Goal: Task Accomplishment & Management: Complete application form

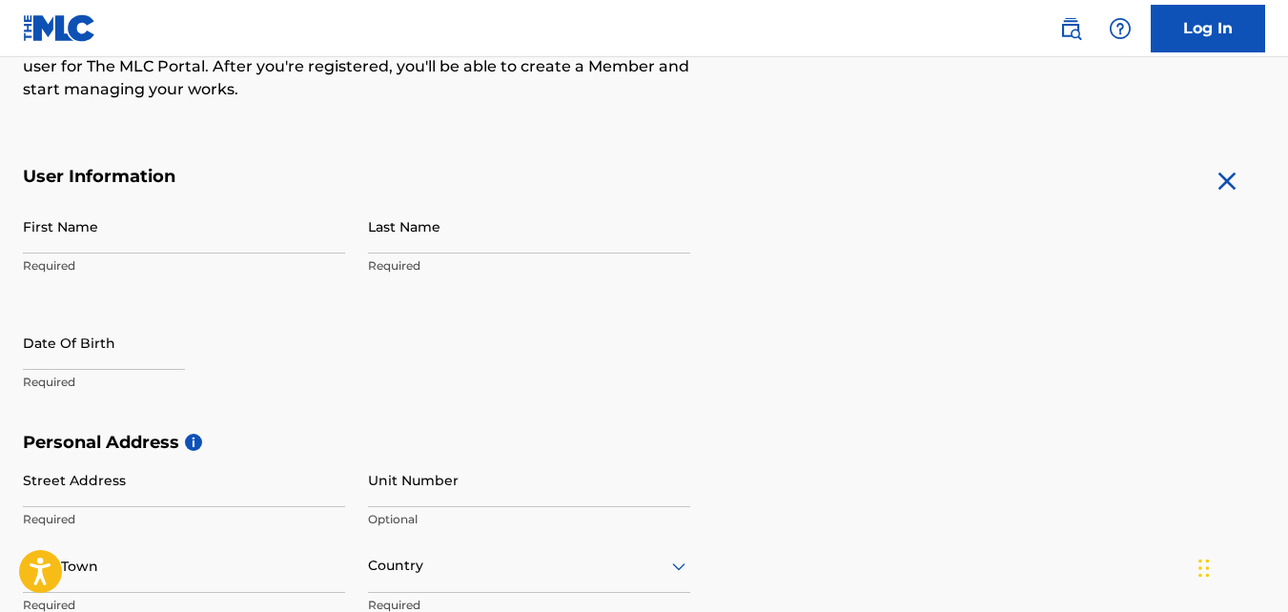
scroll to position [286, 0]
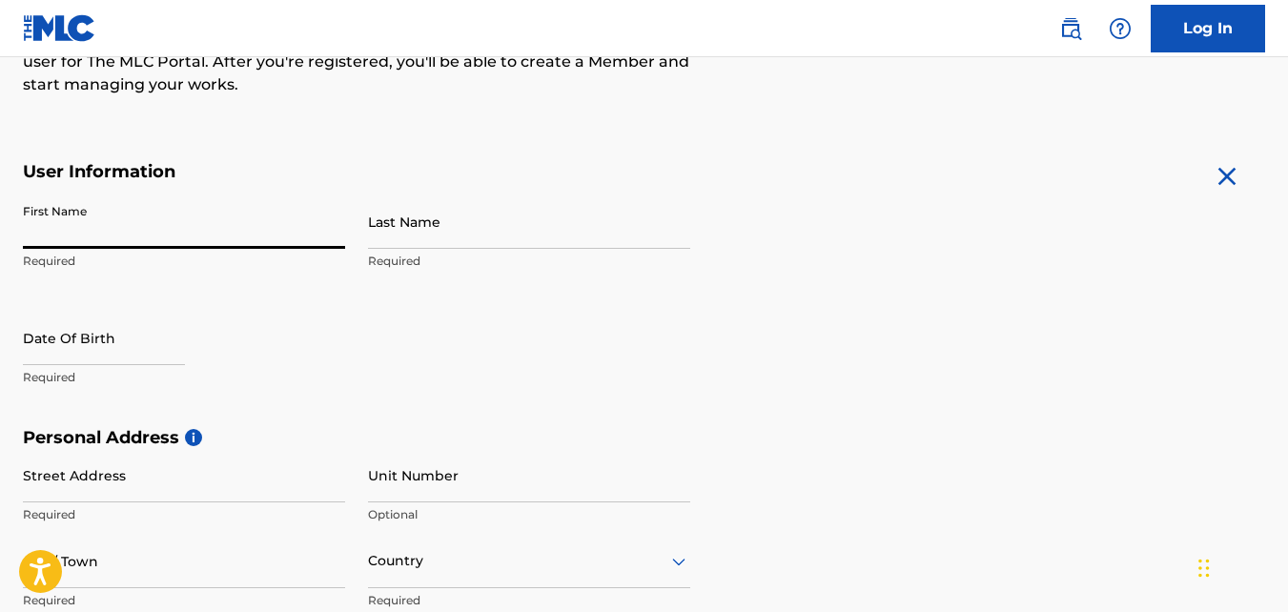
click at [243, 241] on input "First Name" at bounding box center [184, 221] width 322 height 54
type input "[PERSON_NAME]"
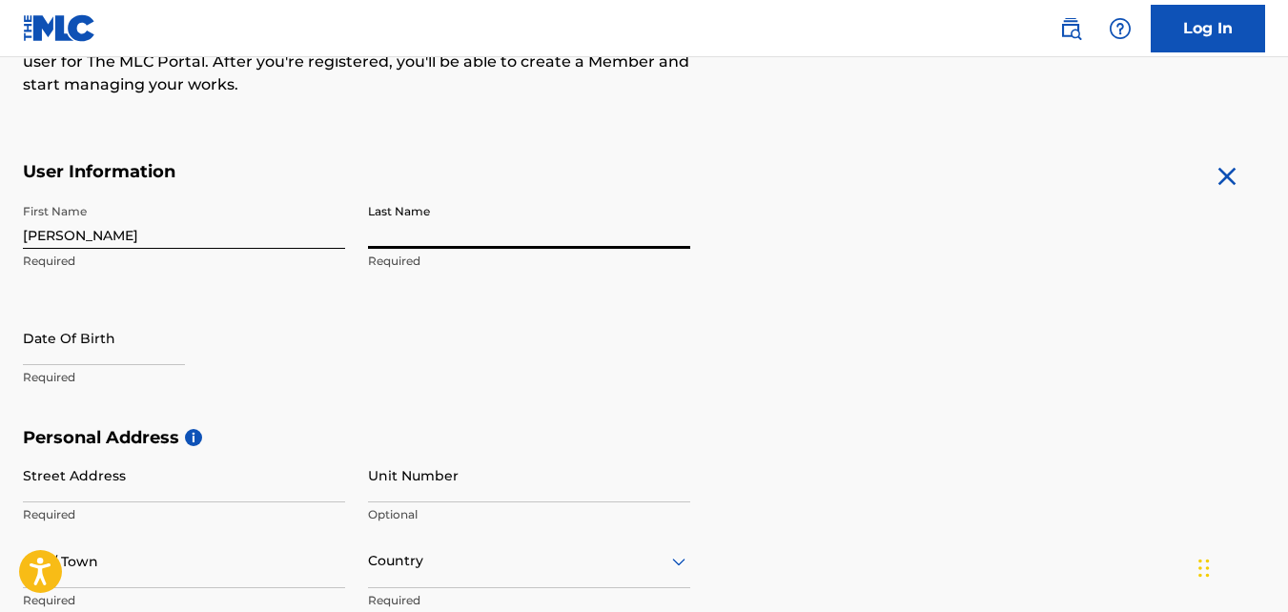
click at [401, 237] on input "Last Name" at bounding box center [529, 221] width 322 height 54
type input "[PERSON_NAME]"
select select "8"
select select "2025"
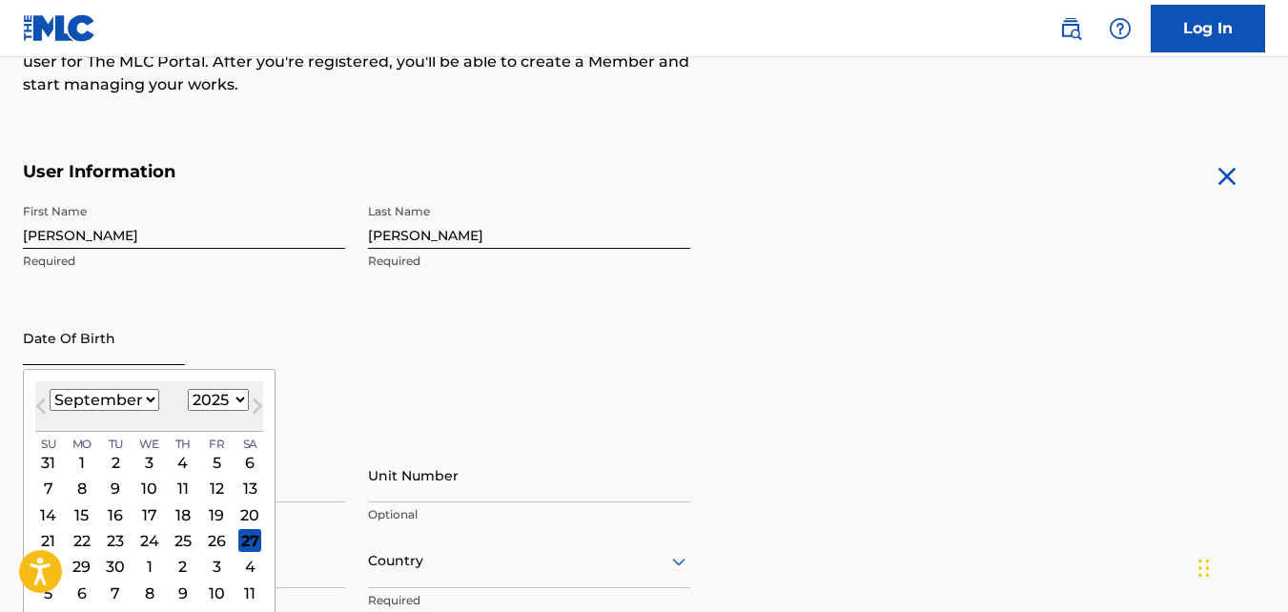
click at [105, 357] on input "text" at bounding box center [104, 338] width 162 height 54
type input "[DATE]"
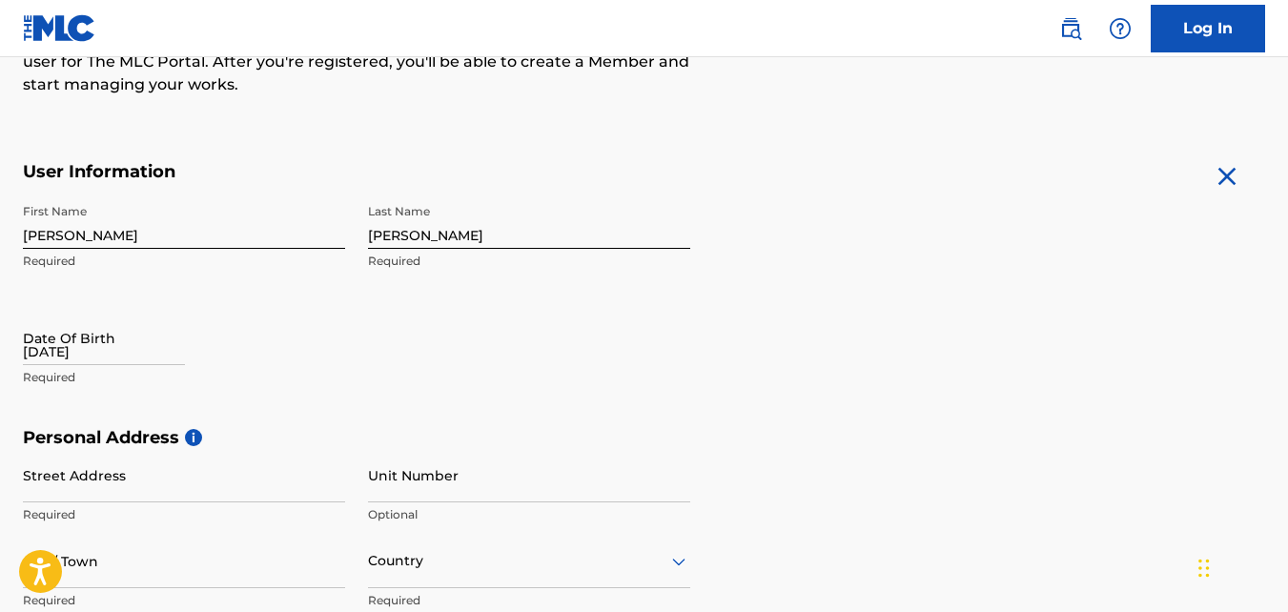
click at [372, 372] on div "First Name [PERSON_NAME] Required Last Name [PERSON_NAME] Required Date Of Birt…" at bounding box center [356, 310] width 667 height 233
select select "8"
select select "2025"
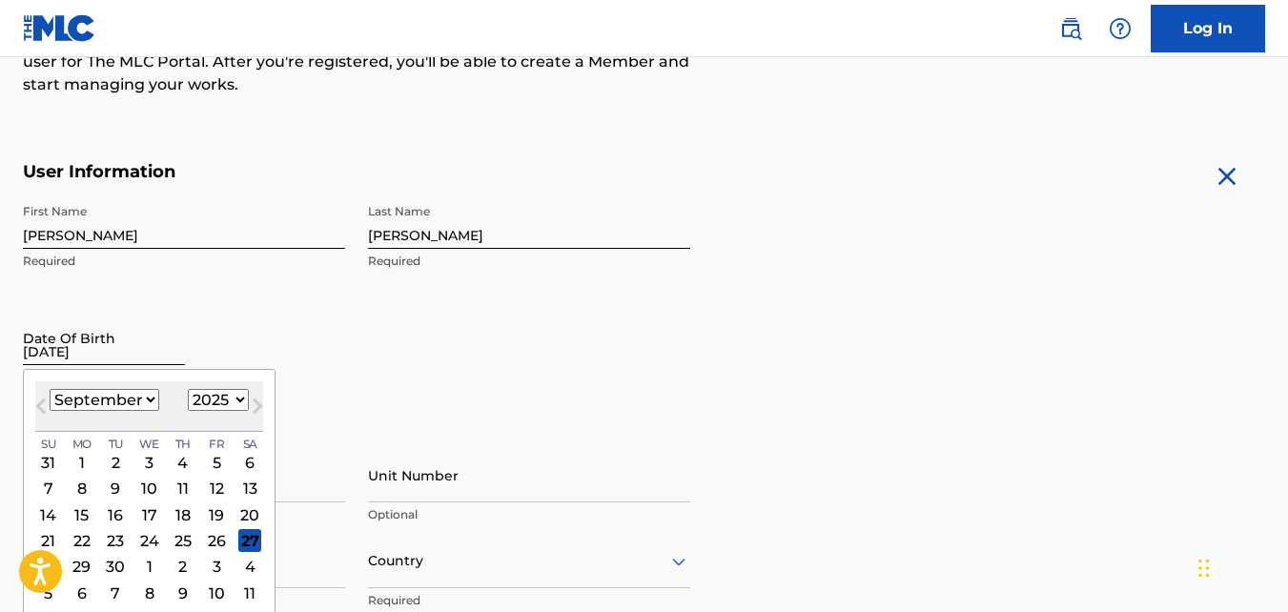
click at [152, 355] on input "[DATE]" at bounding box center [104, 338] width 162 height 54
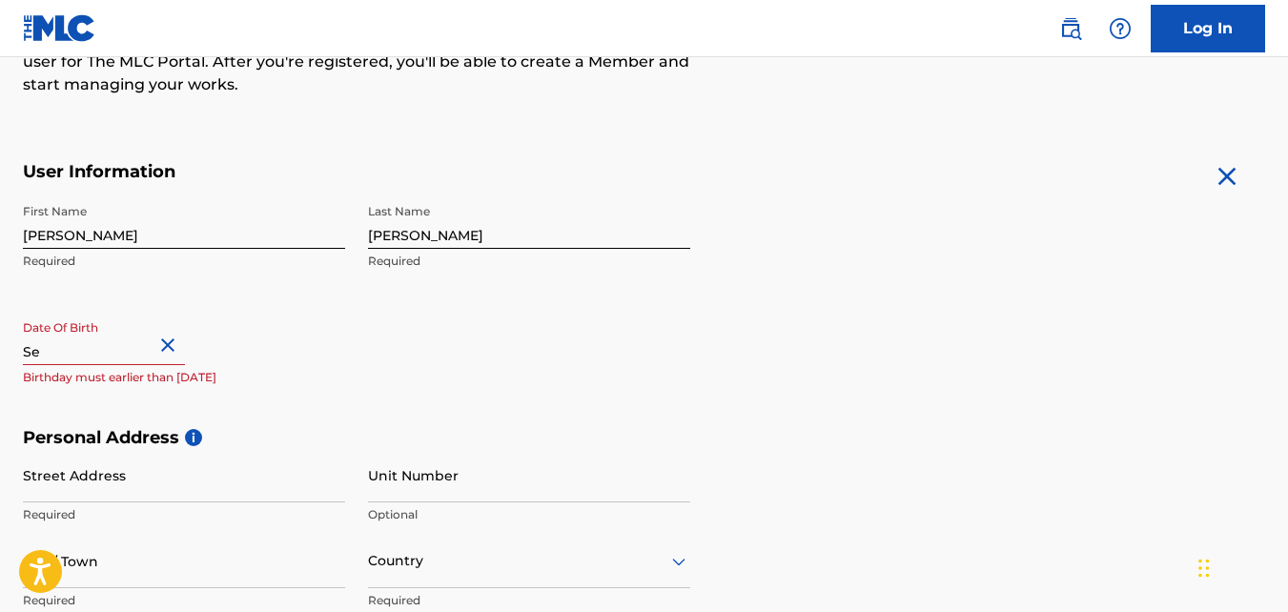
type input "S"
type input "a"
type input "[DATE]"
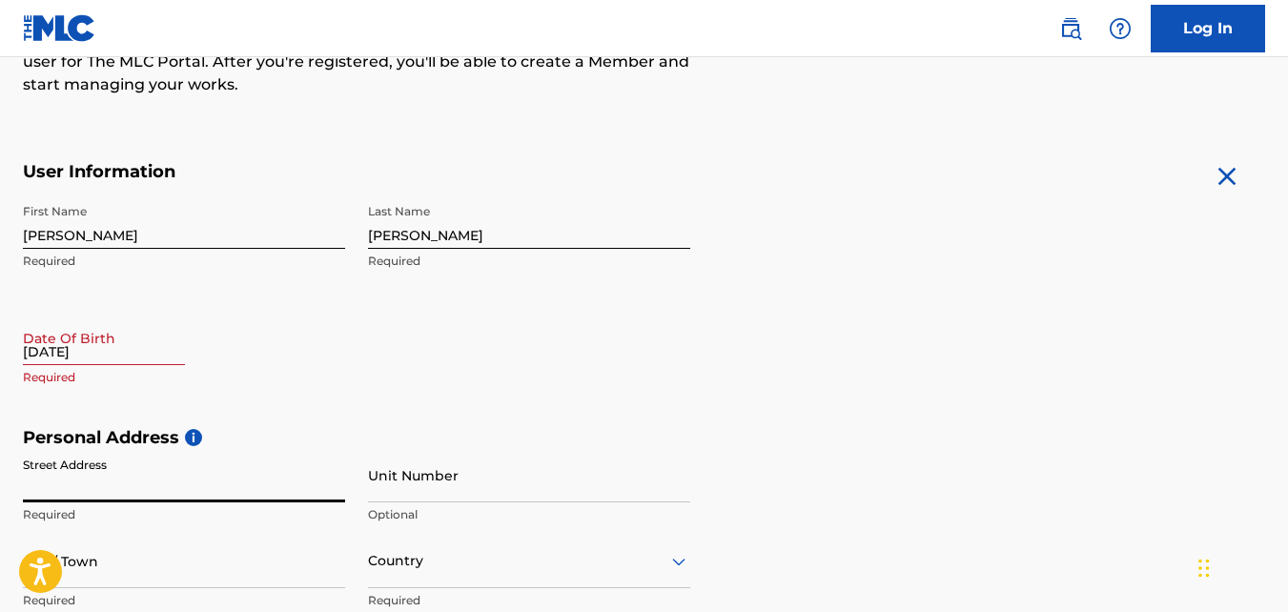
click at [112, 492] on input "Street Address" at bounding box center [184, 475] width 322 height 54
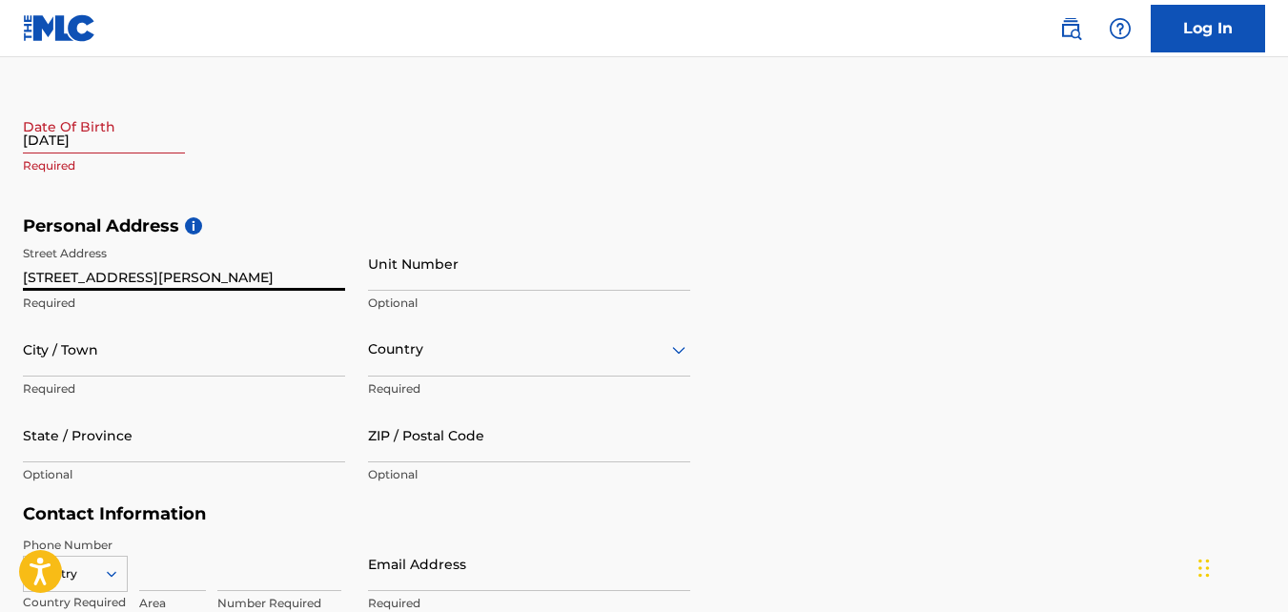
scroll to position [517, 0]
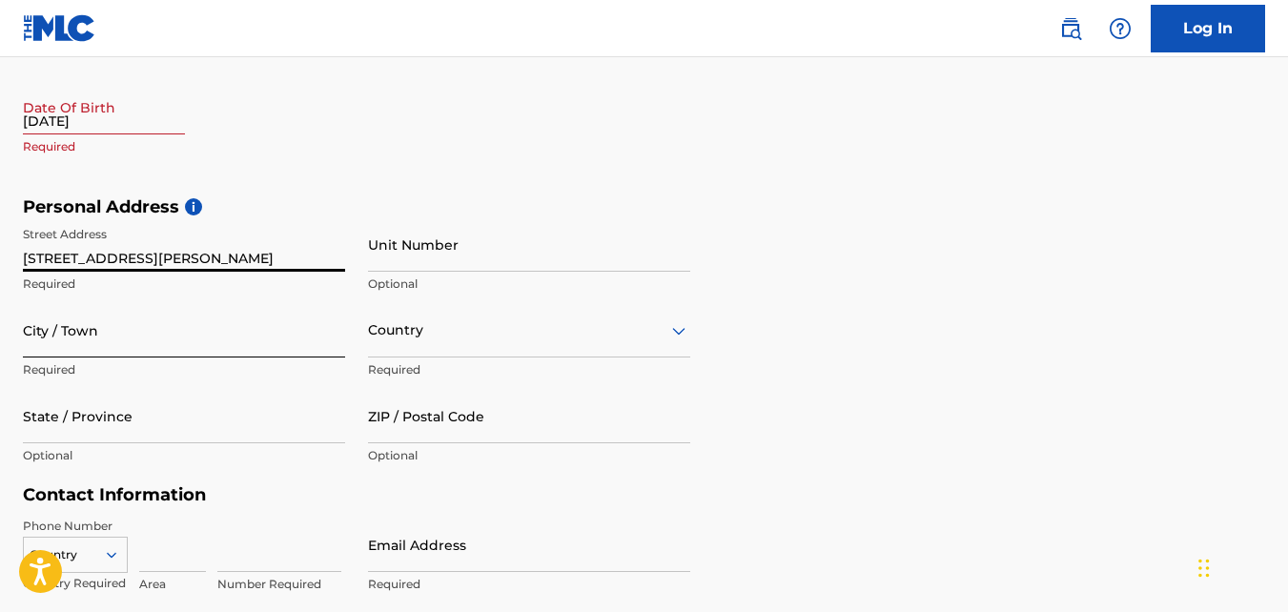
type input "[STREET_ADDRESS][PERSON_NAME]"
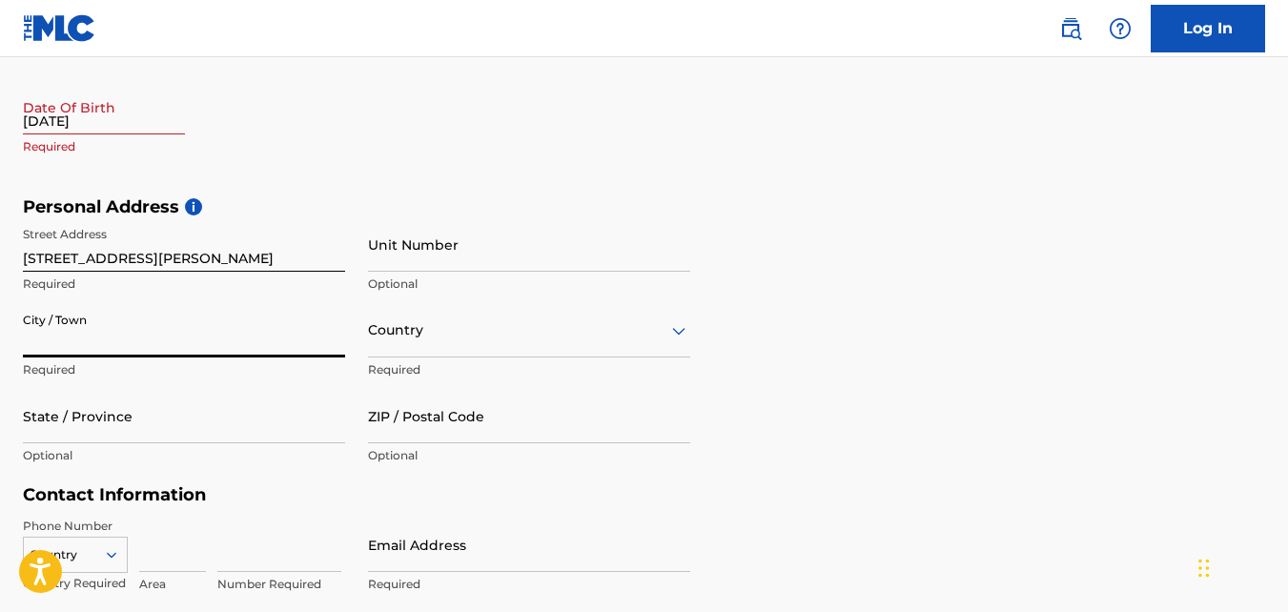
click at [182, 352] on input "City / Town" at bounding box center [184, 330] width 322 height 54
type input "[GEOGRAPHIC_DATA]"
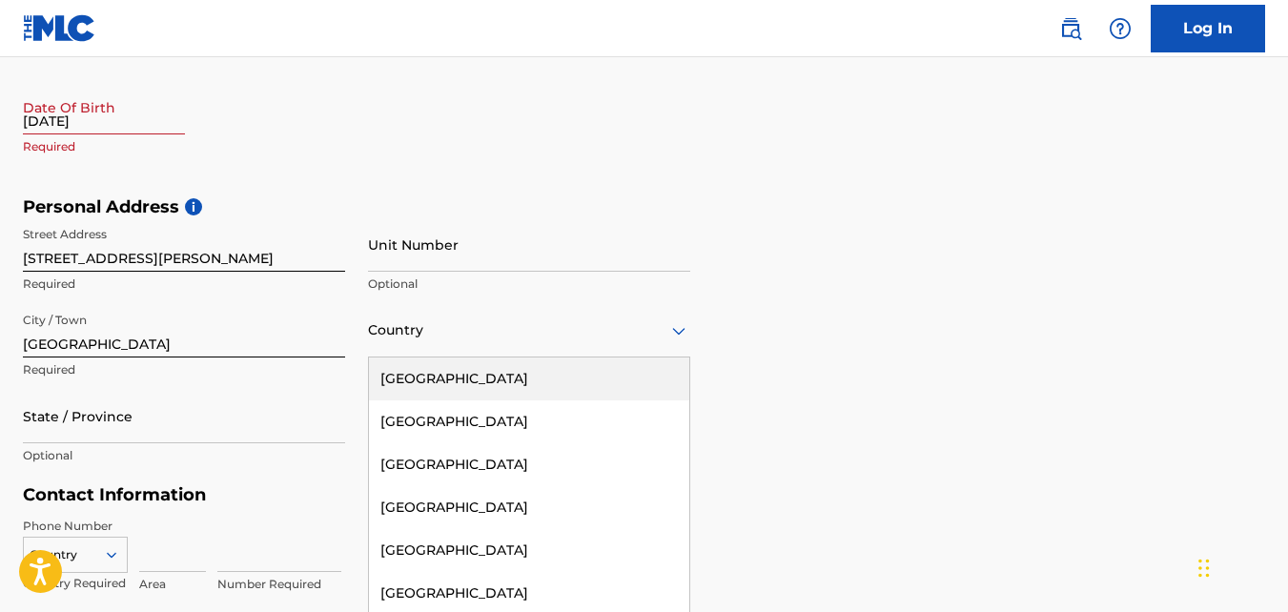
scroll to position [549, 0]
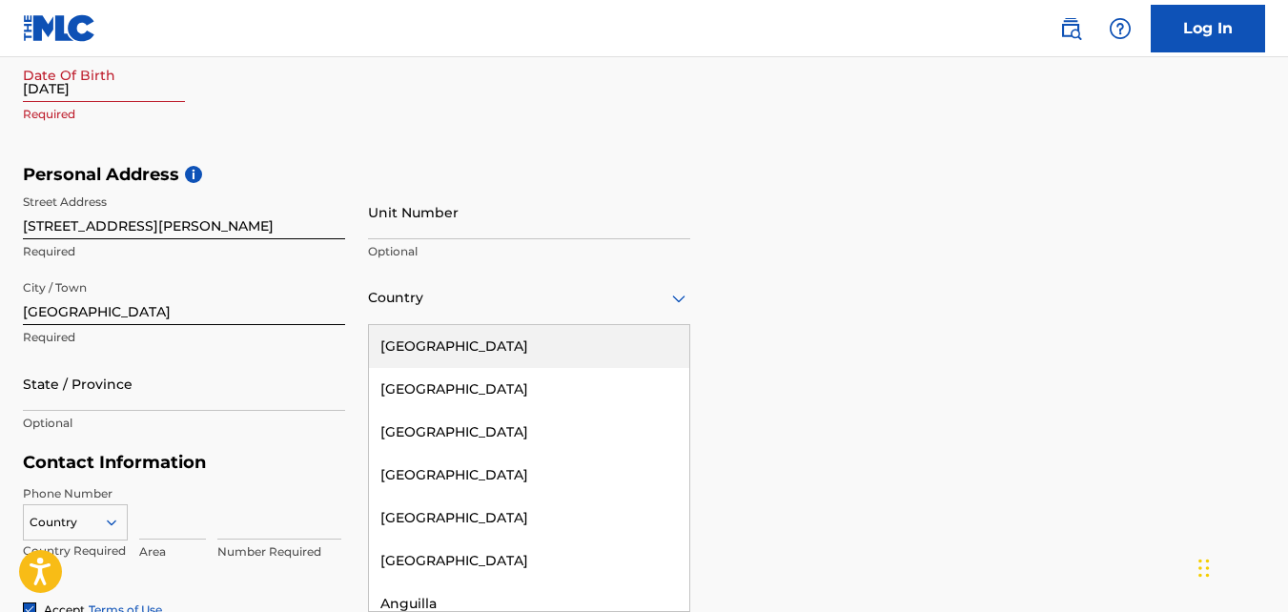
click at [442, 325] on div "223 results available. Use Up and Down to choose options, press Enter to select…" at bounding box center [529, 298] width 322 height 54
click at [442, 341] on div "[GEOGRAPHIC_DATA]" at bounding box center [529, 346] width 320 height 43
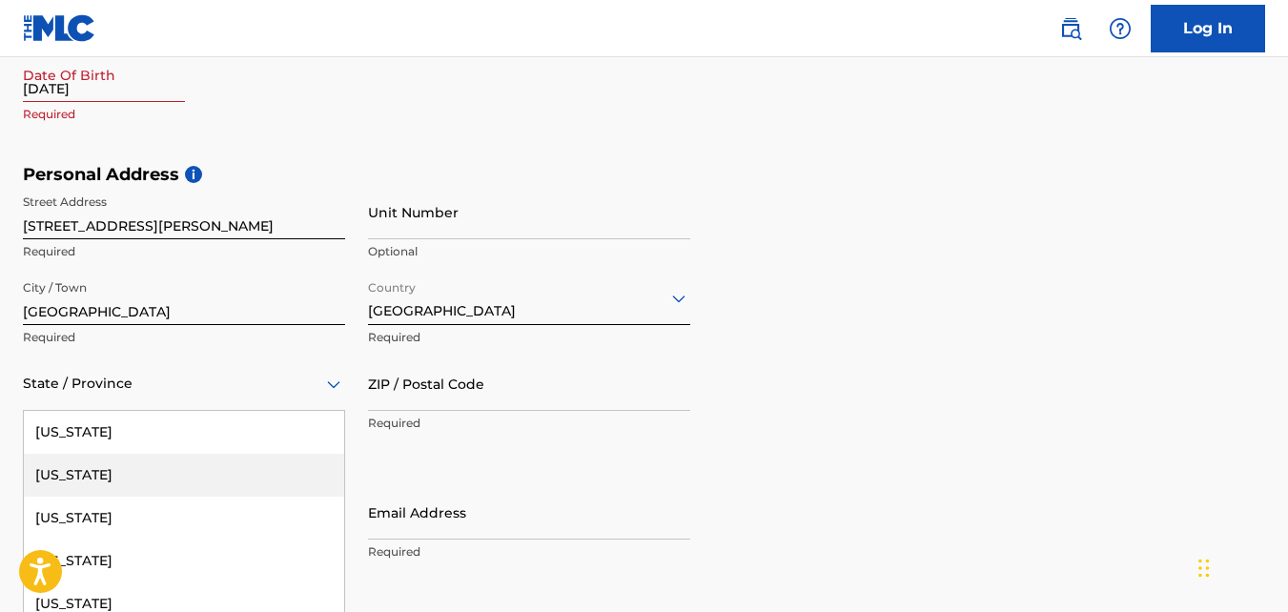
scroll to position [635, 0]
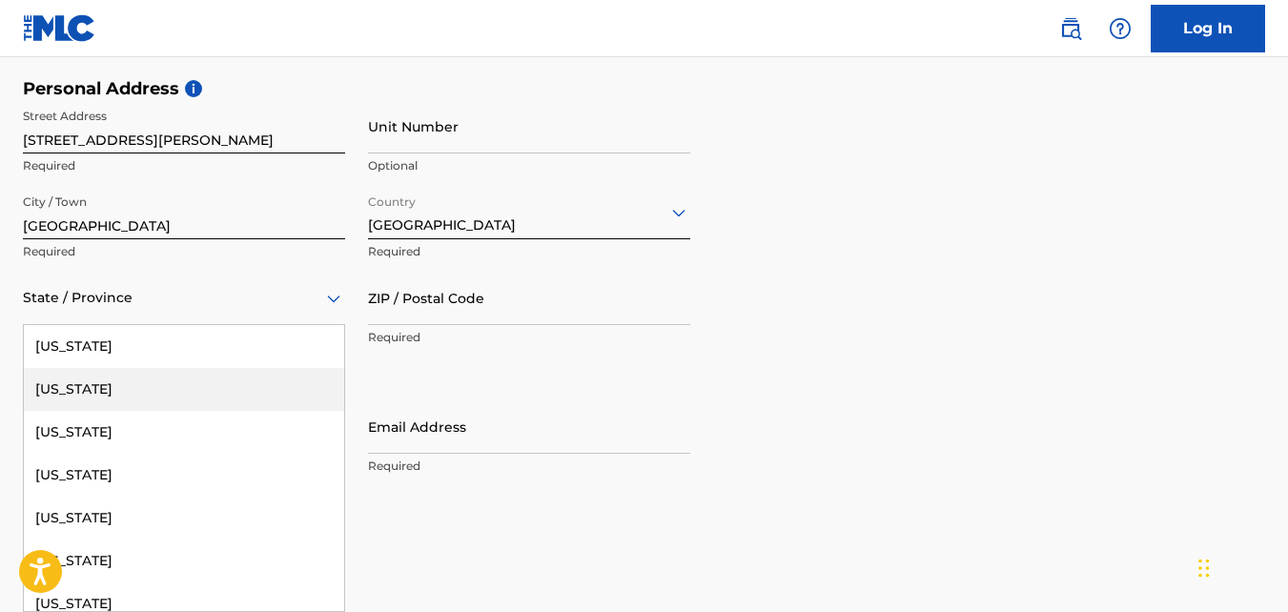
click at [149, 325] on div "57 results available. Use Up and Down to choose options, press Enter to select …" at bounding box center [184, 298] width 322 height 54
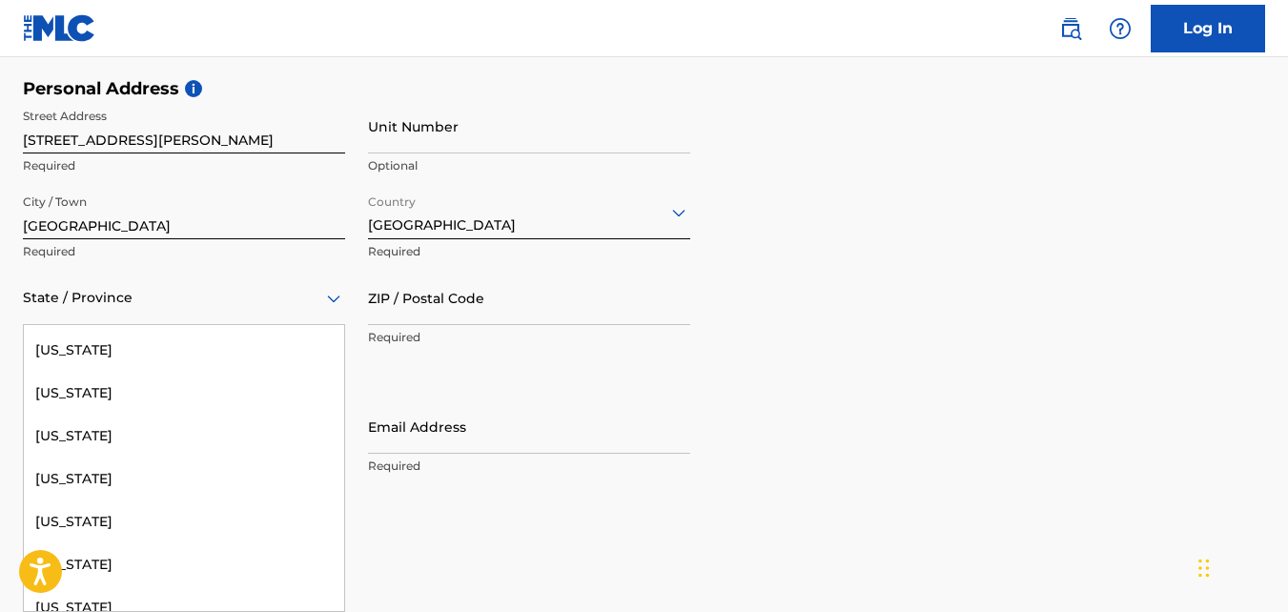
scroll to position [1889, 0]
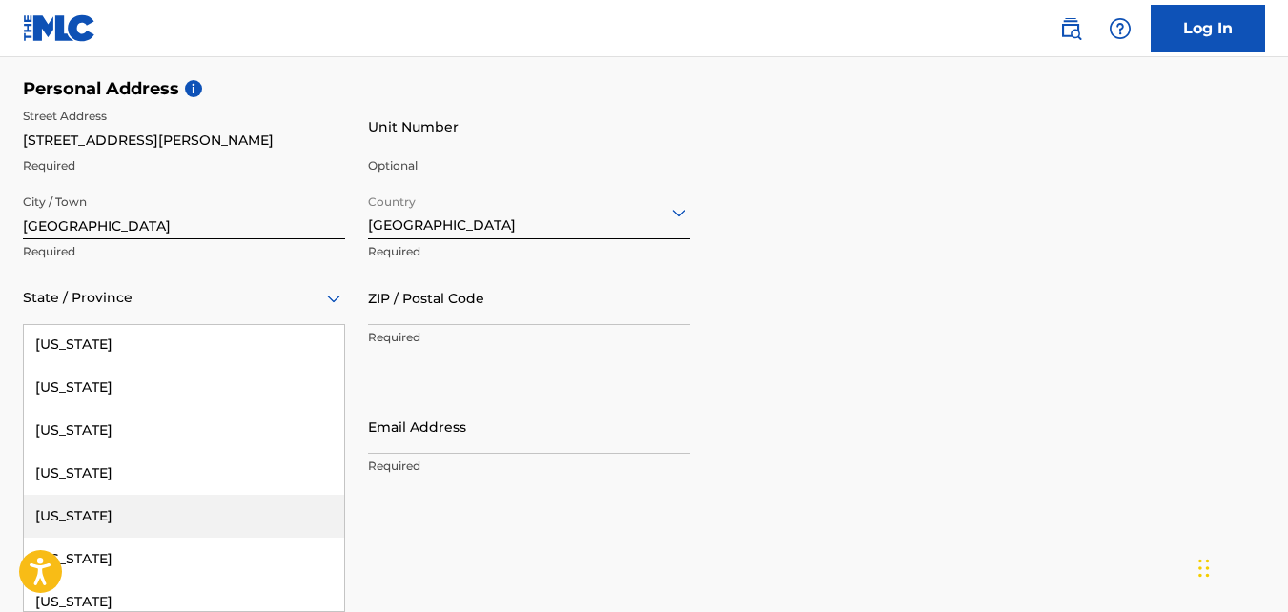
click at [177, 514] on div "[US_STATE]" at bounding box center [184, 516] width 320 height 43
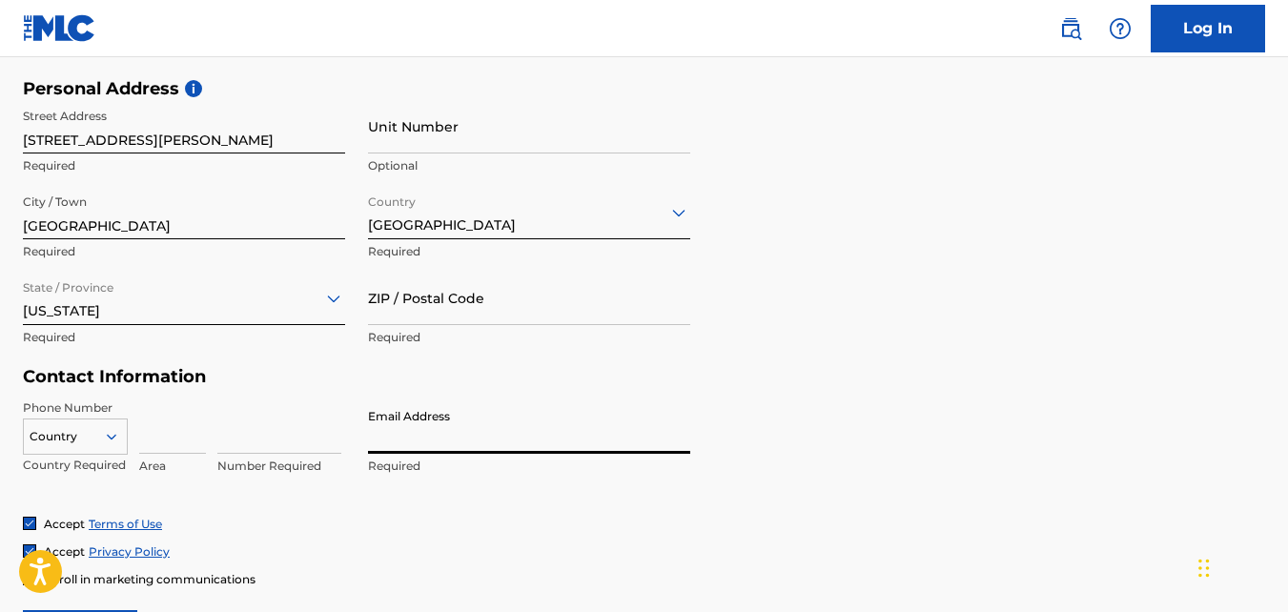
click at [438, 448] on input "Email Address" at bounding box center [529, 426] width 322 height 54
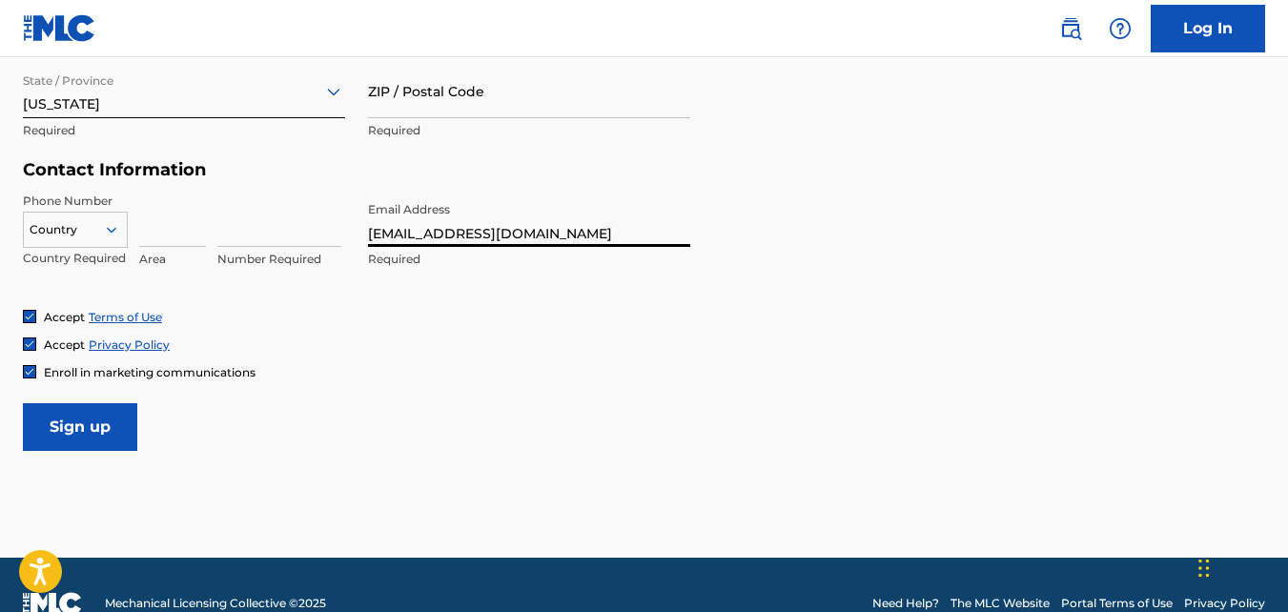
scroll to position [844, 0]
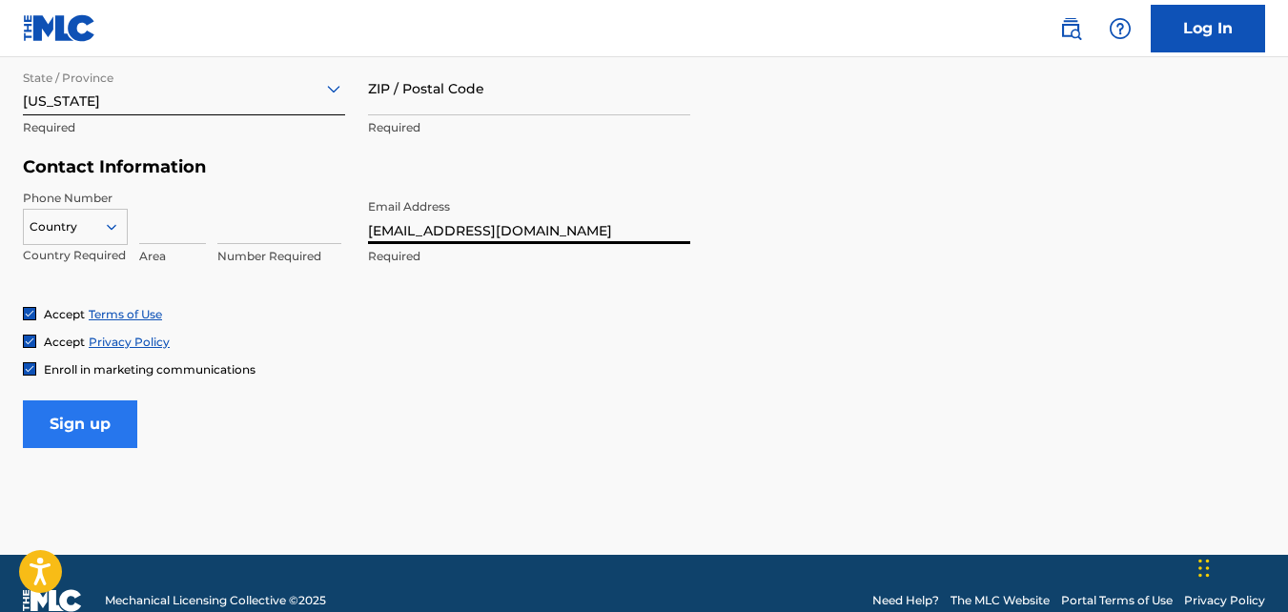
type input "[EMAIL_ADDRESS][DOMAIN_NAME]"
click at [111, 423] on input "Sign up" at bounding box center [80, 424] width 114 height 48
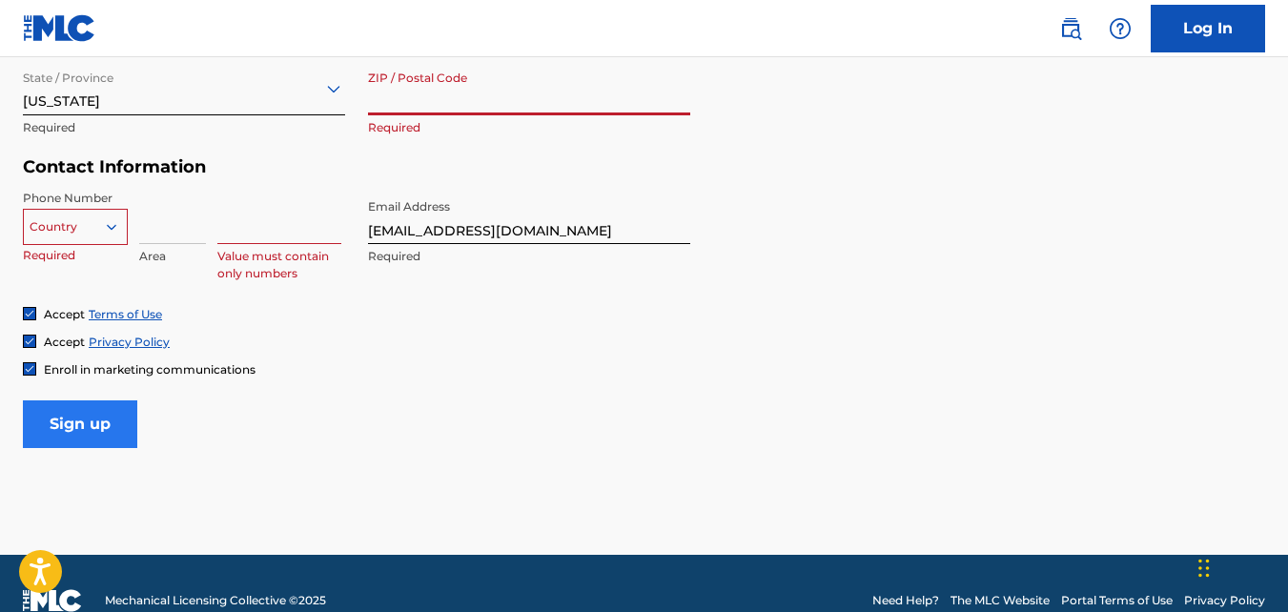
click at [111, 423] on input "Sign up" at bounding box center [80, 424] width 114 height 48
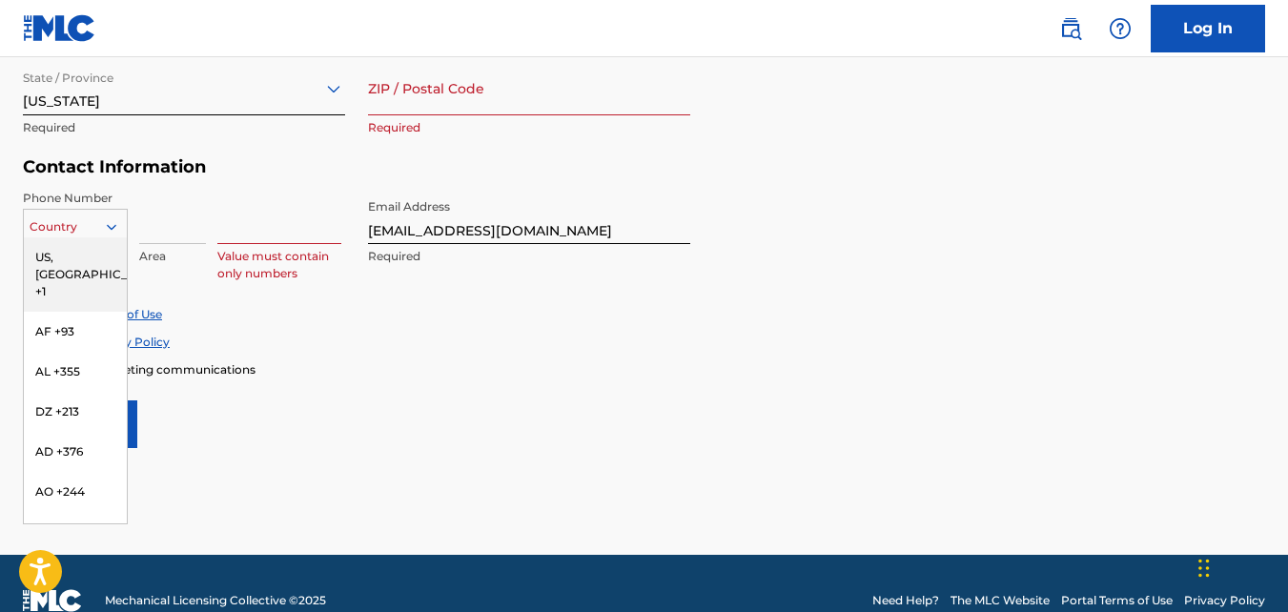
click at [113, 226] on icon at bounding box center [112, 227] width 10 height 6
click at [62, 254] on div "US, [GEOGRAPHIC_DATA] +1" at bounding box center [75, 274] width 103 height 74
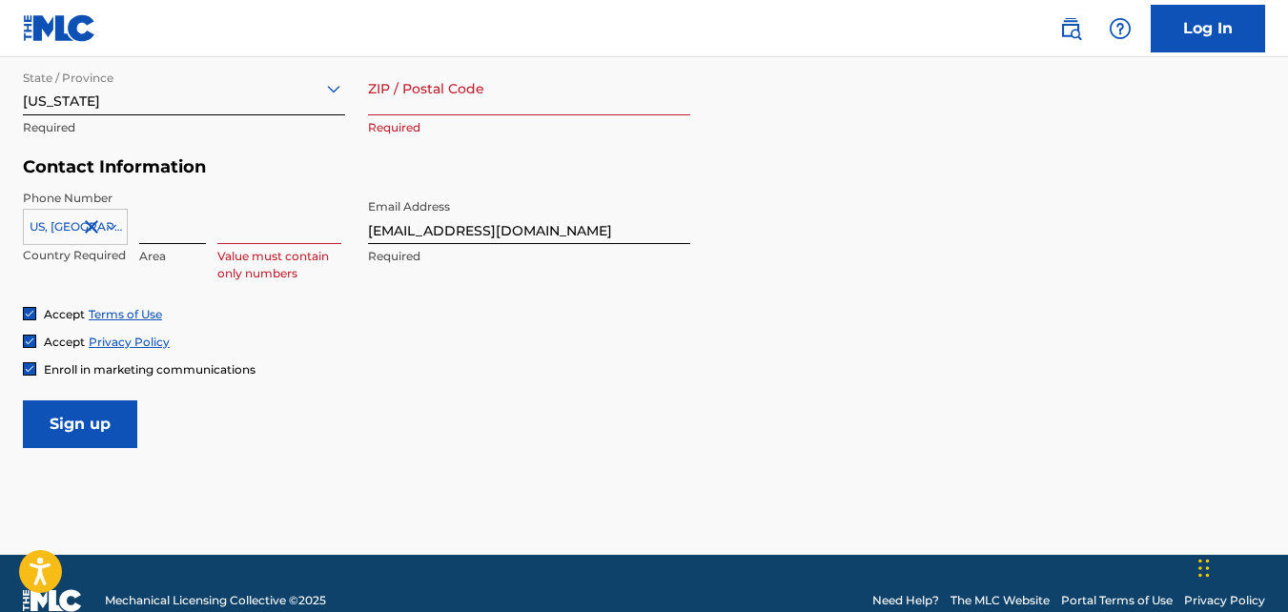
click at [152, 233] on input at bounding box center [172, 217] width 67 height 54
type input "772"
click at [231, 234] on input at bounding box center [279, 217] width 124 height 54
type input "400-4602"
click at [388, 98] on input "ZIP / Postal Code" at bounding box center [529, 88] width 322 height 54
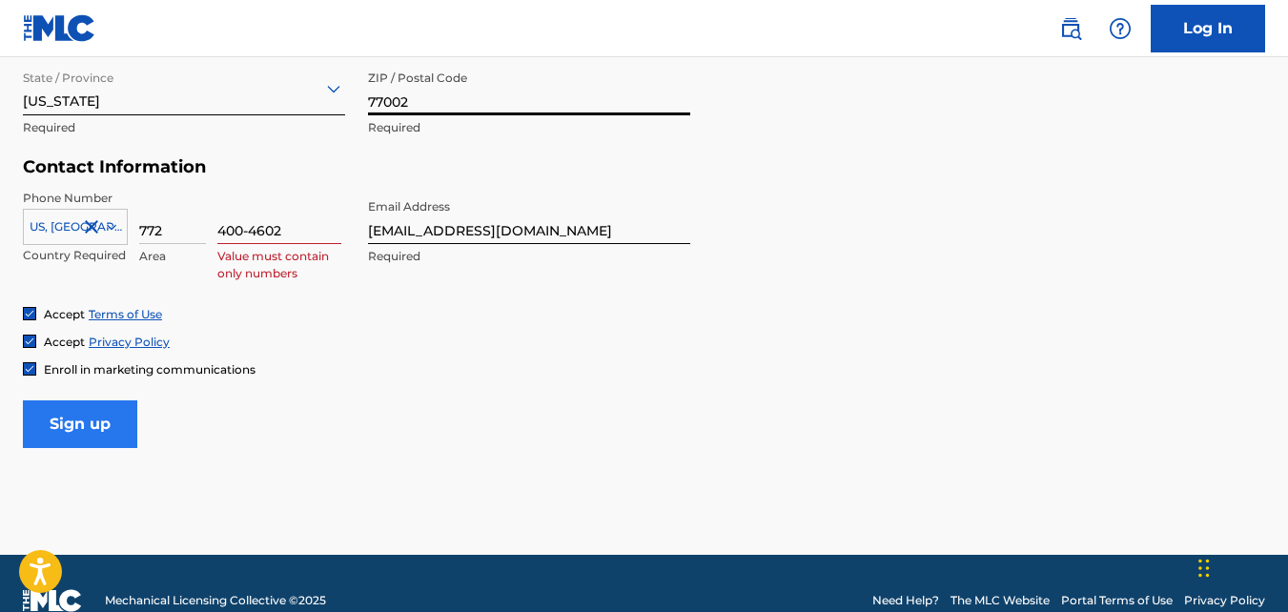
type input "77002"
click at [107, 417] on input "Sign up" at bounding box center [80, 424] width 114 height 48
click at [247, 227] on input "400-4602" at bounding box center [279, 217] width 124 height 54
click at [254, 231] on input "400-4602" at bounding box center [279, 217] width 124 height 54
type input "4004602"
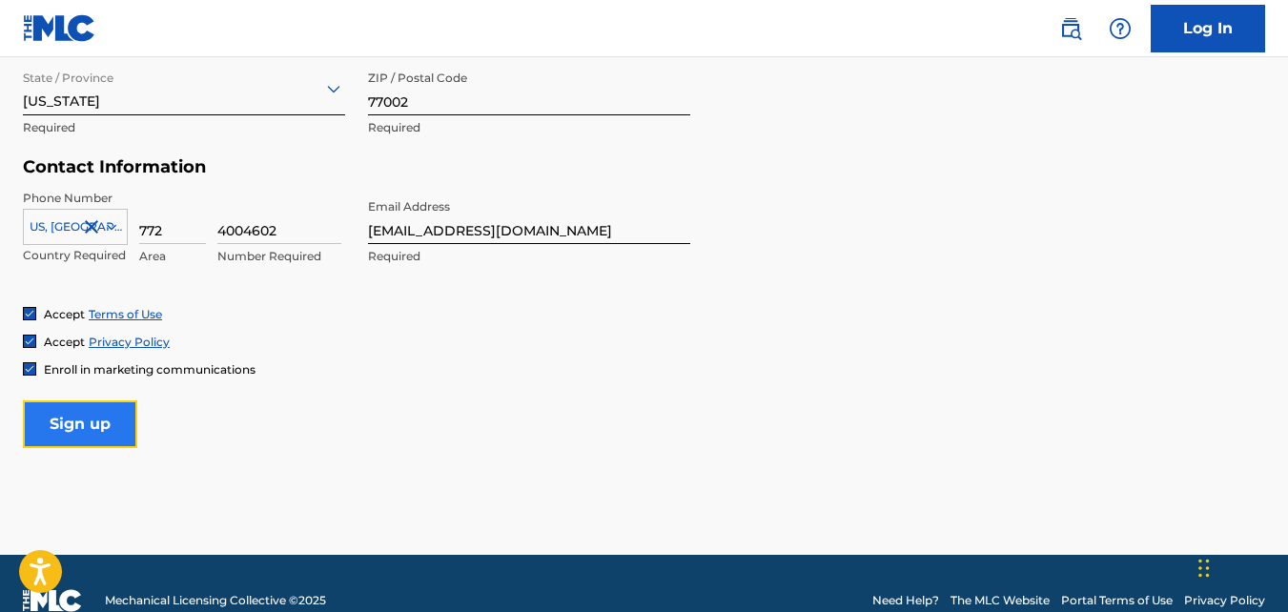
click at [55, 419] on input "Sign up" at bounding box center [80, 424] width 114 height 48
click at [91, 423] on input "Sign up" at bounding box center [80, 424] width 114 height 48
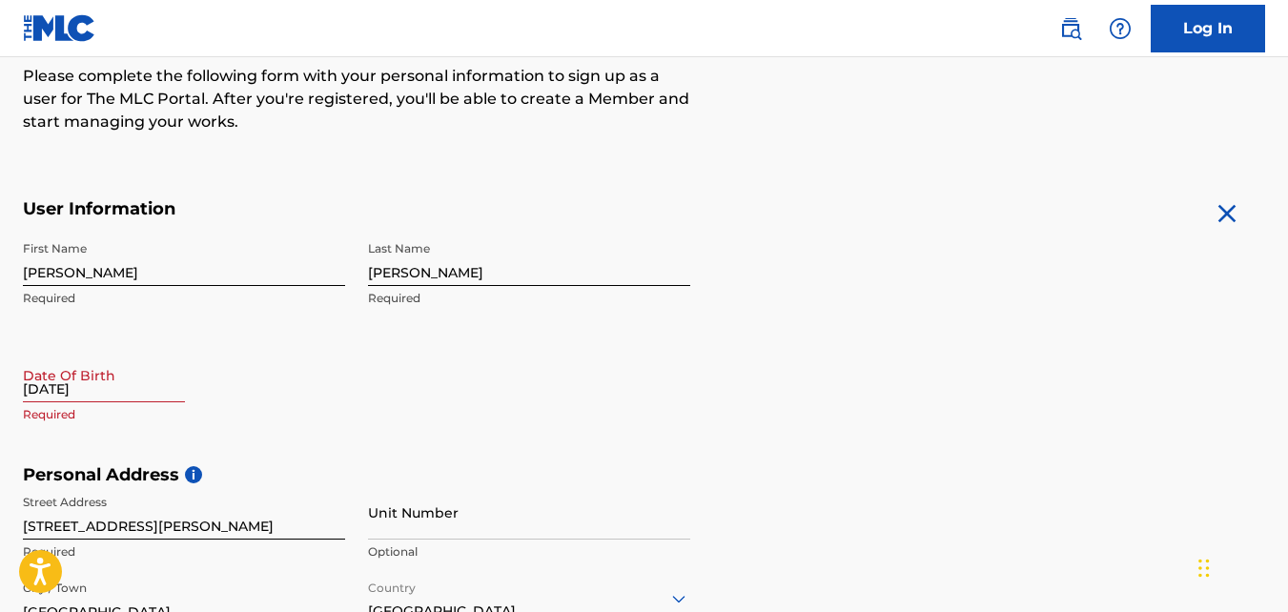
scroll to position [213, 0]
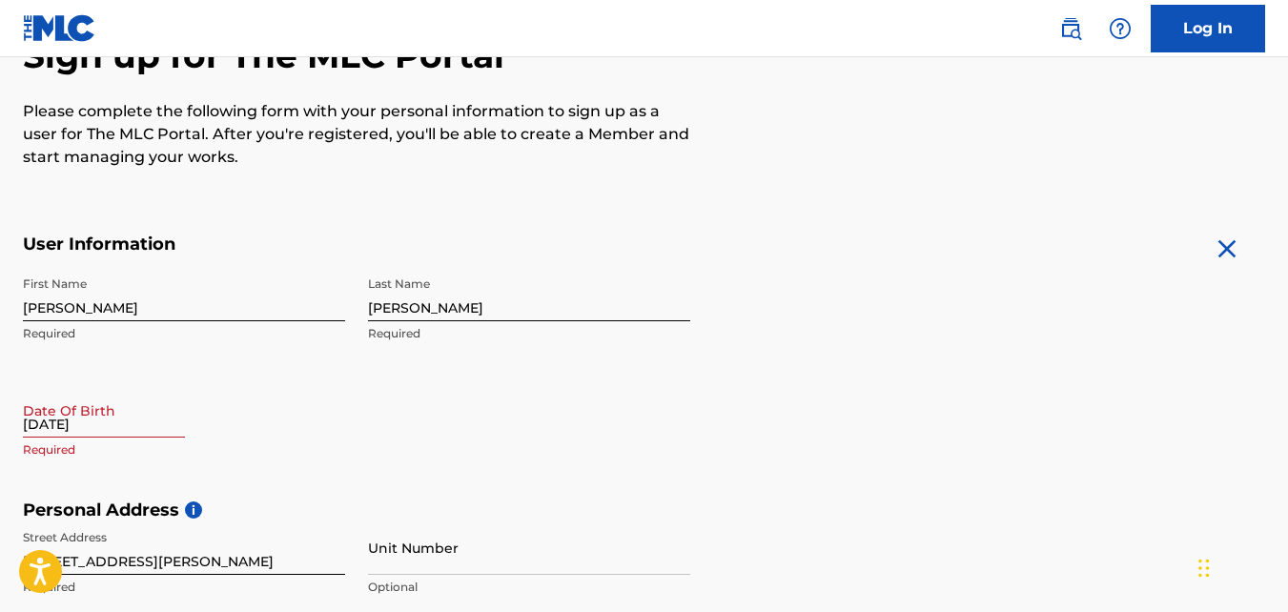
select select "8"
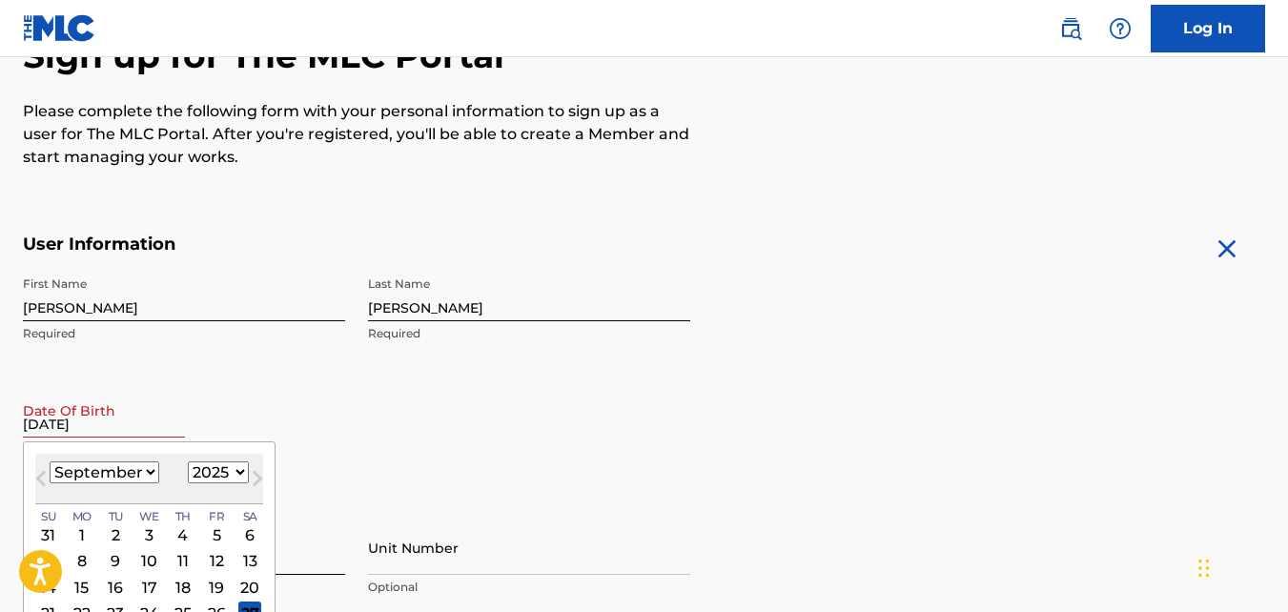
click at [56, 433] on input "[DATE]" at bounding box center [104, 410] width 162 height 54
click at [234, 466] on select "1899 1900 1901 1902 1903 1904 1905 1906 1907 1908 1909 1910 1911 1912 1913 1914…" at bounding box center [218, 472] width 61 height 22
select select "1979"
click at [188, 461] on select "1899 1900 1901 1902 1903 1904 1905 1906 1907 1908 1909 1910 1911 1912 1913 1914…" at bounding box center [218, 472] width 61 height 22
click at [149, 479] on select "January February March April May June July August September October November De…" at bounding box center [105, 472] width 110 height 22
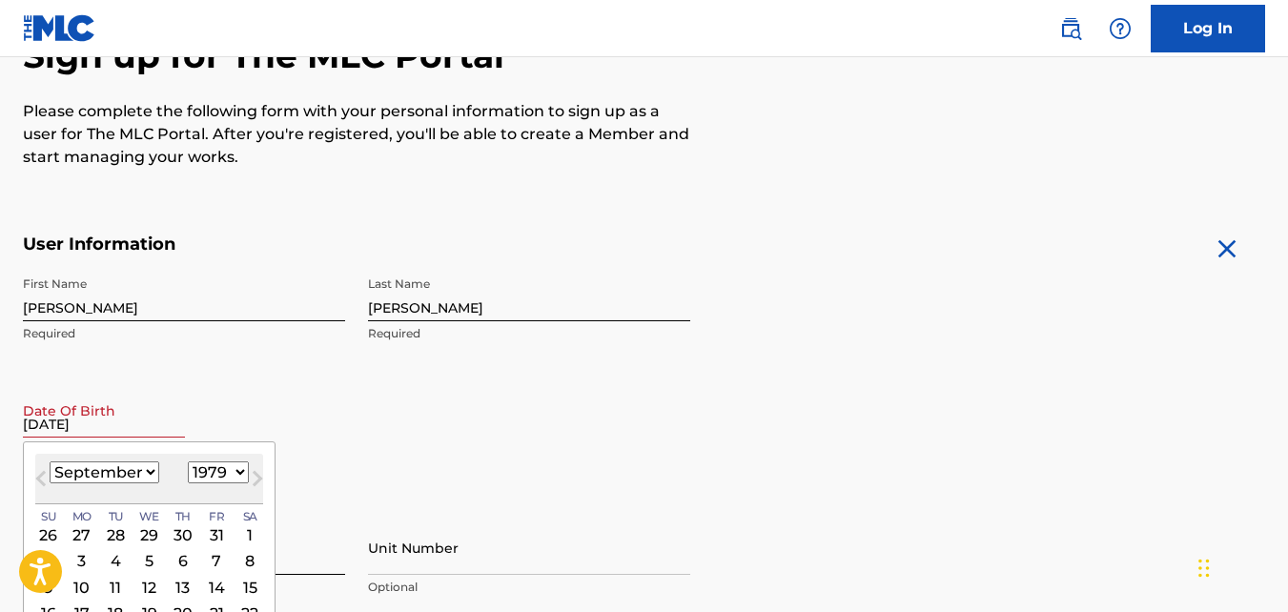
select select "7"
click at [50, 461] on select "January February March April May June July August September October November De…" at bounding box center [105, 472] width 110 height 22
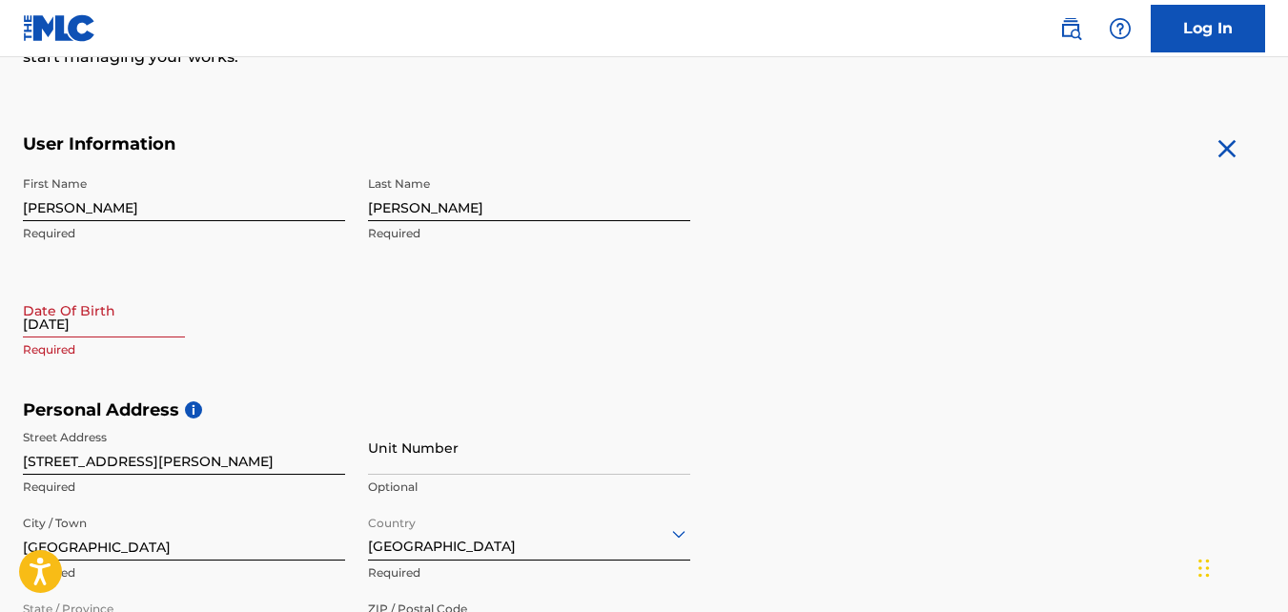
scroll to position [330, 0]
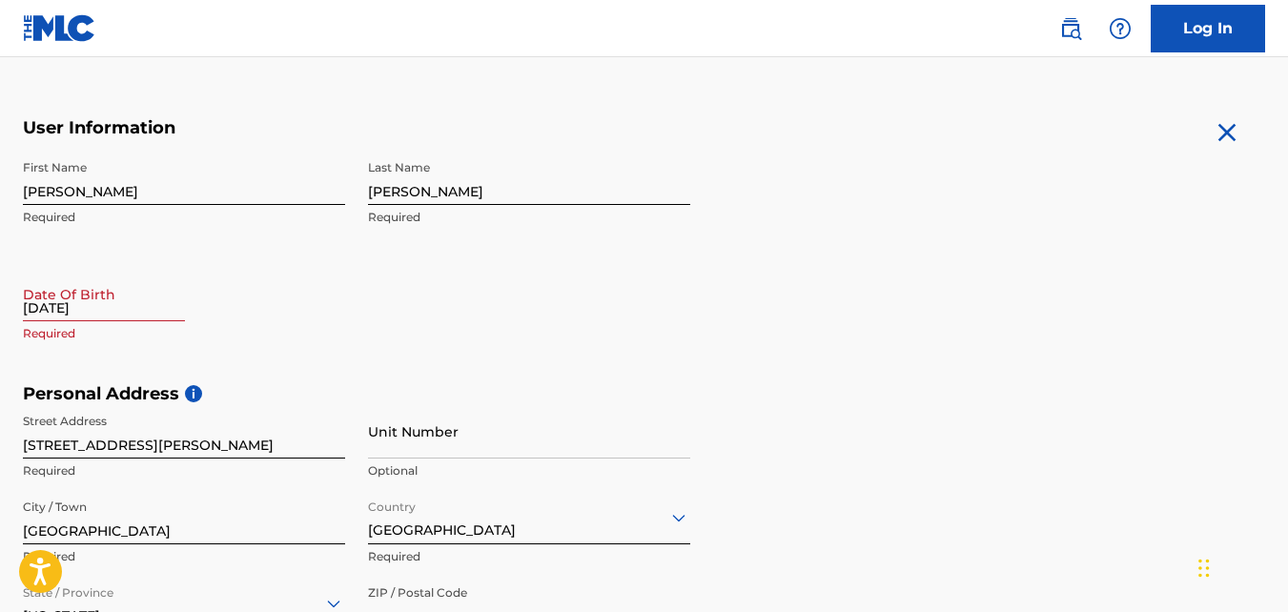
click at [90, 325] on p "Required" at bounding box center [184, 333] width 322 height 17
select select "8"
select select "2025"
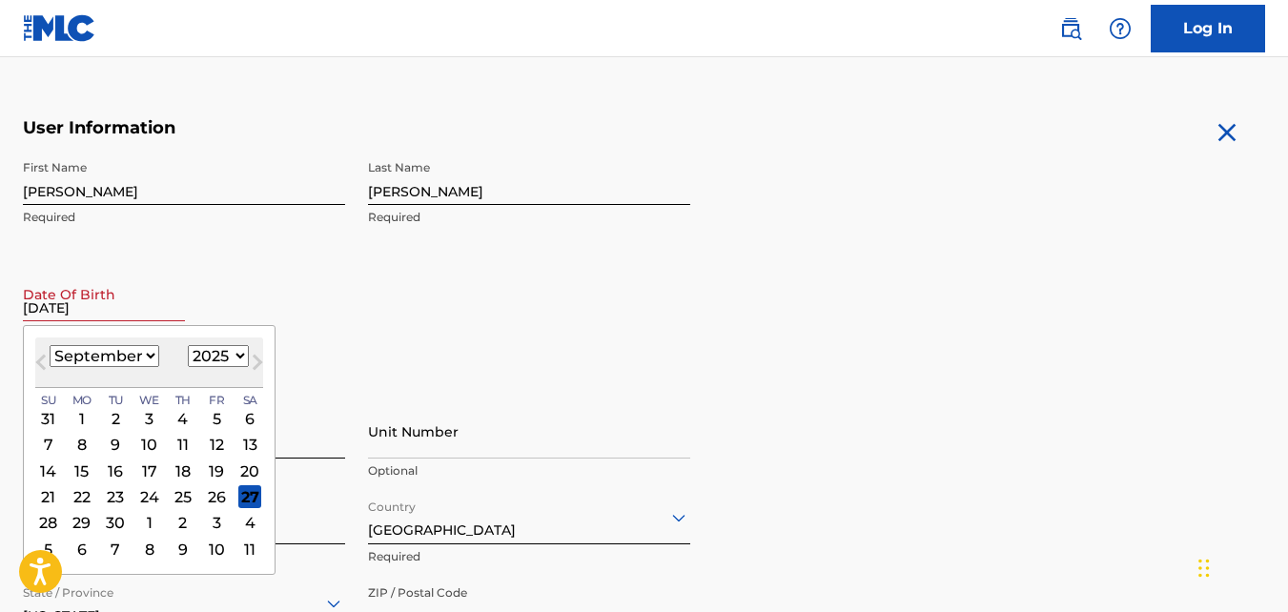
click at [95, 306] on input "[DATE]" at bounding box center [104, 294] width 162 height 54
click at [149, 356] on select "January February March April May June July August September October November De…" at bounding box center [105, 356] width 110 height 22
select select "7"
click at [50, 345] on select "January February March April May June July August September October November De…" at bounding box center [105, 356] width 110 height 22
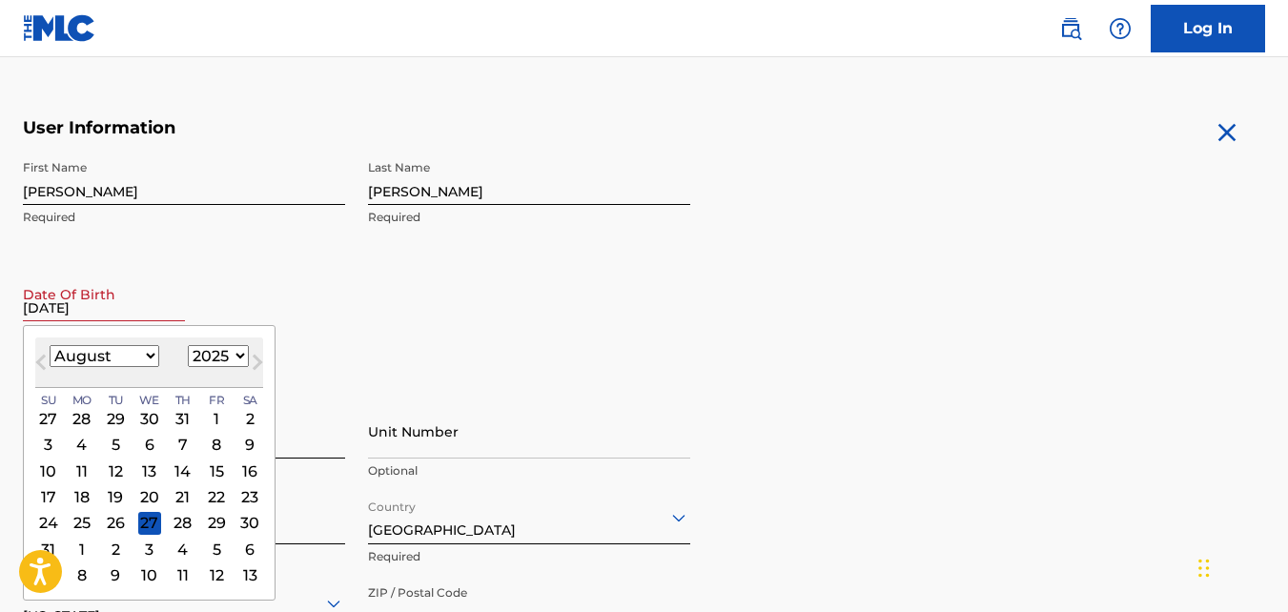
click at [234, 345] on select "1899 1900 1901 1902 1903 1904 1905 1906 1907 1908 1909 1910 1911 1912 1913 1914…" at bounding box center [218, 356] width 61 height 22
select select "1979"
click at [188, 345] on select "1899 1900 1901 1902 1903 1904 1905 1906 1907 1908 1909 1910 1911 1912 1913 1914…" at bounding box center [218, 356] width 61 height 22
click at [52, 445] on div "5" at bounding box center [48, 445] width 23 height 23
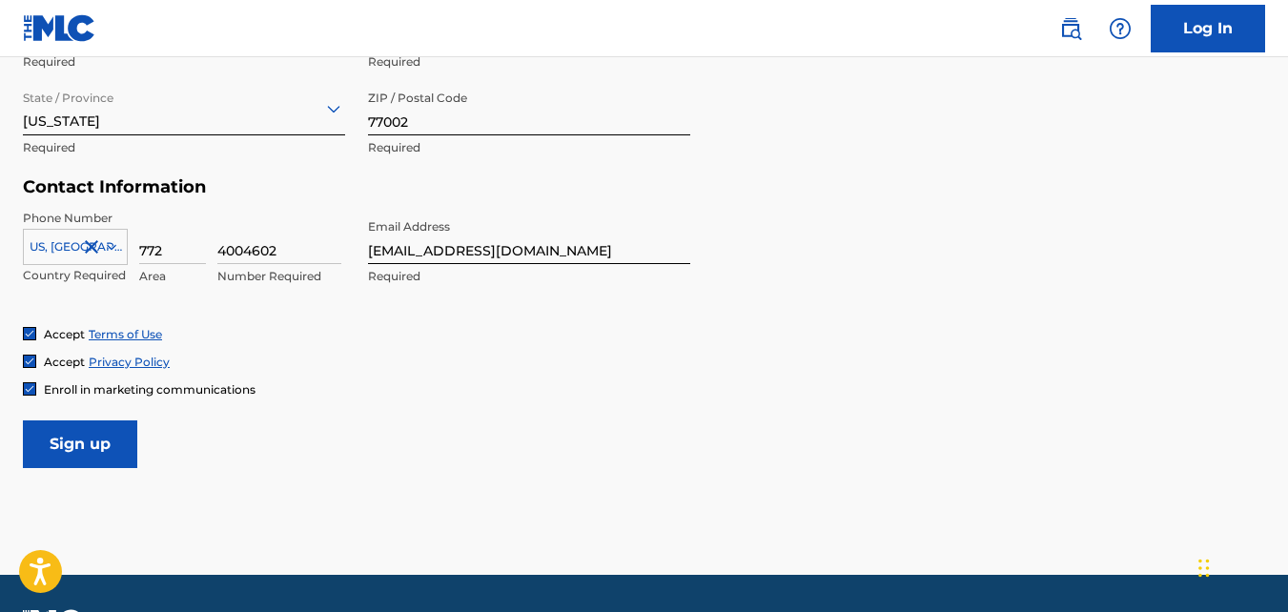
scroll to position [832, 0]
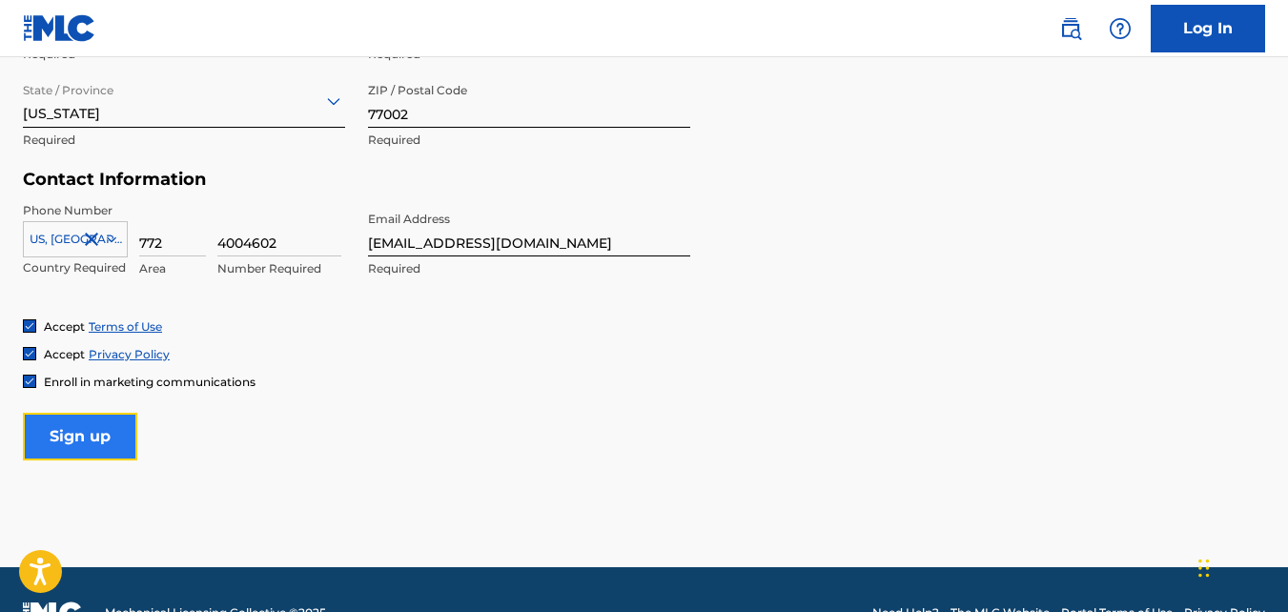
click at [120, 428] on input "Sign up" at bounding box center [80, 437] width 114 height 48
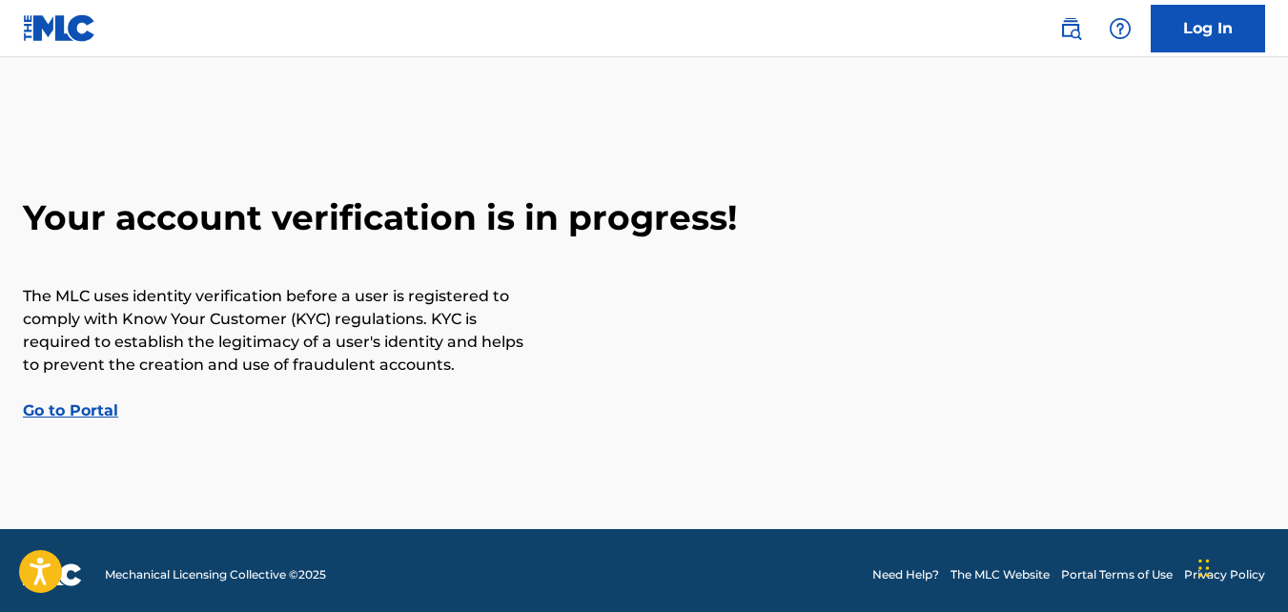
click at [66, 412] on link "Go to Portal" at bounding box center [70, 410] width 95 height 18
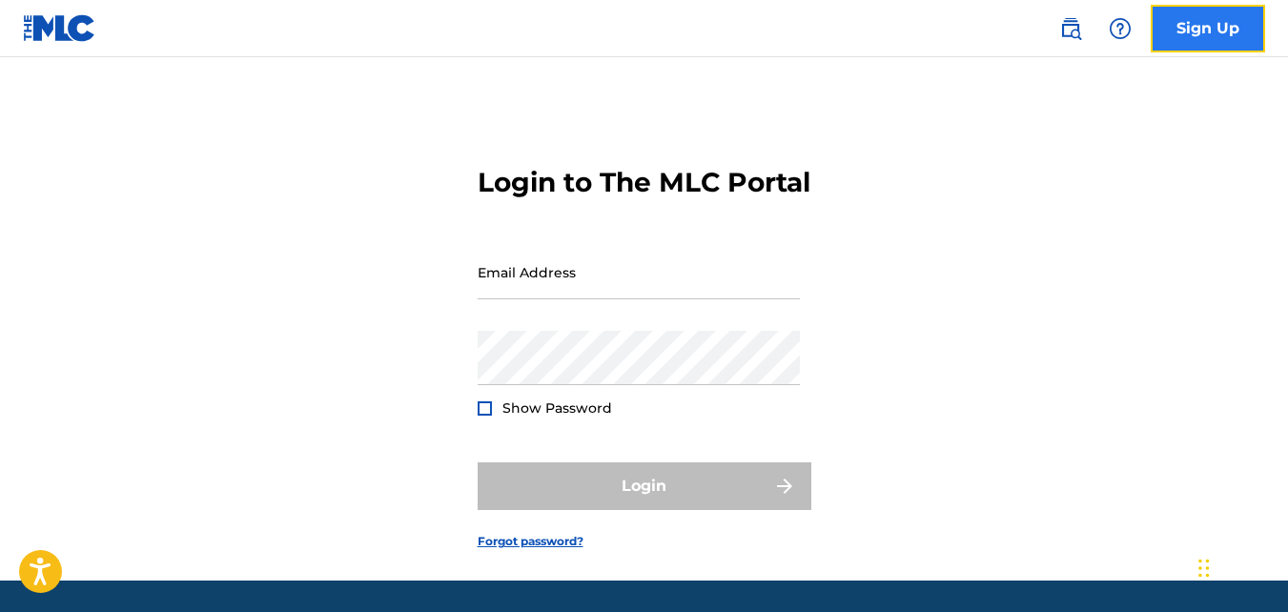
click at [1212, 30] on link "Sign Up" at bounding box center [1207, 29] width 114 height 48
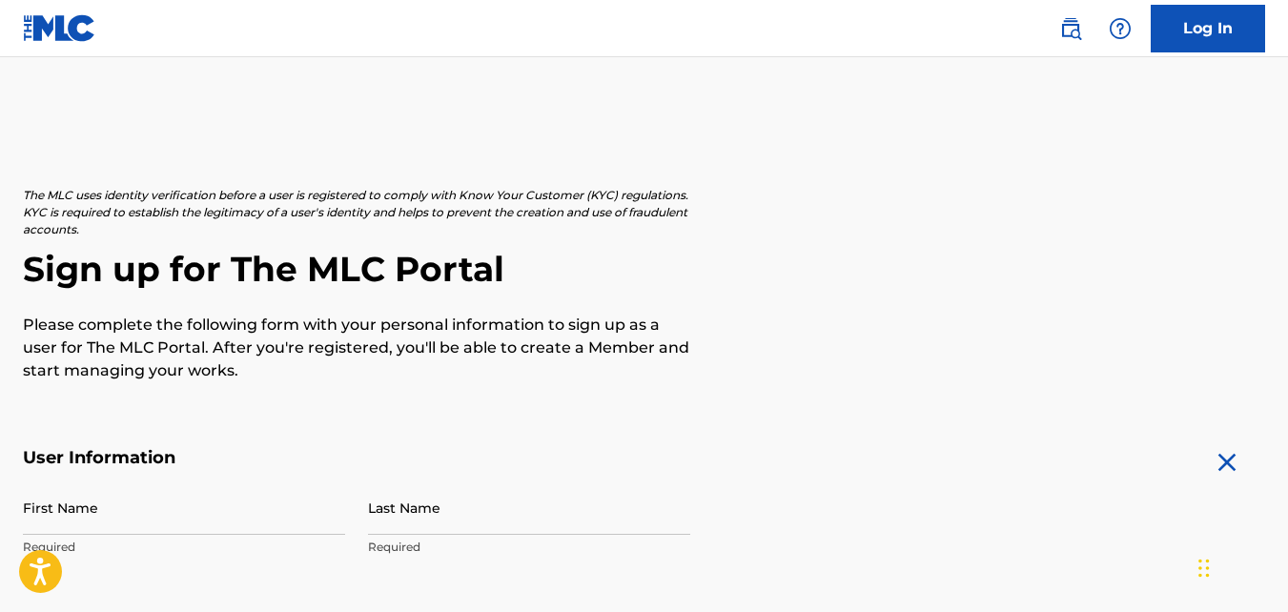
drag, startPoint x: 1287, startPoint y: 94, endPoint x: 1294, endPoint y: 148, distance: 53.9
click at [1287, 148] on html "Accessibility Screen-Reader Guide, Feedback, and Issue Reporting | New window C…" at bounding box center [644, 306] width 1288 height 612
click at [1189, 42] on link "Log In" at bounding box center [1207, 29] width 114 height 48
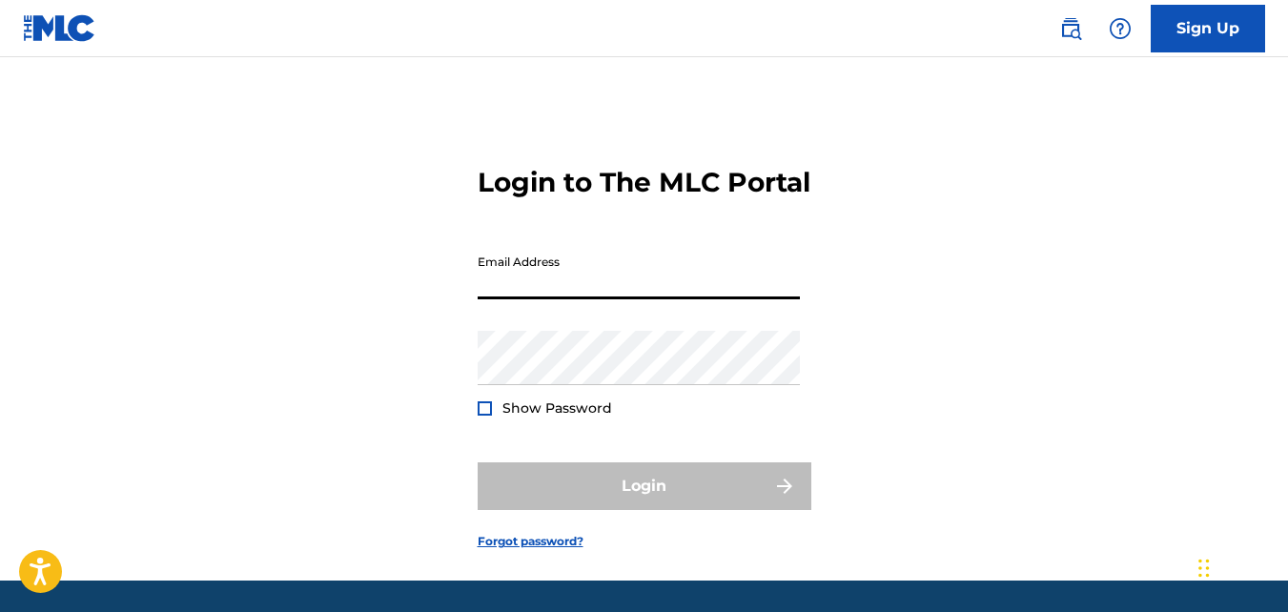
click at [650, 299] on input "Email Address" at bounding box center [638, 272] width 322 height 54
click at [538, 299] on input "[EMAIL_ADDRESS][DOMAIN_NAME]" at bounding box center [638, 272] width 322 height 54
click at [565, 299] on input "[EMAIL_ADDRESS][DOMAIN_NAME]" at bounding box center [638, 272] width 322 height 54
click at [486, 299] on input "[EMAIL_ADDRESS][DOMAIN_NAME]" at bounding box center [638, 272] width 322 height 54
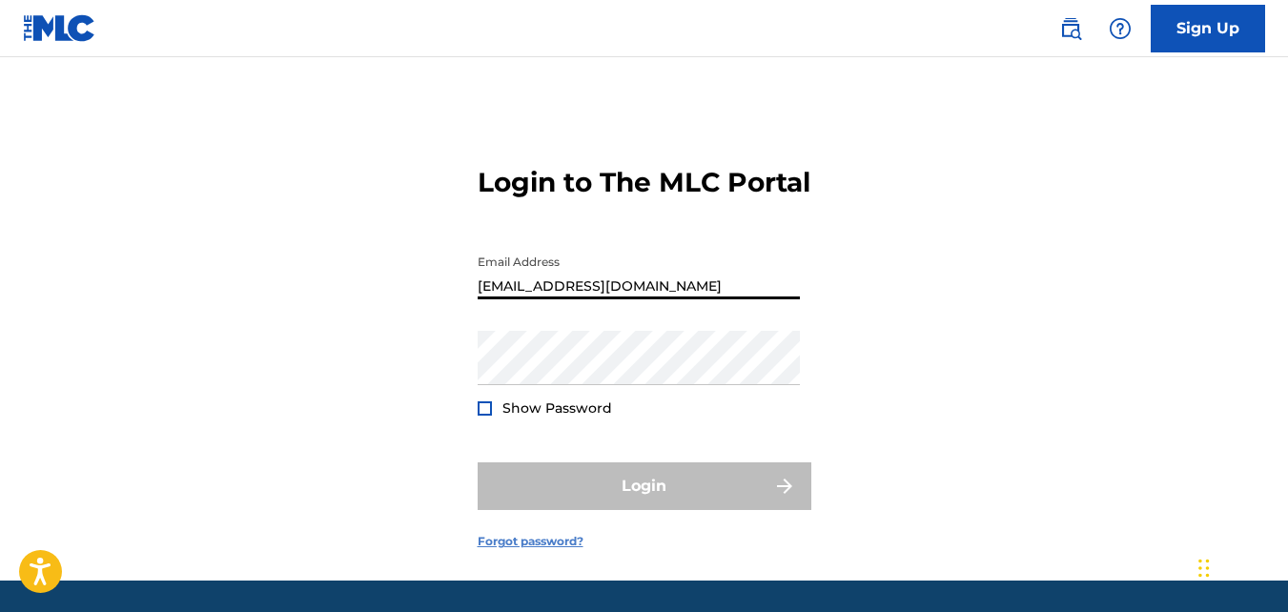
type input "[EMAIL_ADDRESS][DOMAIN_NAME]"
click at [518, 550] on link "Forgot password?" at bounding box center [530, 541] width 106 height 17
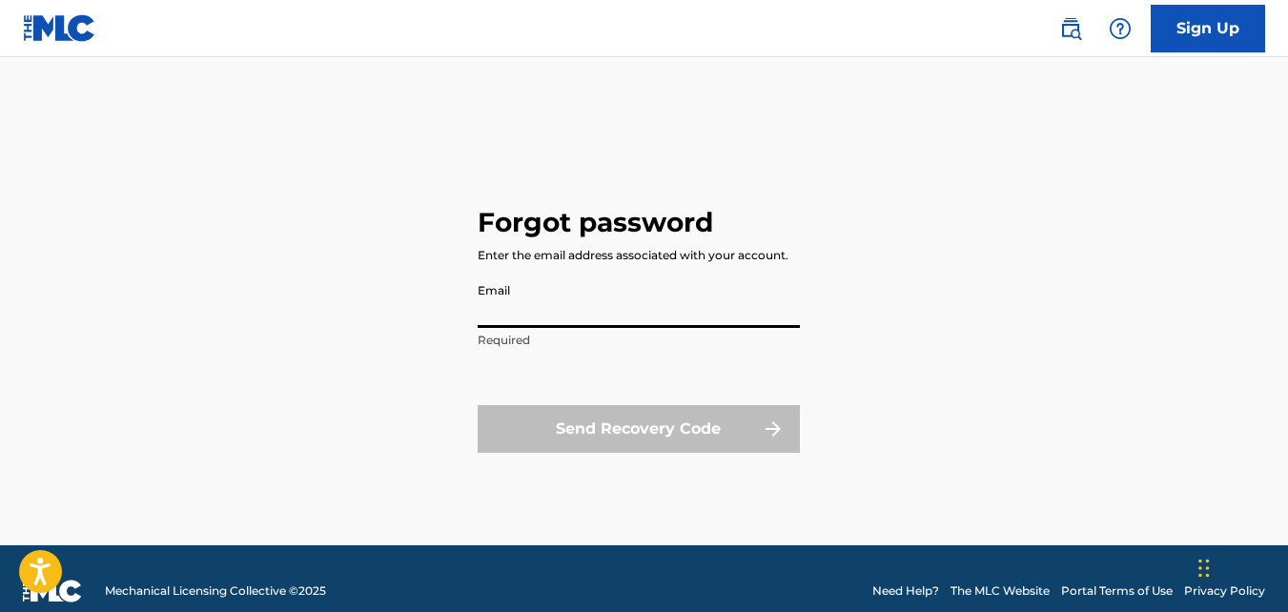
click at [578, 323] on input "Email" at bounding box center [638, 301] width 322 height 54
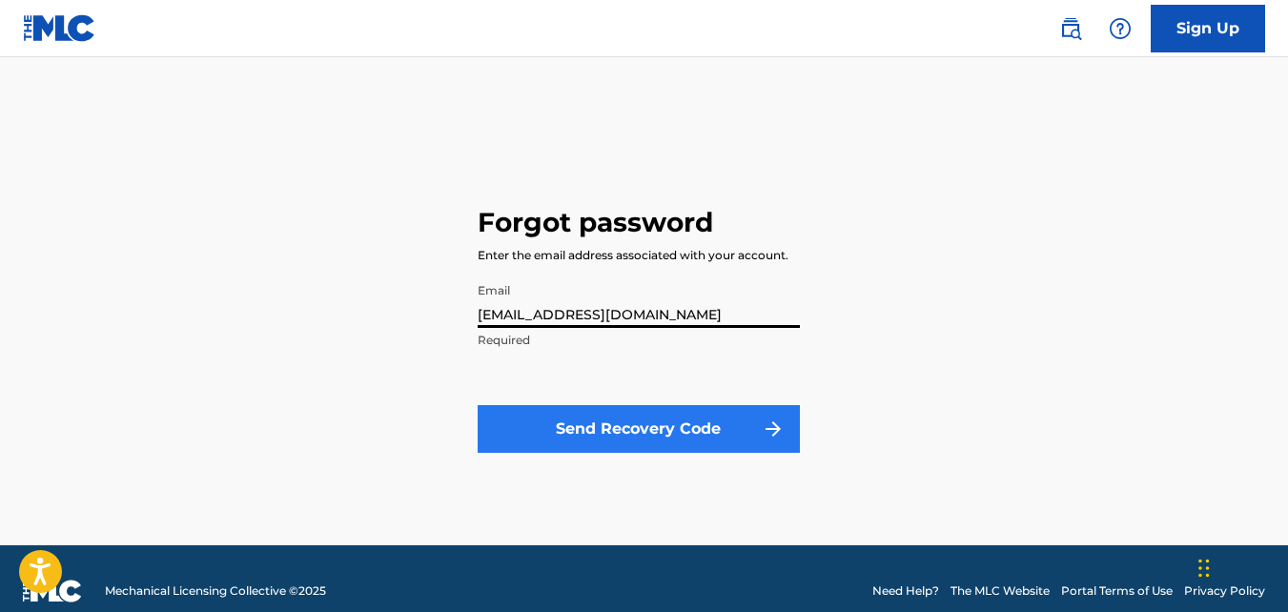
type input "[EMAIL_ADDRESS][DOMAIN_NAME]"
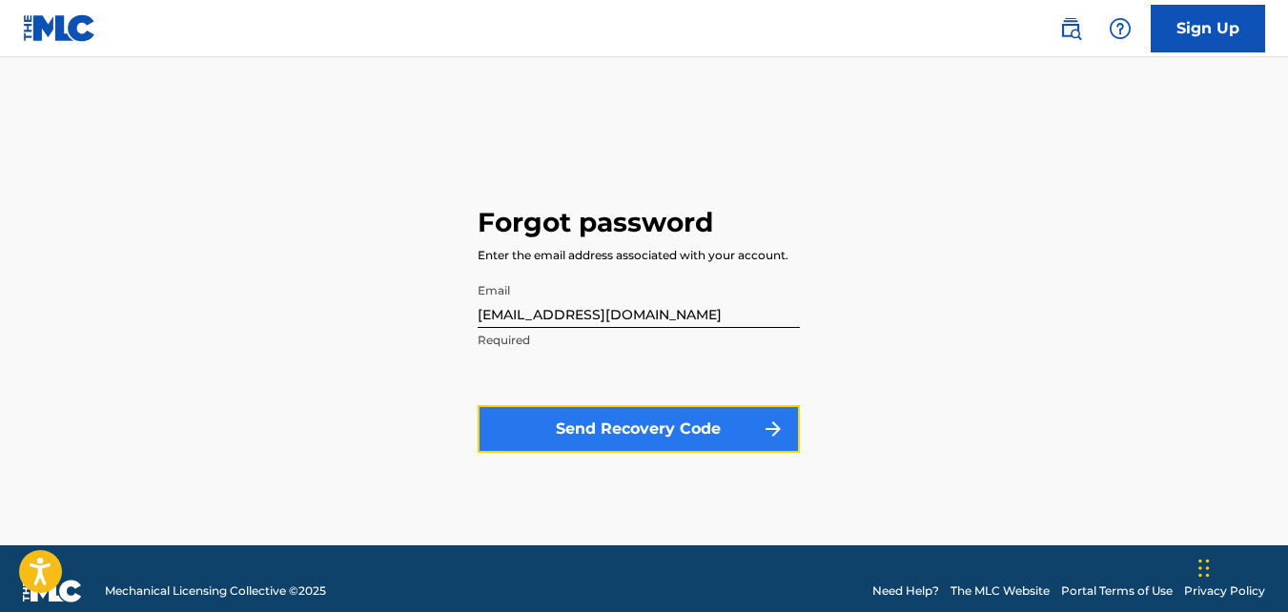
click at [594, 426] on button "Send Recovery Code" at bounding box center [638, 429] width 322 height 48
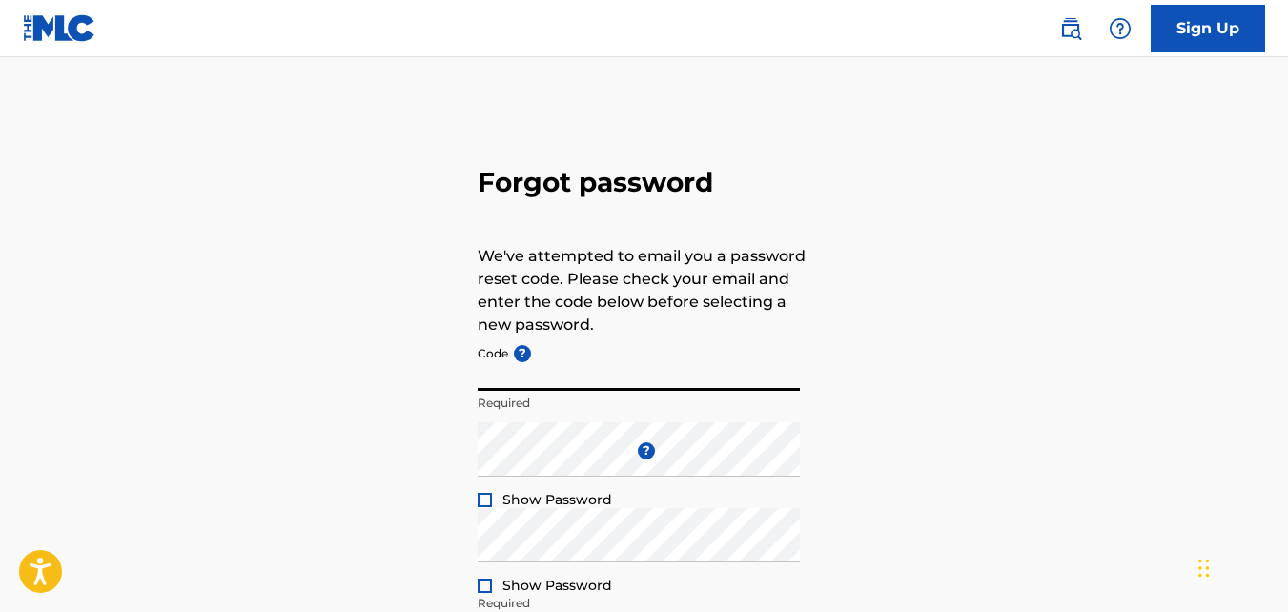
click at [495, 381] on input "Code ?" at bounding box center [638, 363] width 322 height 54
type input "42388B7533635B5C8A3BC84599D4"
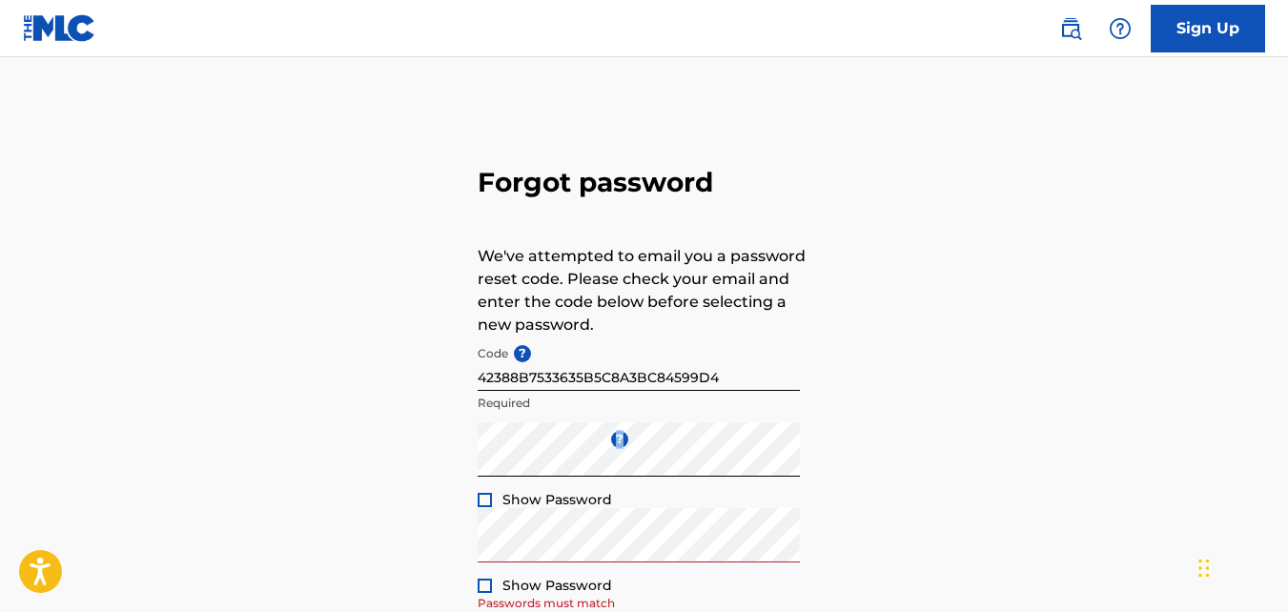
drag, startPoint x: 1284, startPoint y: 415, endPoint x: 1293, endPoint y: 432, distance: 19.6
click at [1287, 432] on html "Accessibility Screen-Reader Guide, Feedback, and Issue Reporting | New window C…" at bounding box center [644, 306] width 1288 height 612
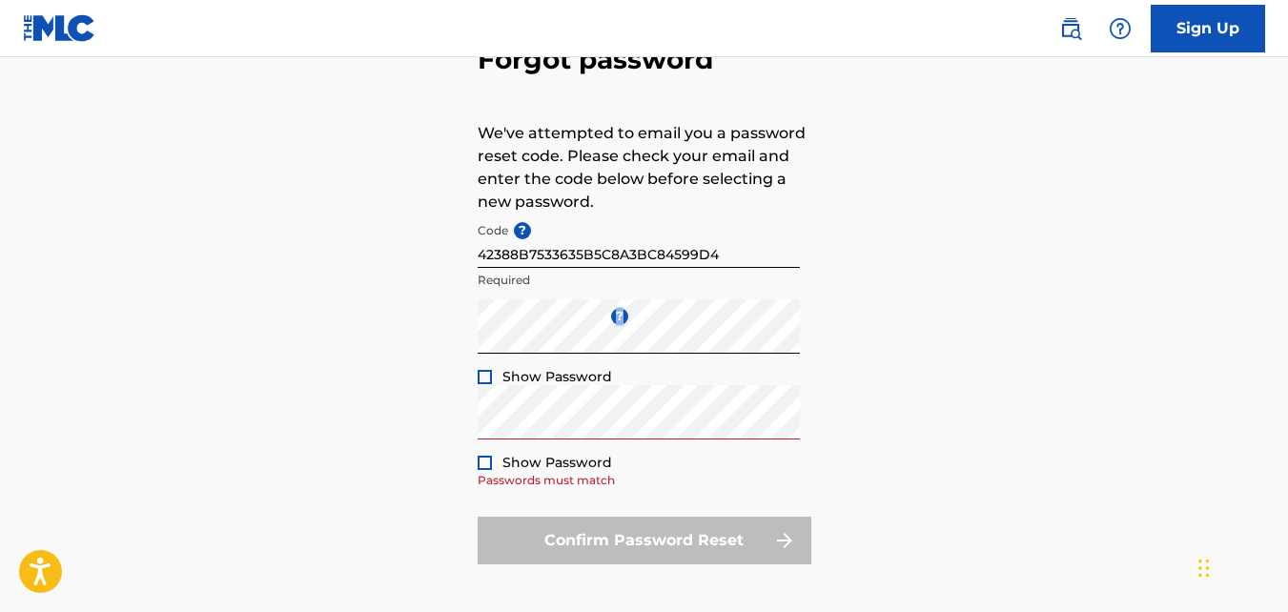
scroll to position [125, 0]
click at [487, 462] on div at bounding box center [484, 461] width 14 height 14
click at [487, 462] on img at bounding box center [484, 461] width 10 height 10
click at [478, 464] on div at bounding box center [484, 461] width 14 height 14
click at [489, 462] on img at bounding box center [484, 461] width 10 height 10
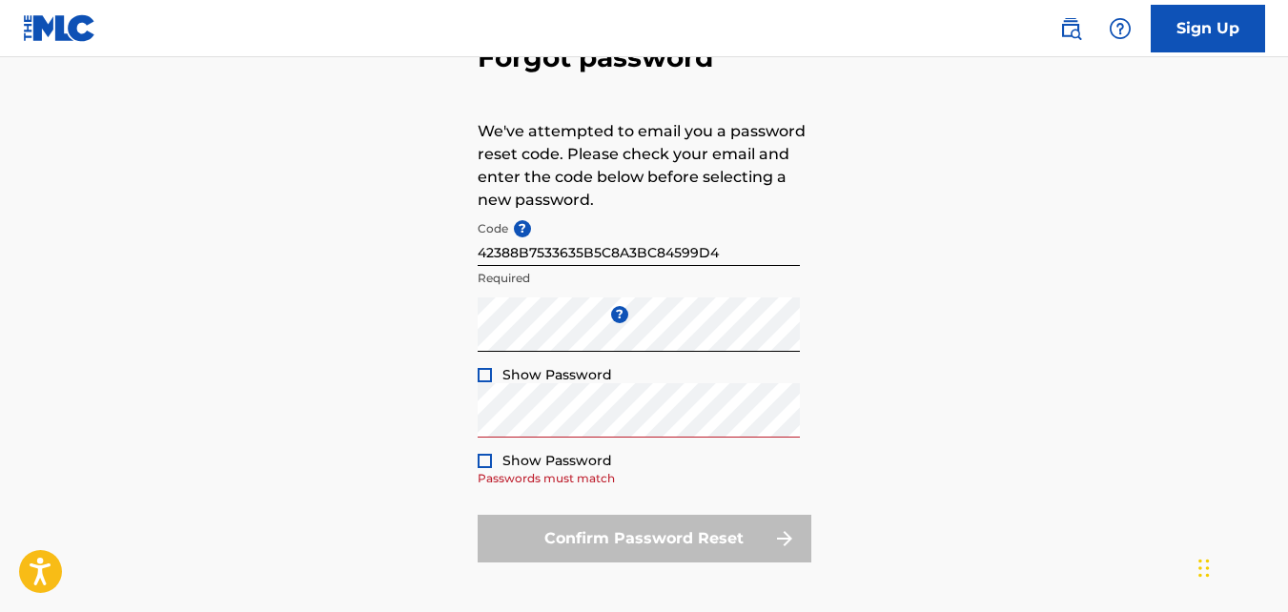
click at [484, 379] on div at bounding box center [484, 375] width 14 height 14
click at [488, 372] on img at bounding box center [484, 375] width 10 height 10
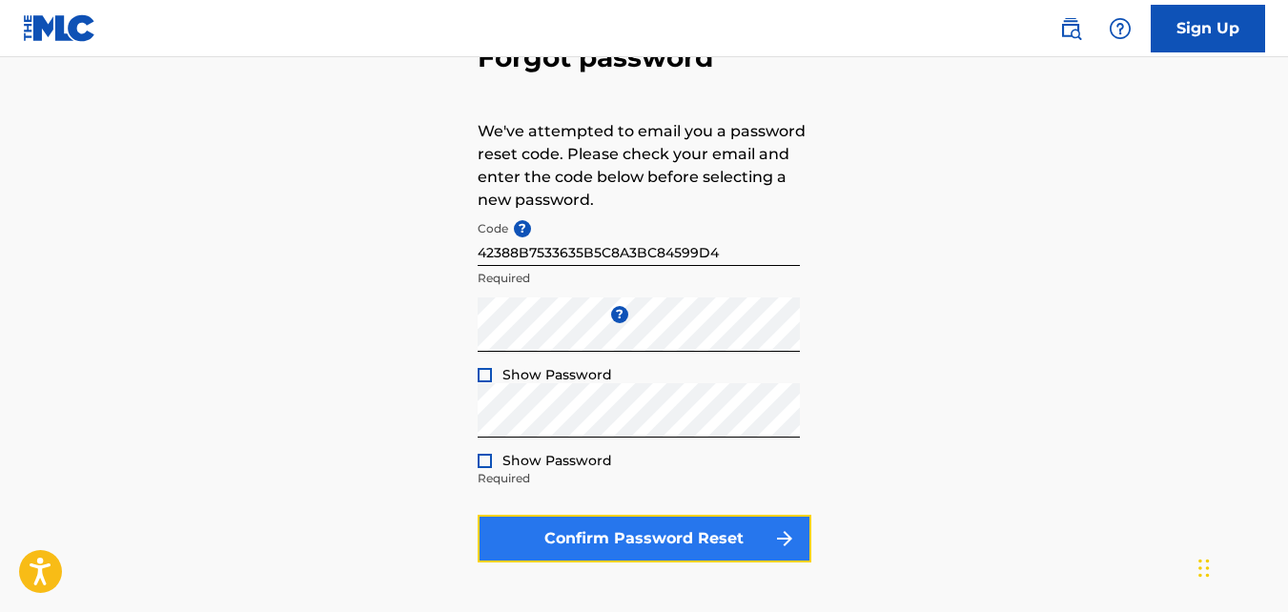
click at [614, 529] on button "Confirm Password Reset" at bounding box center [644, 539] width 334 height 48
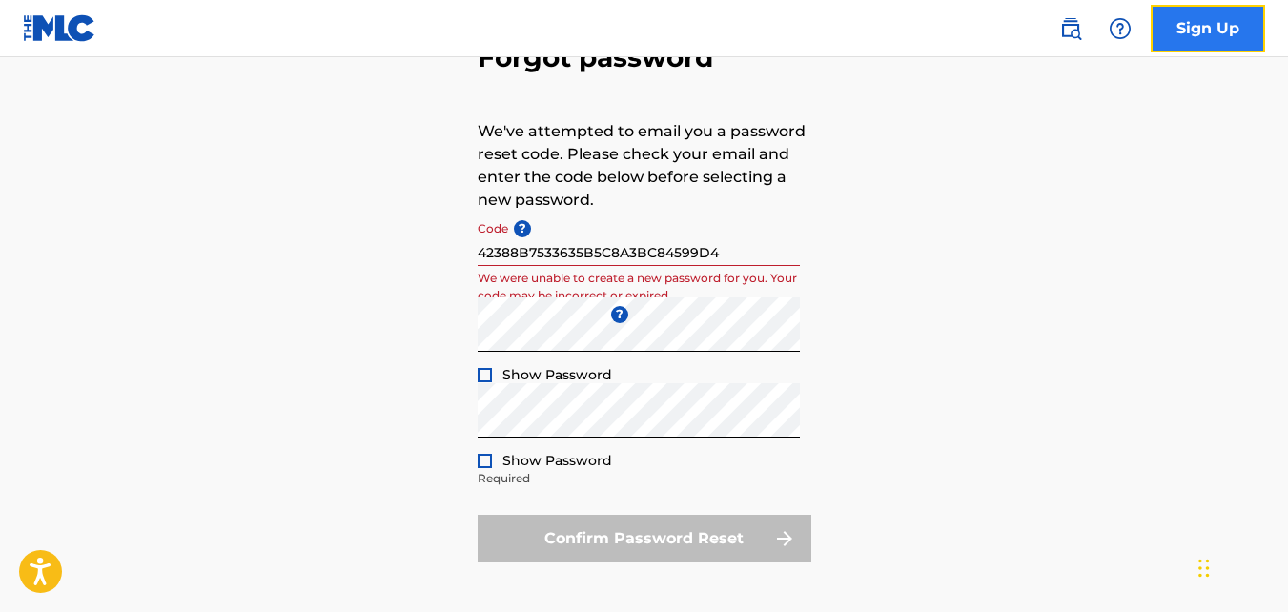
click at [1199, 32] on link "Sign Up" at bounding box center [1207, 29] width 114 height 48
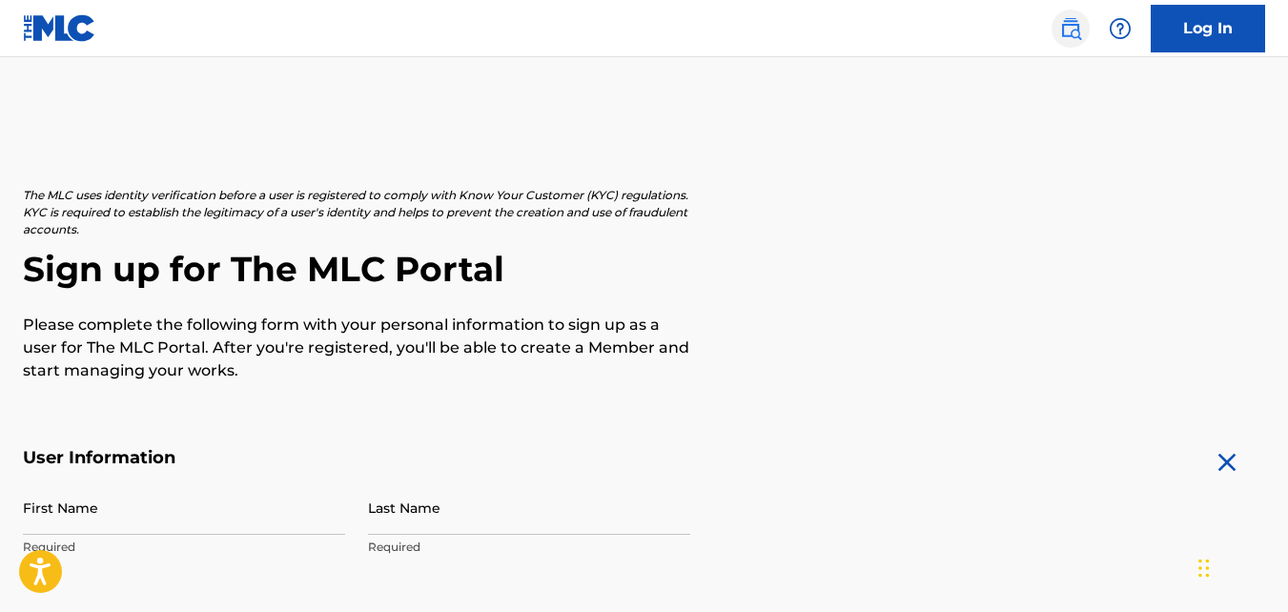
click at [1075, 27] on img at bounding box center [1070, 28] width 23 height 23
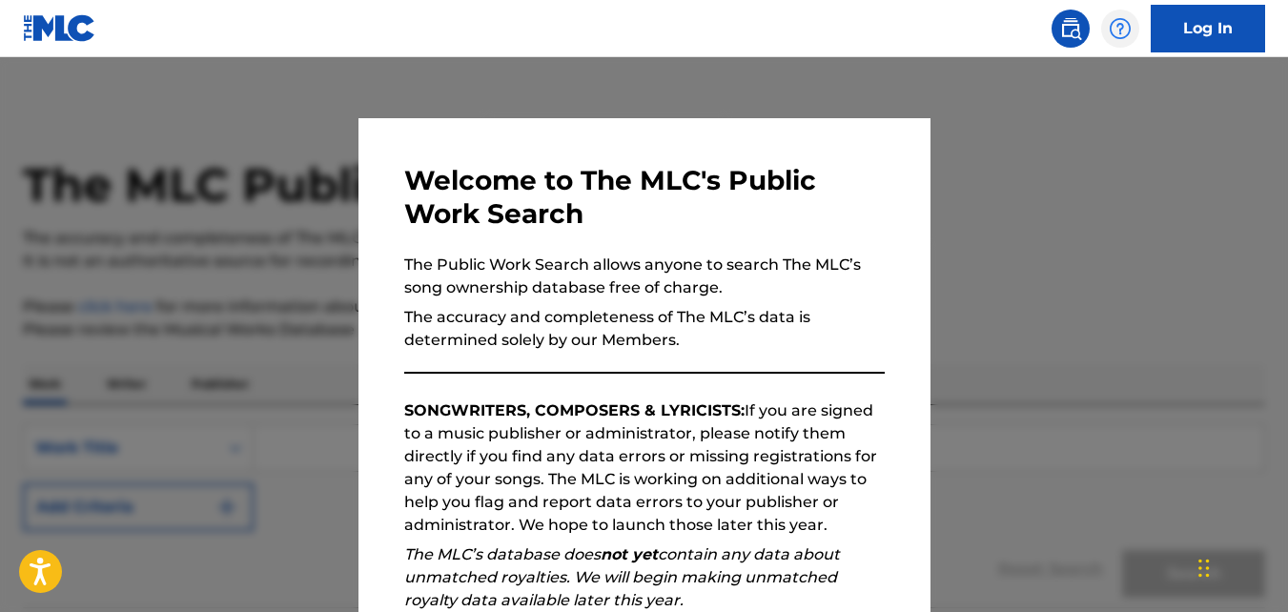
click at [1116, 23] on img at bounding box center [1119, 28] width 23 height 23
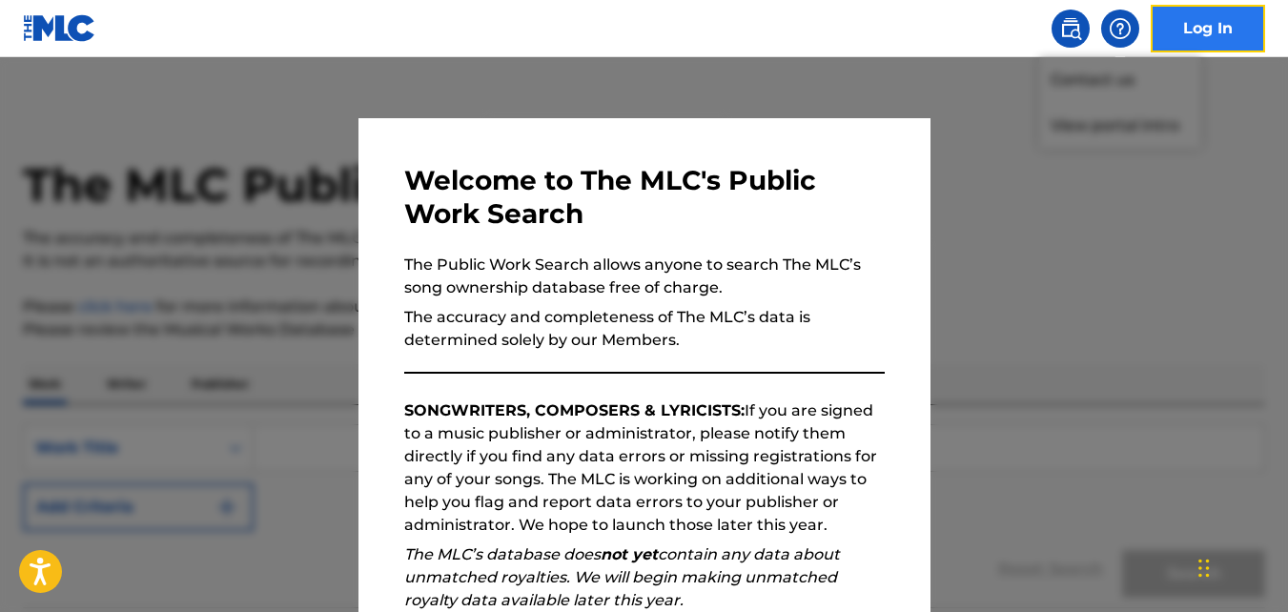
click at [1215, 28] on link "Log In" at bounding box center [1207, 29] width 114 height 48
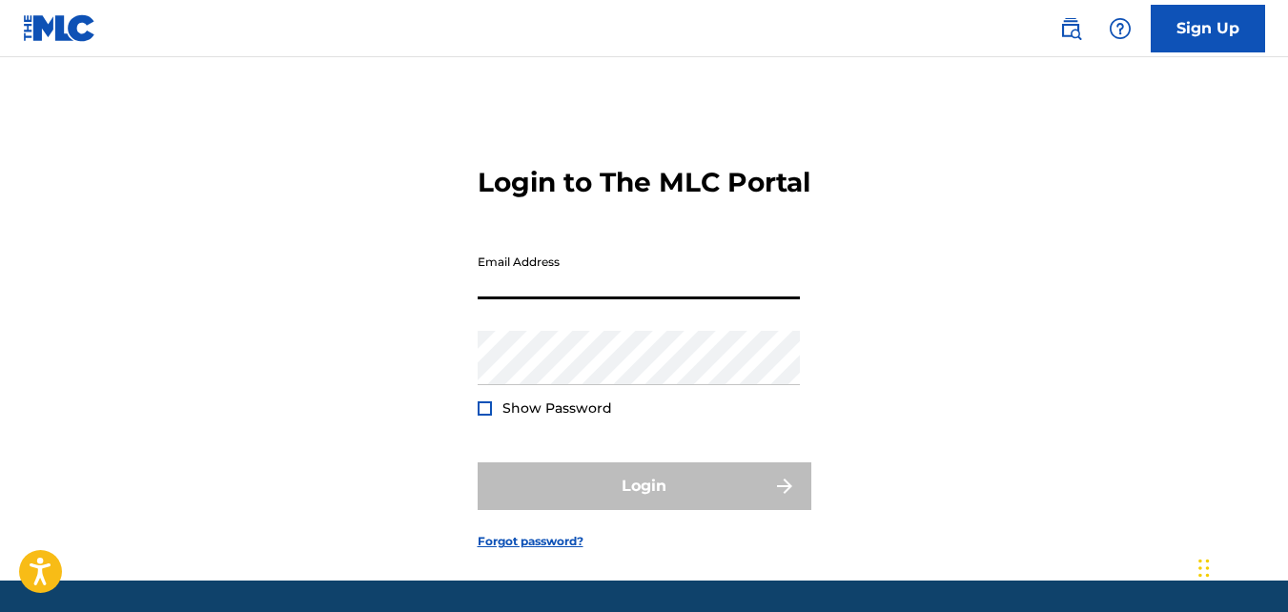
click at [682, 299] on input "Email Address" at bounding box center [638, 272] width 322 height 54
type input "[EMAIL_ADDRESS]"
click at [555, 580] on form "Login to The MLC Portal Email Address [EMAIL_ADDRESS] Password Show Password Lo…" at bounding box center [644, 343] width 334 height 476
click at [562, 550] on link "Forgot password?" at bounding box center [530, 541] width 106 height 17
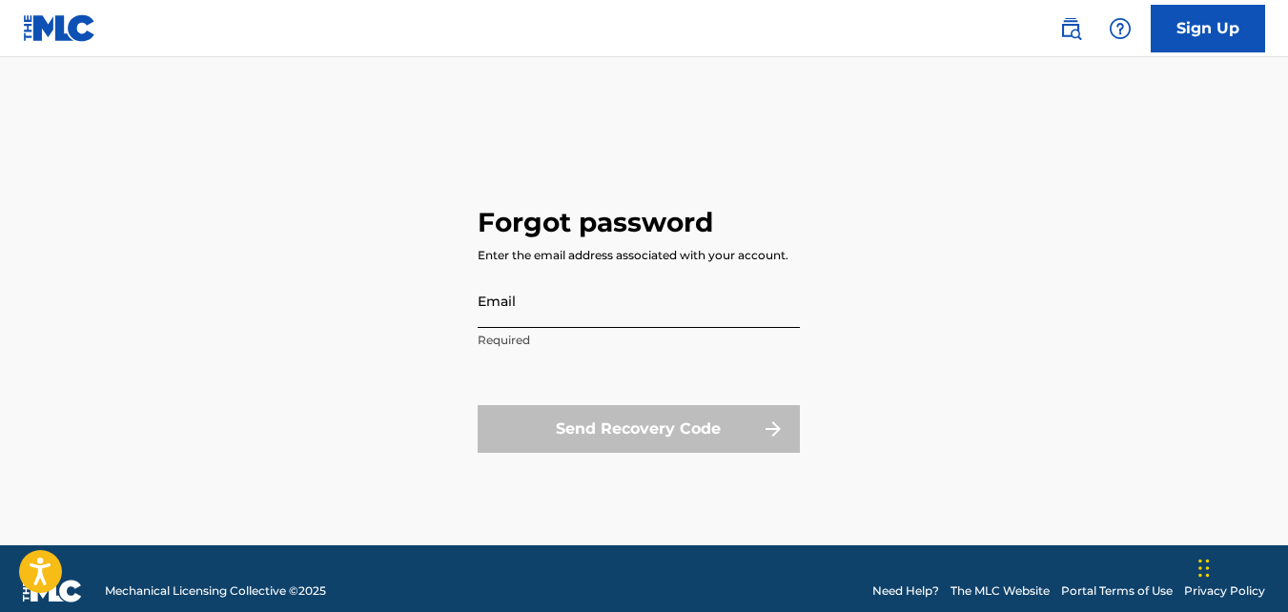
click at [542, 316] on input "Email" at bounding box center [638, 301] width 322 height 54
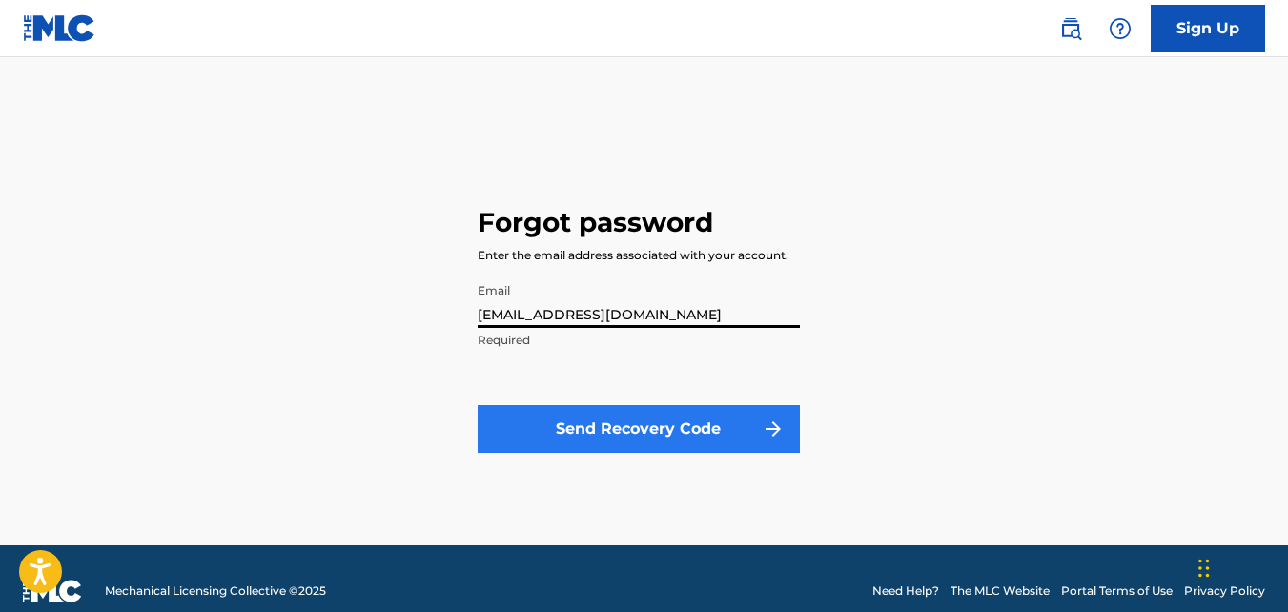
type input "[EMAIL_ADDRESS][DOMAIN_NAME]"
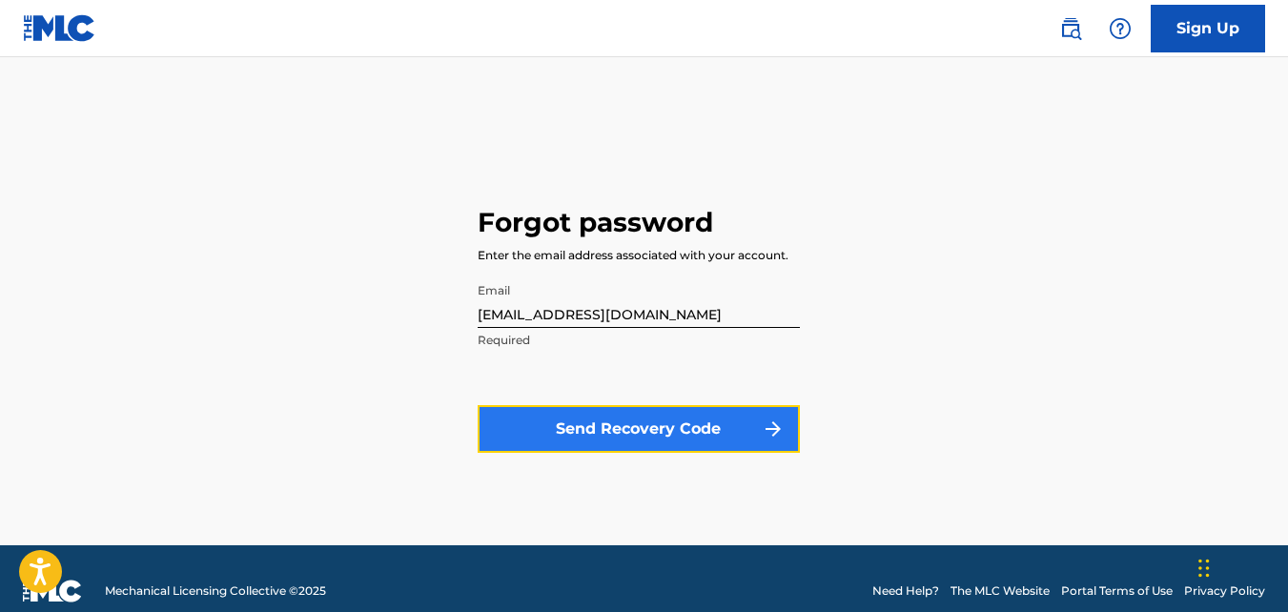
click at [547, 424] on button "Send Recovery Code" at bounding box center [638, 429] width 322 height 48
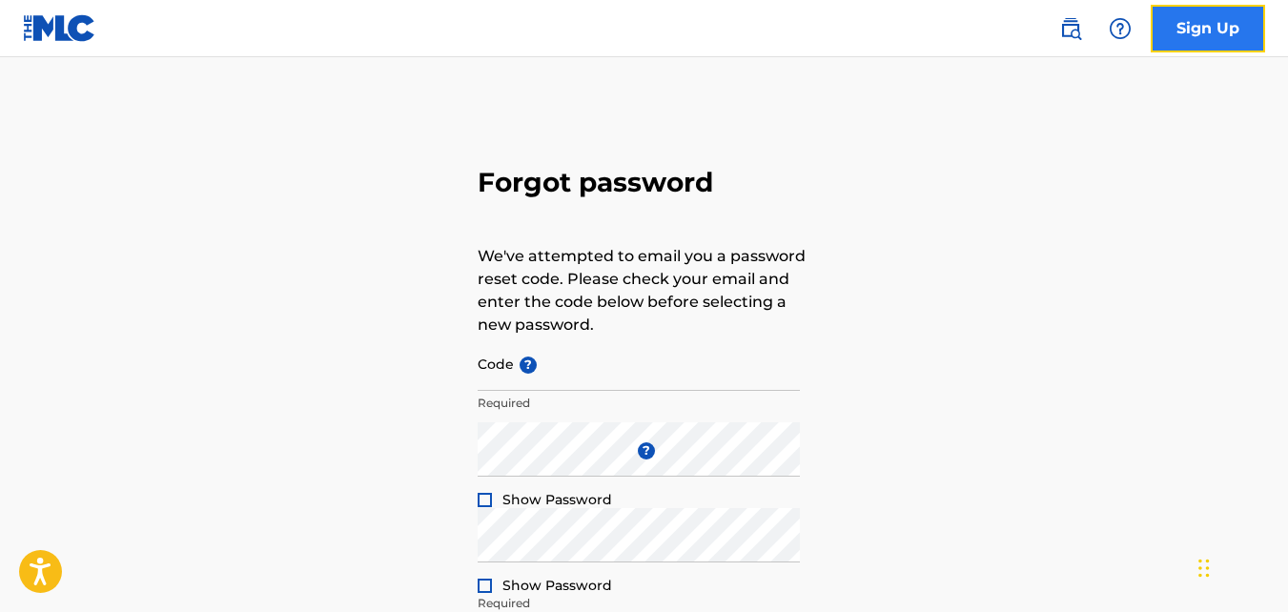
click at [1189, 34] on link "Sign Up" at bounding box center [1207, 29] width 114 height 48
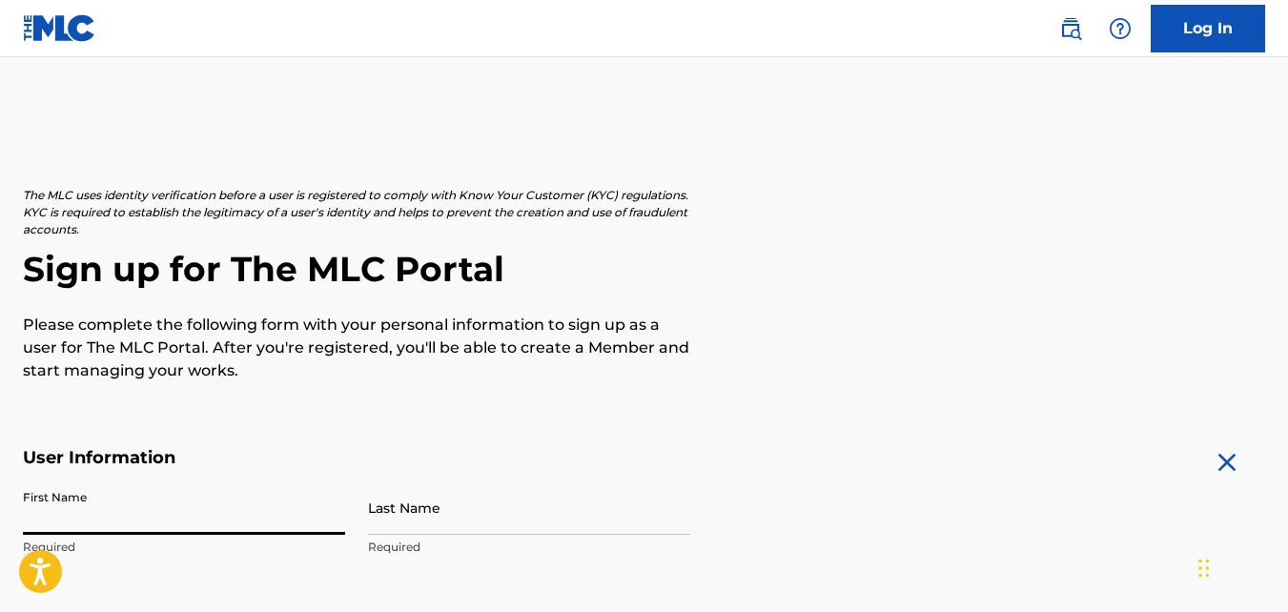
click at [239, 512] on input "First Name" at bounding box center [184, 507] width 322 height 54
type input "[PERSON_NAME]"
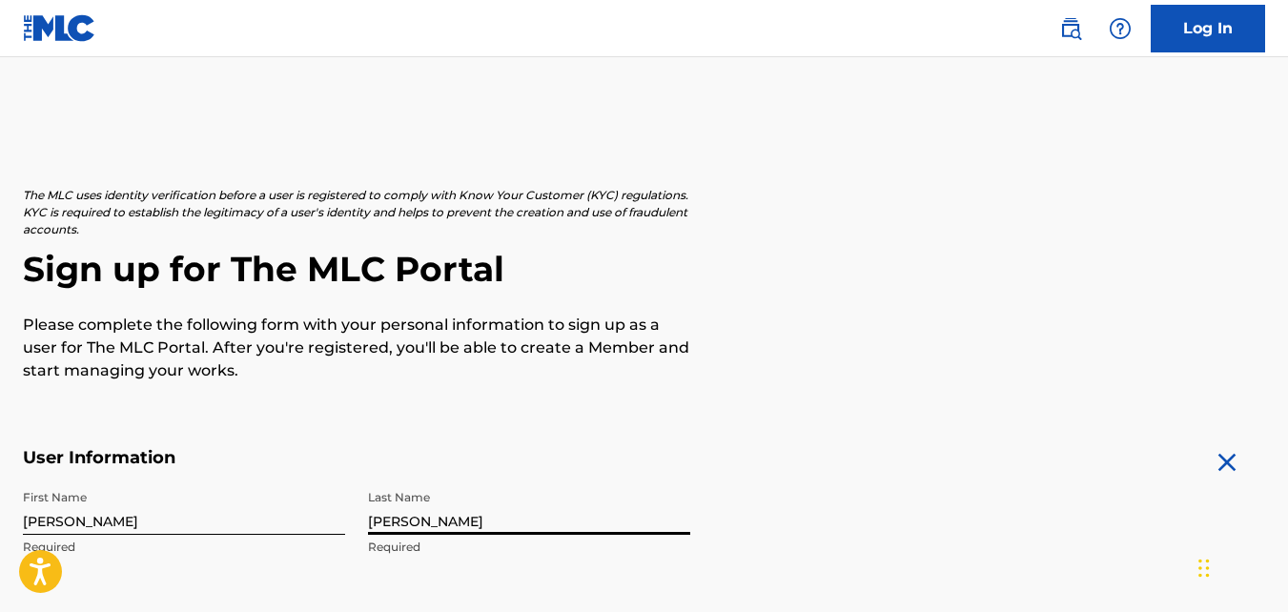
type input "[PERSON_NAME]"
select select "8"
select select "2025"
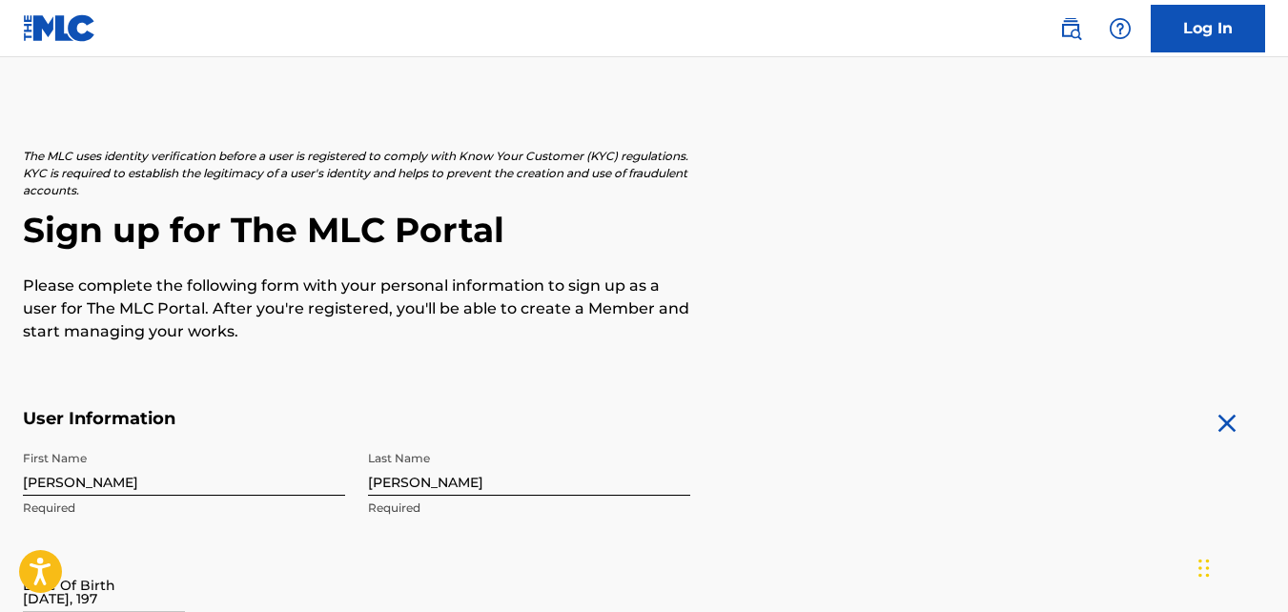
type input "[DATE]"
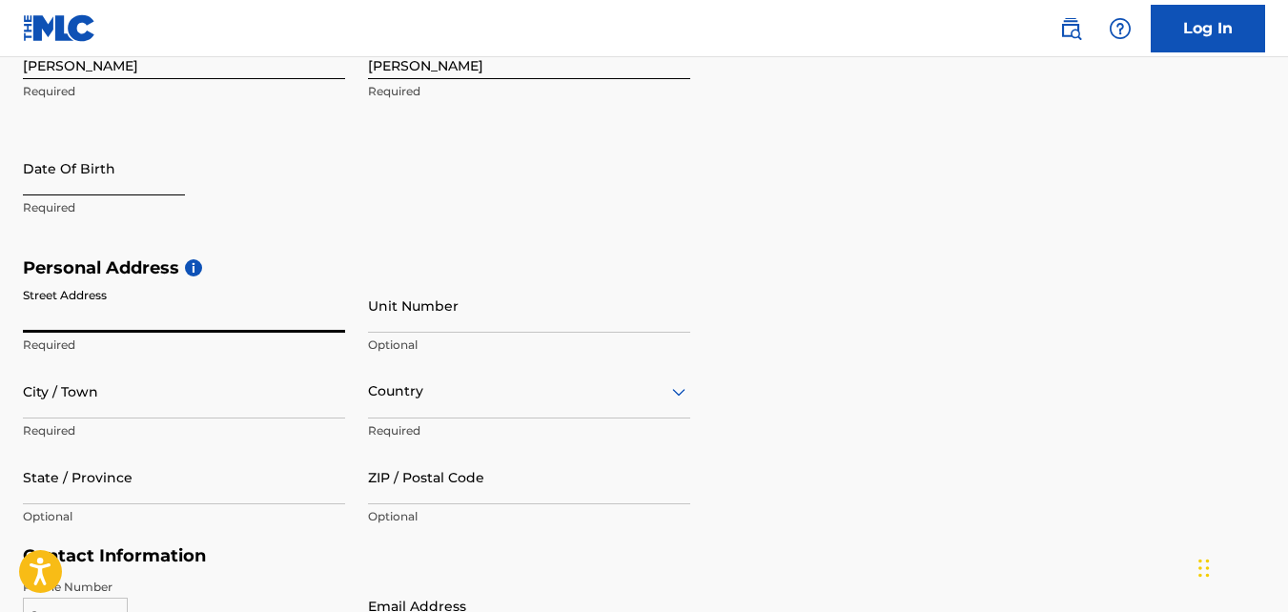
select select "8"
select select "2025"
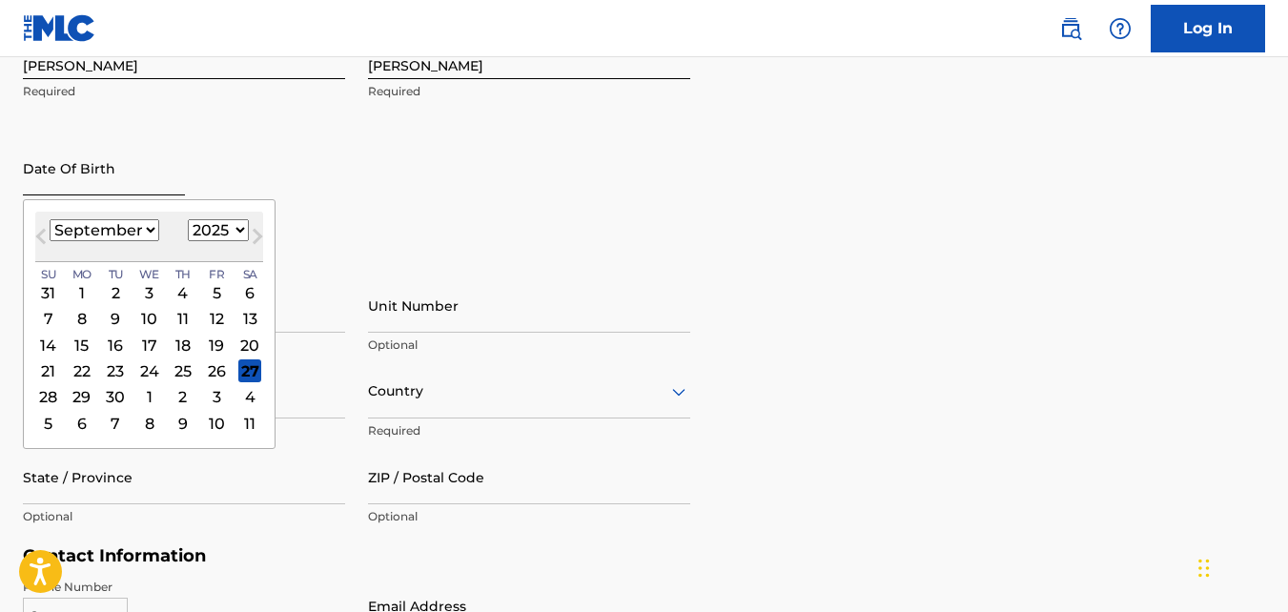
click at [37, 193] on input "text" at bounding box center [104, 168] width 162 height 54
click at [147, 221] on select "January February March April May June July August September October November De…" at bounding box center [105, 230] width 110 height 22
select select "7"
click at [50, 219] on select "January February March April May June July August September October November De…" at bounding box center [105, 230] width 110 height 22
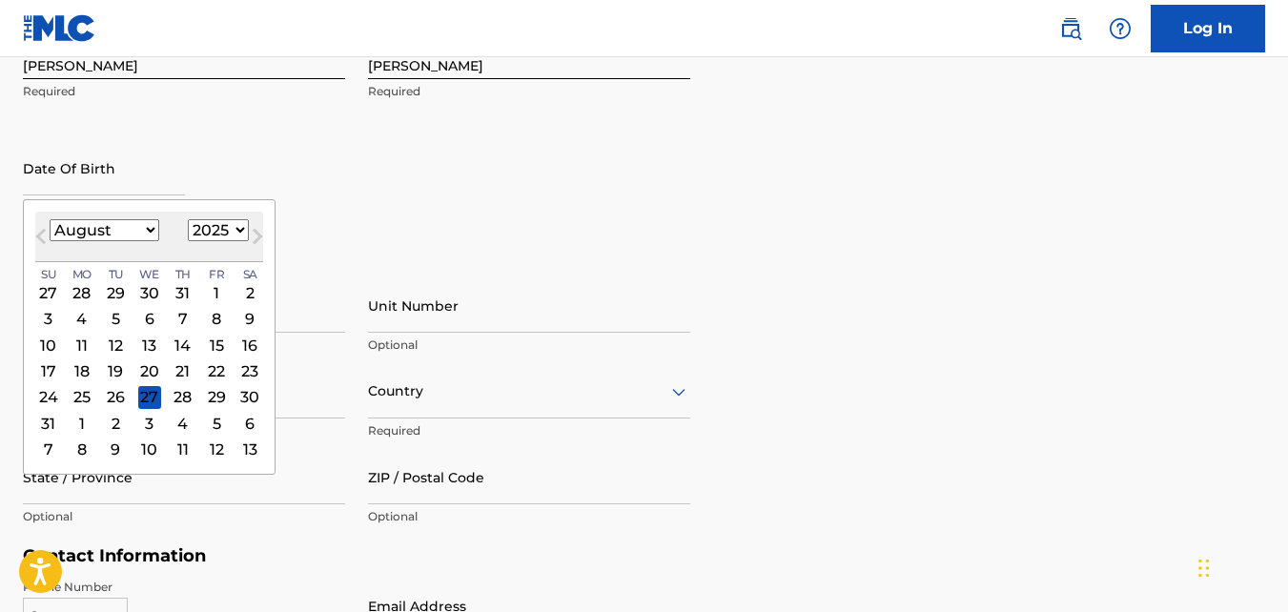
click at [227, 228] on select "1899 1900 1901 1902 1903 1904 1905 1906 1907 1908 1909 1910 1911 1912 1913 1914…" at bounding box center [218, 230] width 61 height 22
select select "1979"
click at [188, 219] on select "1899 1900 1901 1902 1903 1904 1905 1906 1907 1908 1909 1910 1911 1912 1913 1914…" at bounding box center [218, 230] width 61 height 22
click at [50, 327] on div "5" at bounding box center [48, 319] width 23 height 23
type input "[DATE]"
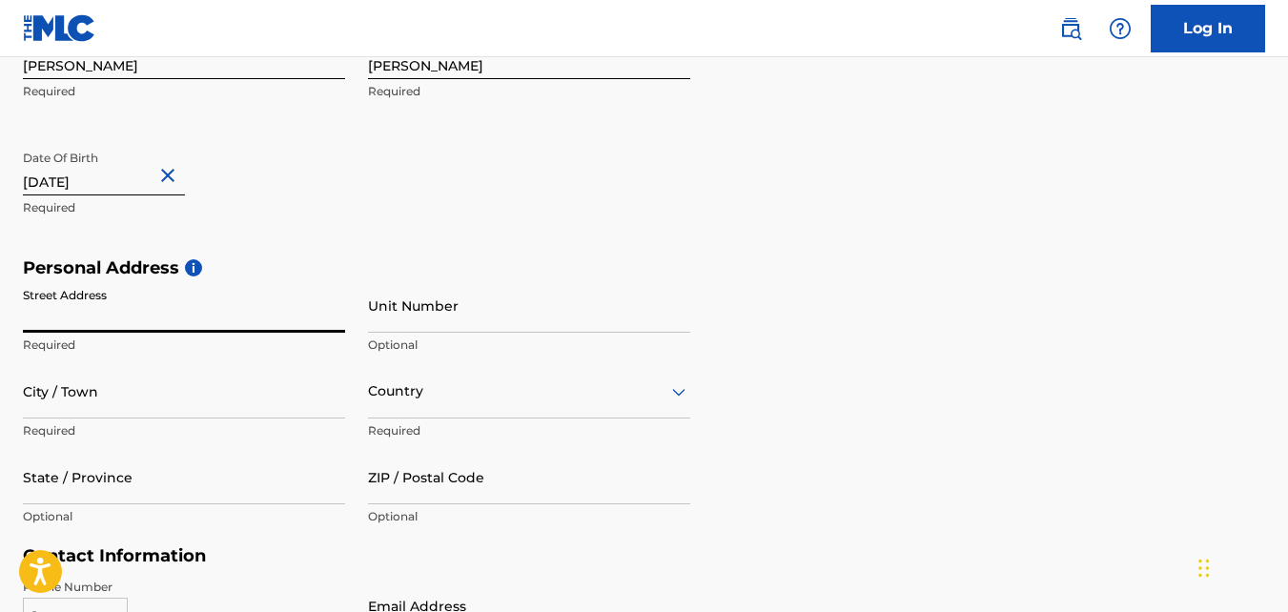
click at [50, 327] on input "Street Address" at bounding box center [184, 305] width 322 height 54
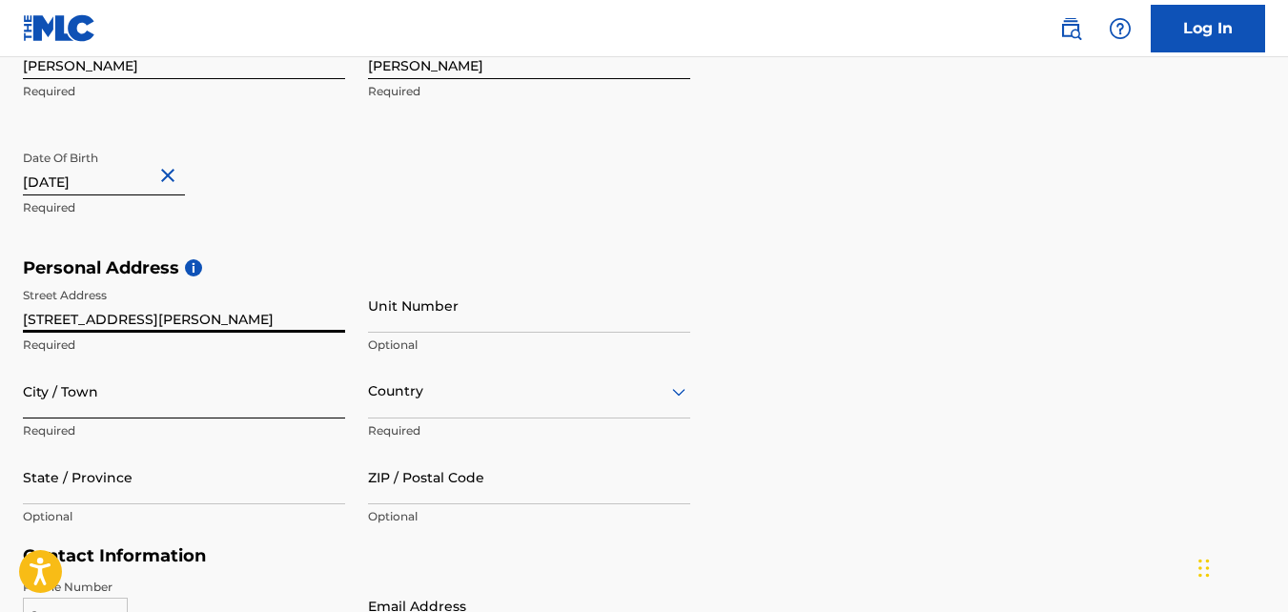
type input "[STREET_ADDRESS][PERSON_NAME]"
click at [90, 406] on input "City / Town" at bounding box center [184, 391] width 322 height 54
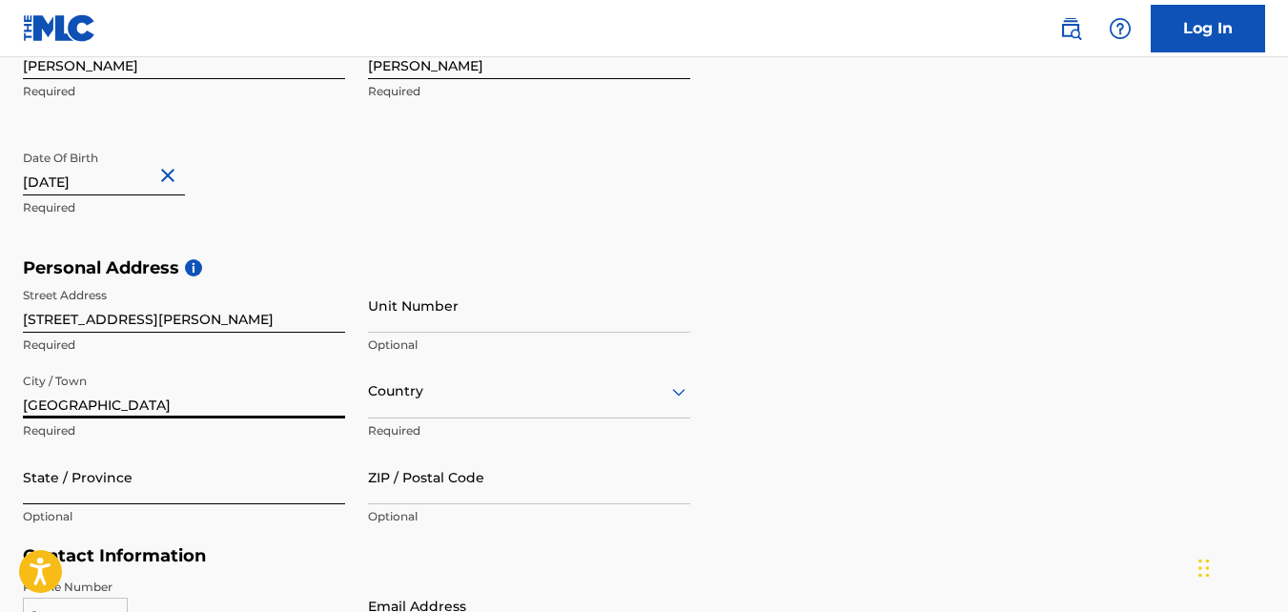
type input "[GEOGRAPHIC_DATA]"
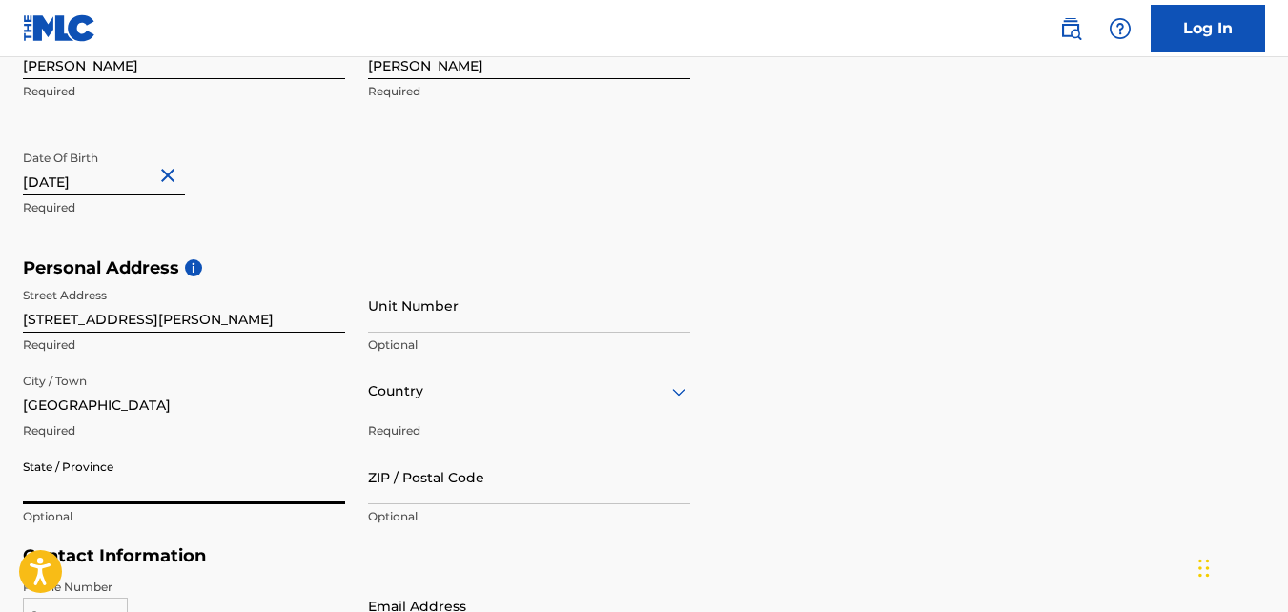
click at [79, 489] on input "State / Province" at bounding box center [184, 477] width 322 height 54
type input "[US_STATE]"
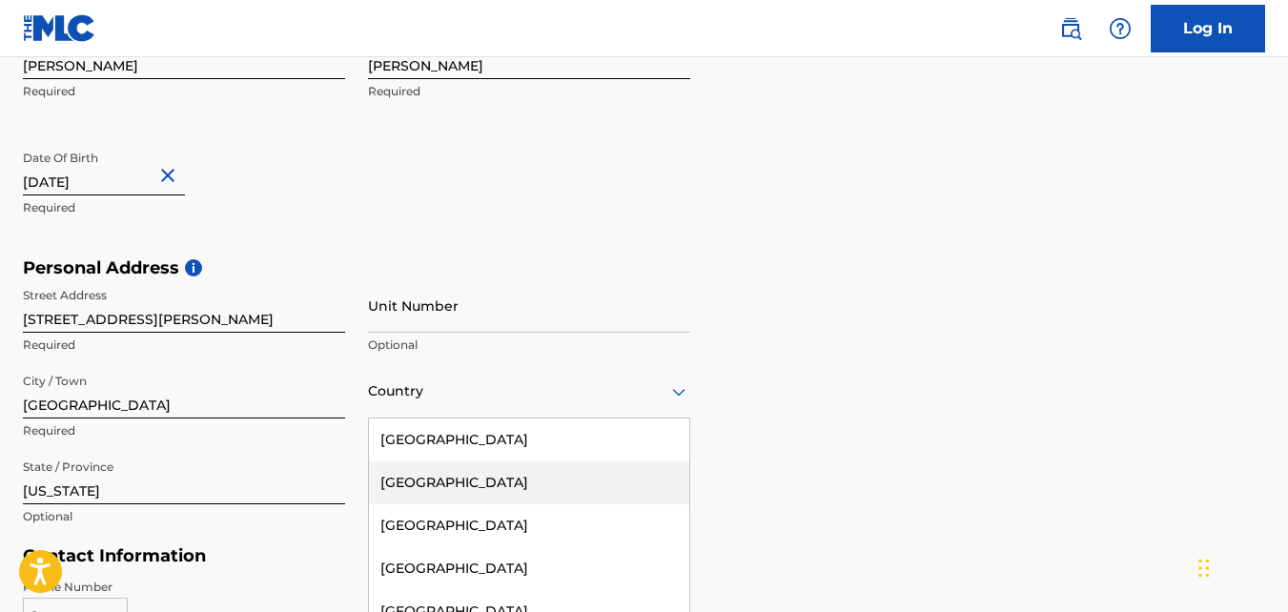
scroll to position [549, 0]
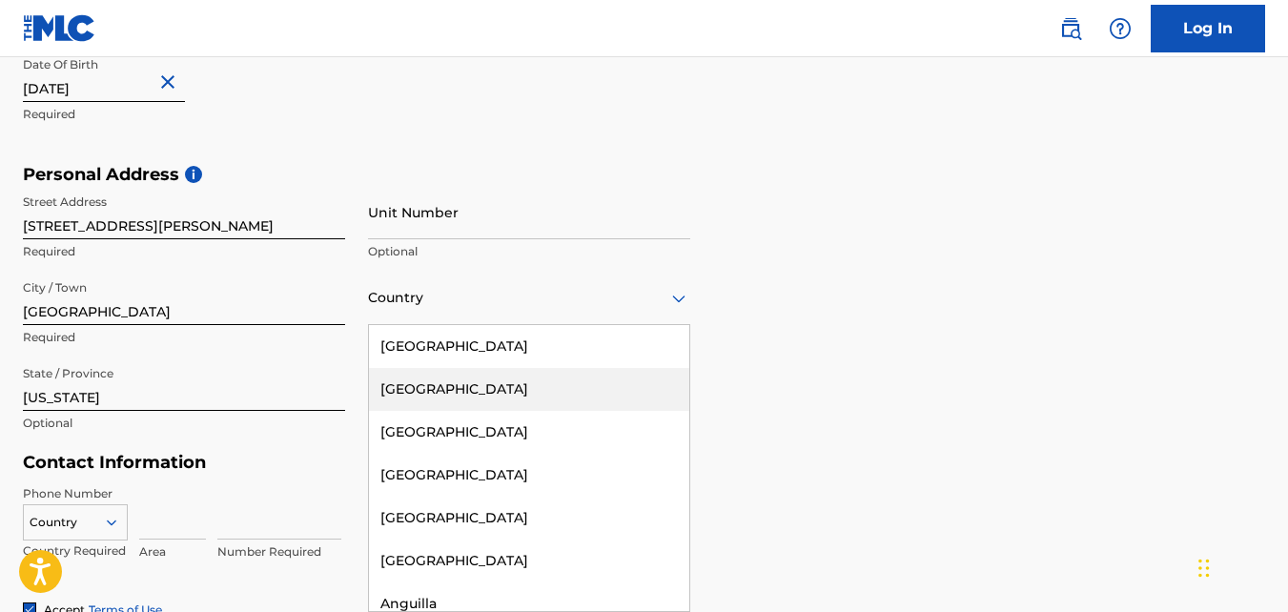
click at [412, 325] on div "223 results available. Use Up and Down to choose options, press Enter to select…" at bounding box center [529, 298] width 322 height 54
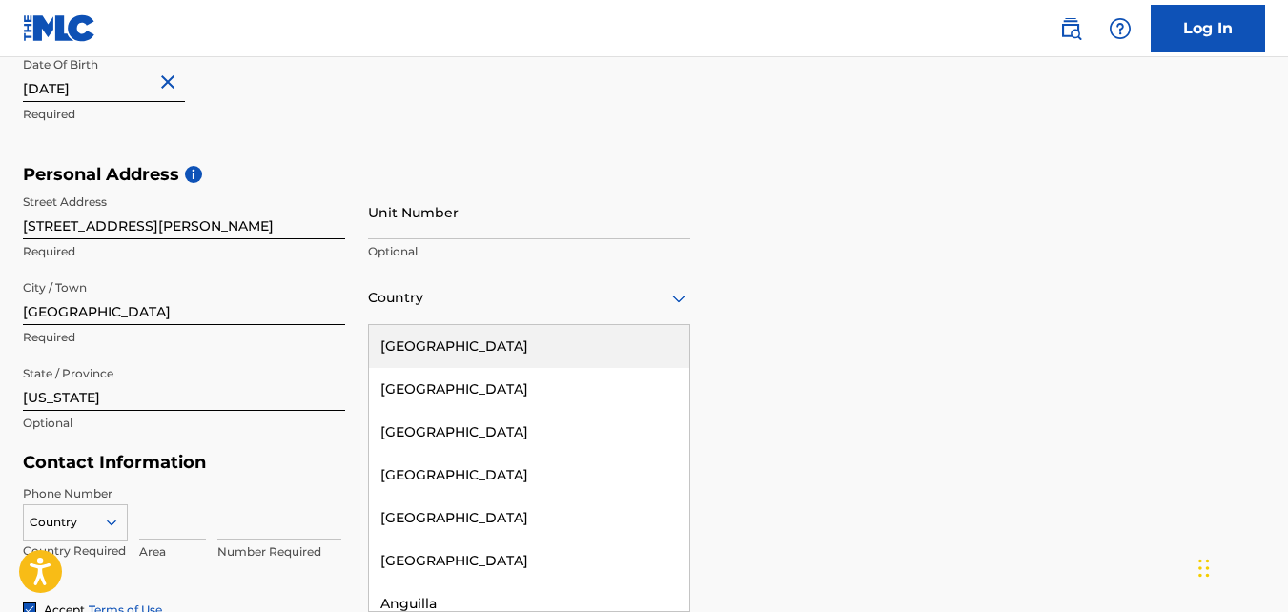
click at [465, 353] on div "[GEOGRAPHIC_DATA]" at bounding box center [529, 346] width 320 height 43
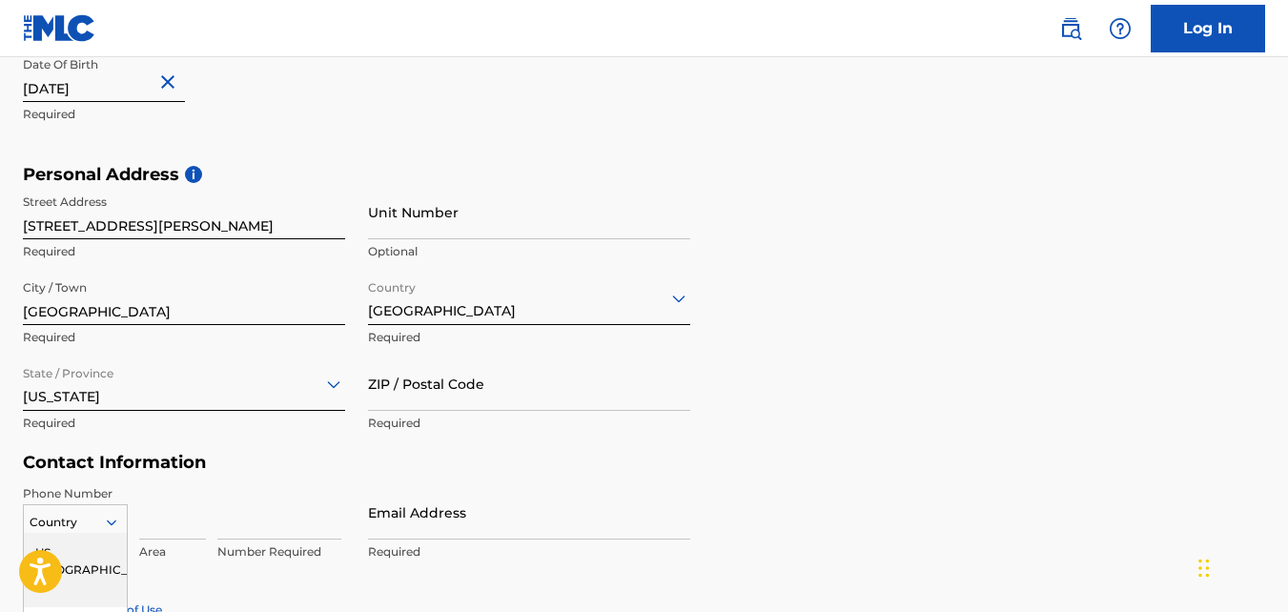
scroll to position [757, 0]
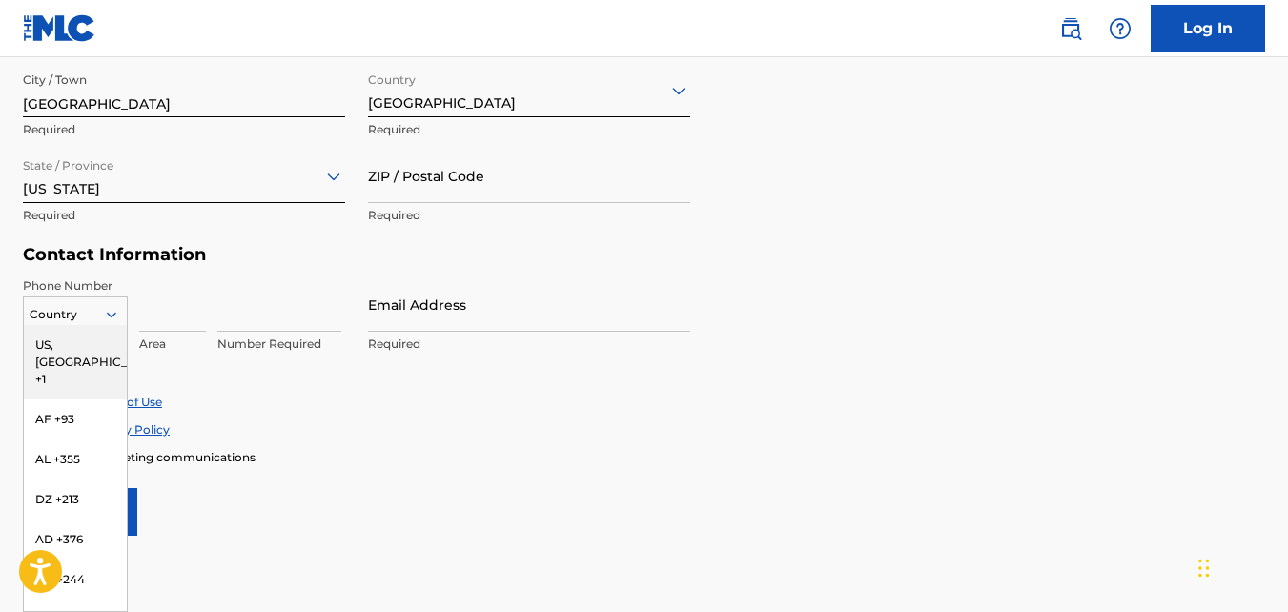
click at [118, 325] on div "216 results available. Use Up and Down to choose options, press Enter to select…" at bounding box center [75, 310] width 105 height 29
click at [90, 339] on div "US, [GEOGRAPHIC_DATA] +1" at bounding box center [75, 362] width 103 height 74
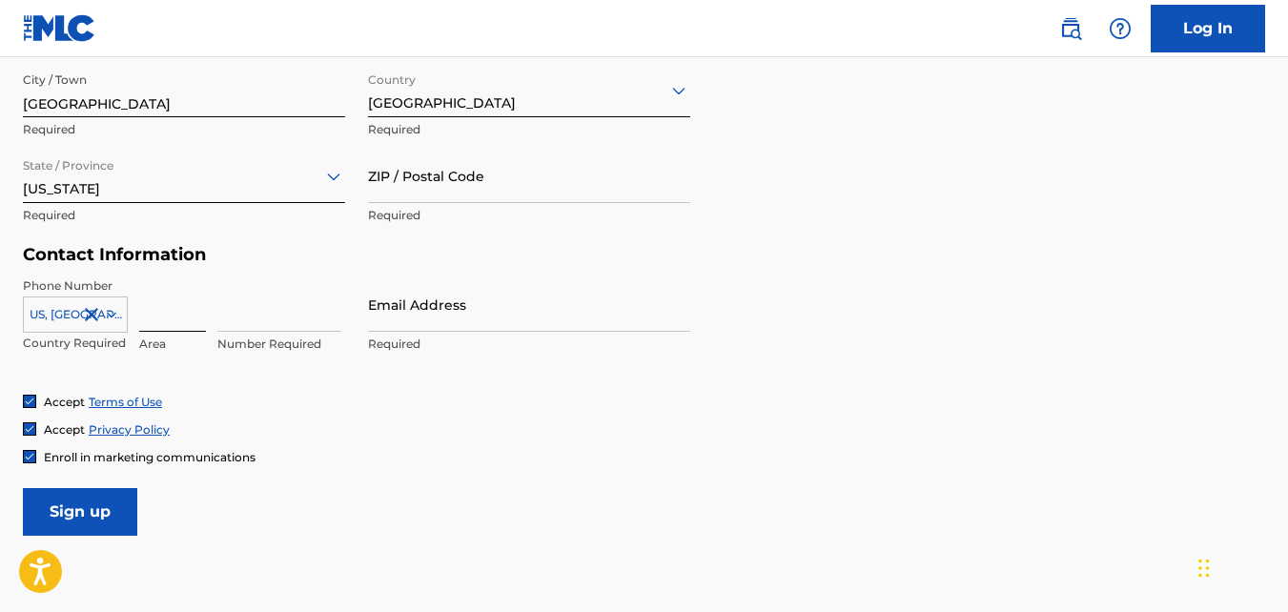
click at [159, 320] on input at bounding box center [172, 304] width 67 height 54
type input "772"
click at [236, 328] on input at bounding box center [279, 304] width 124 height 54
click at [220, 320] on input "4602" at bounding box center [279, 304] width 124 height 54
type input "4004602"
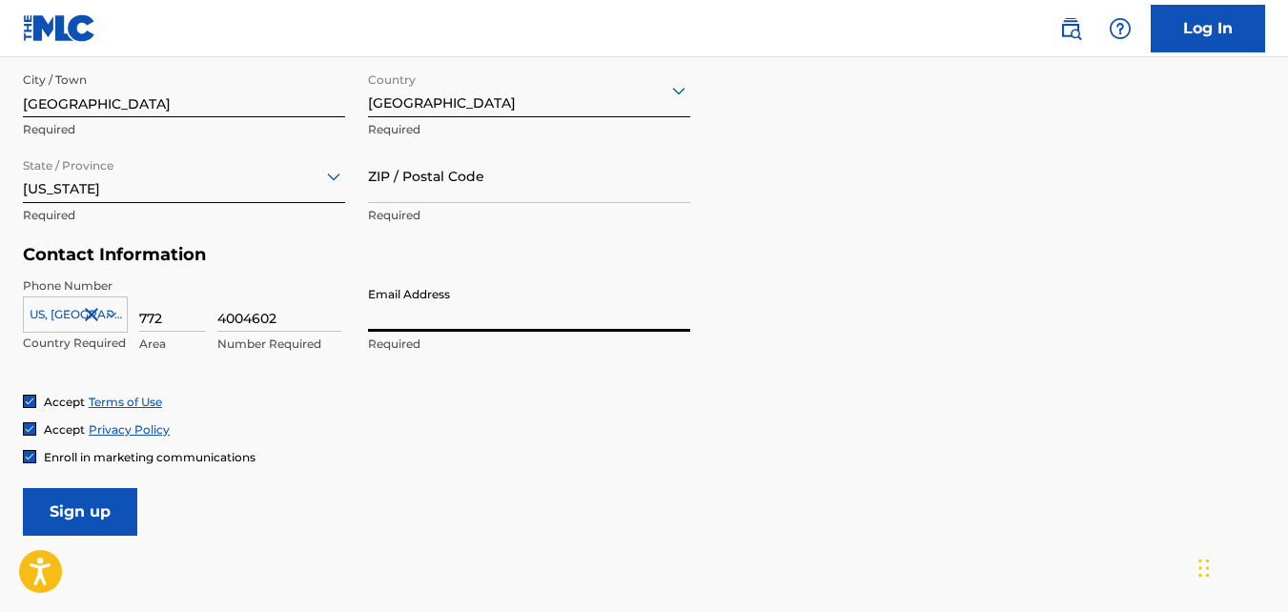
click at [370, 321] on input "Email Address" at bounding box center [529, 304] width 322 height 54
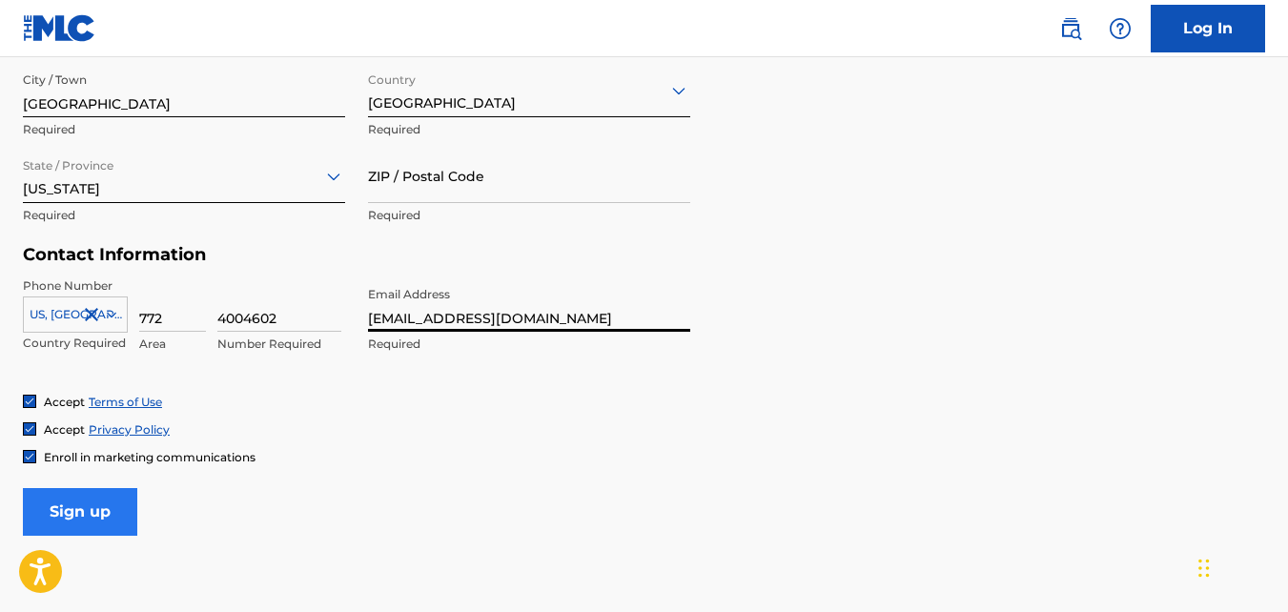
type input "[EMAIL_ADDRESS][DOMAIN_NAME]"
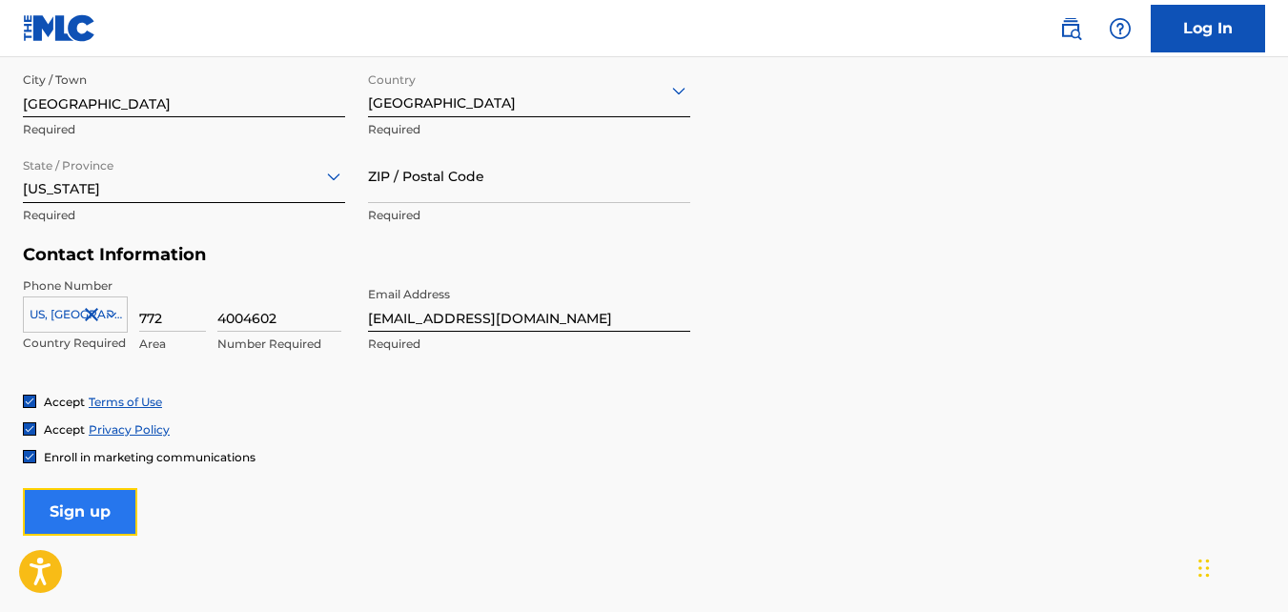
click at [110, 520] on input "Sign up" at bounding box center [80, 512] width 114 height 48
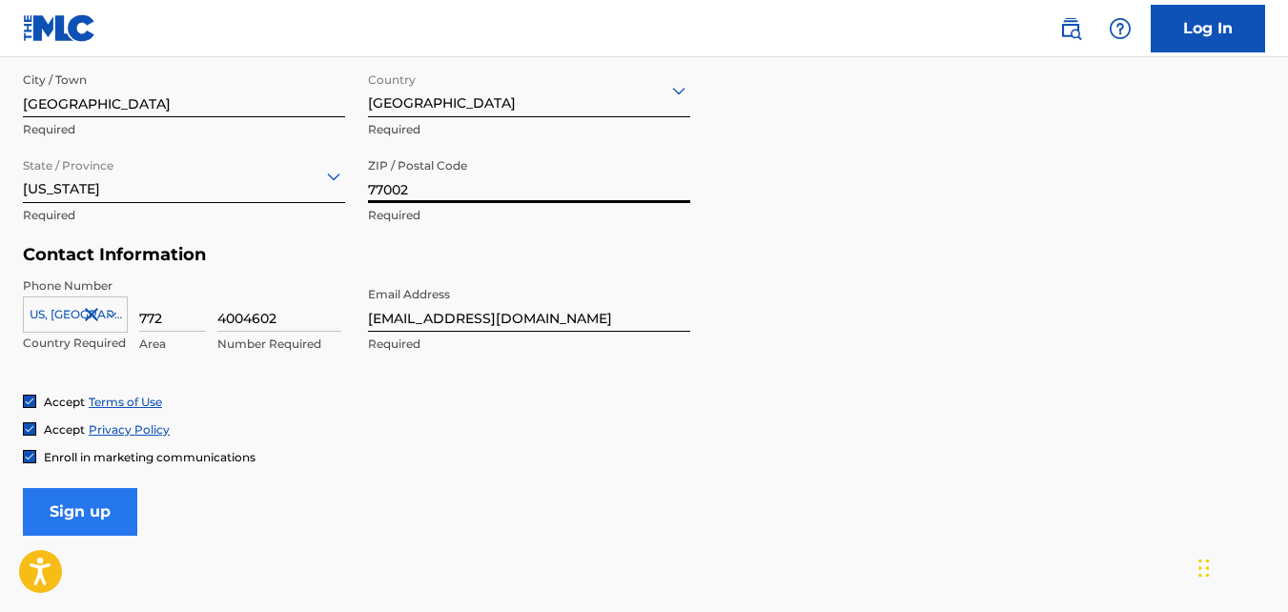
type input "77002"
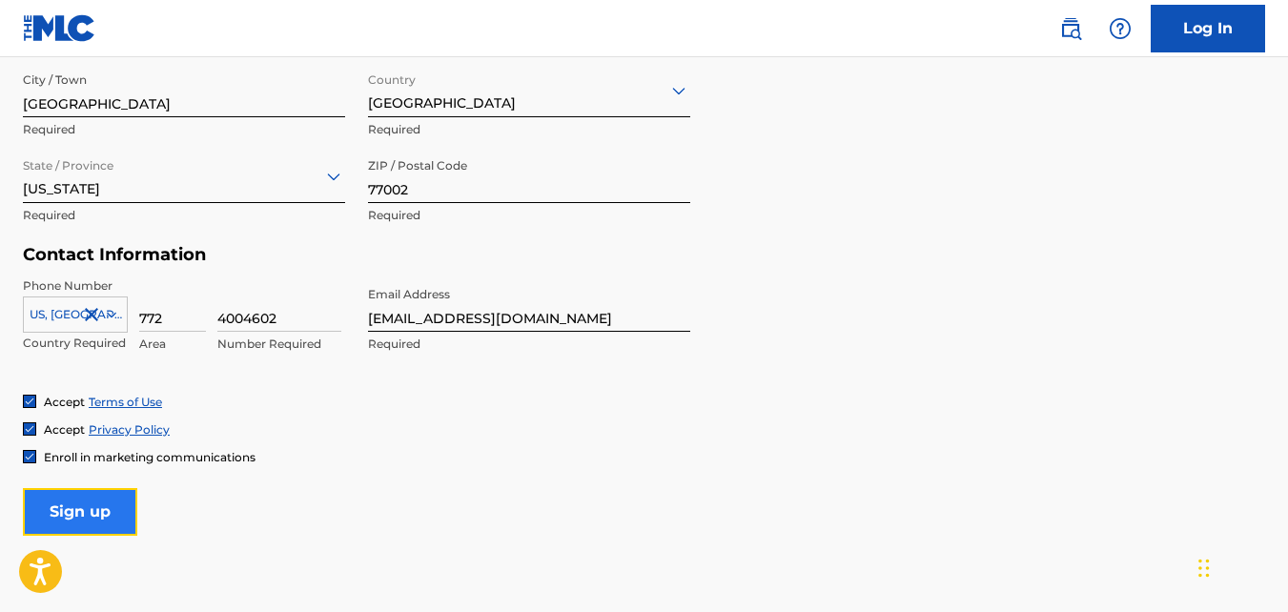
click at [90, 519] on input "Sign up" at bounding box center [80, 512] width 114 height 48
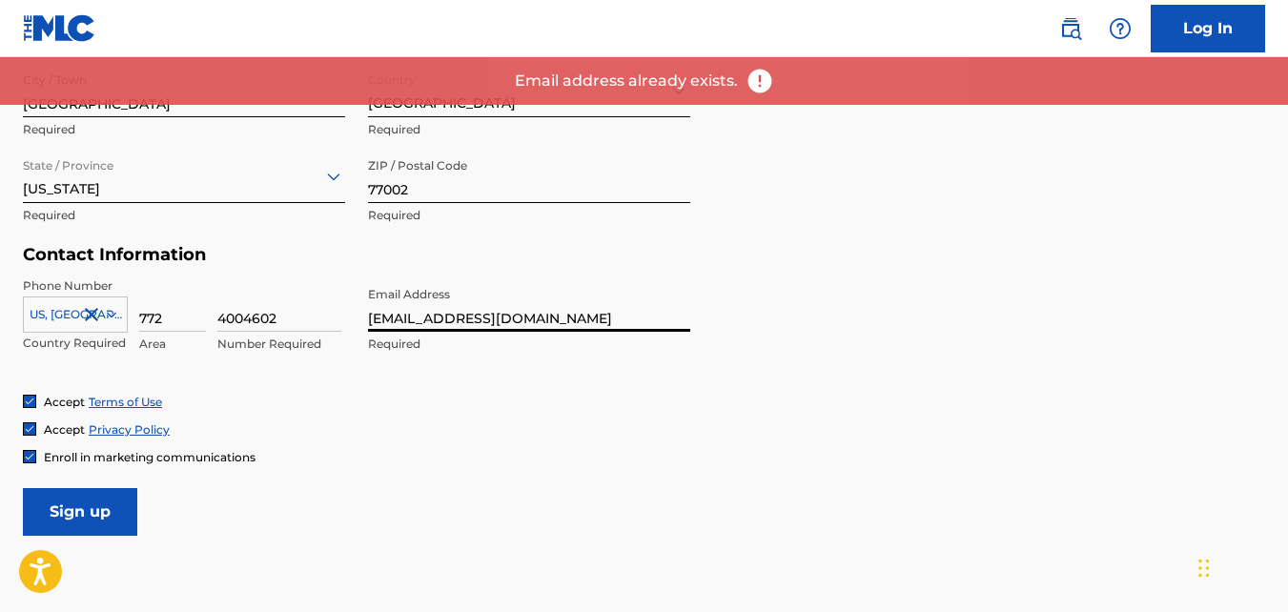
click at [555, 320] on input "[EMAIL_ADDRESS][DOMAIN_NAME]" at bounding box center [529, 304] width 322 height 54
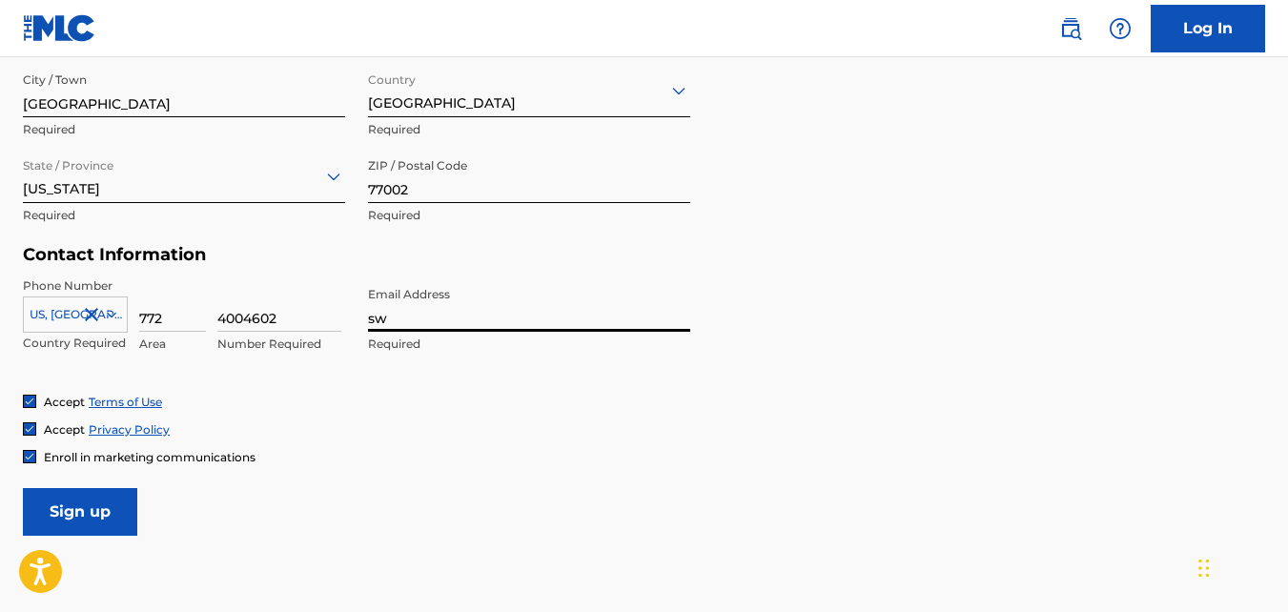
type input "s"
type input "[EMAIL_ADDRESS][DOMAIN_NAME]"
click at [23, 488] on input "Sign up" at bounding box center [80, 512] width 114 height 48
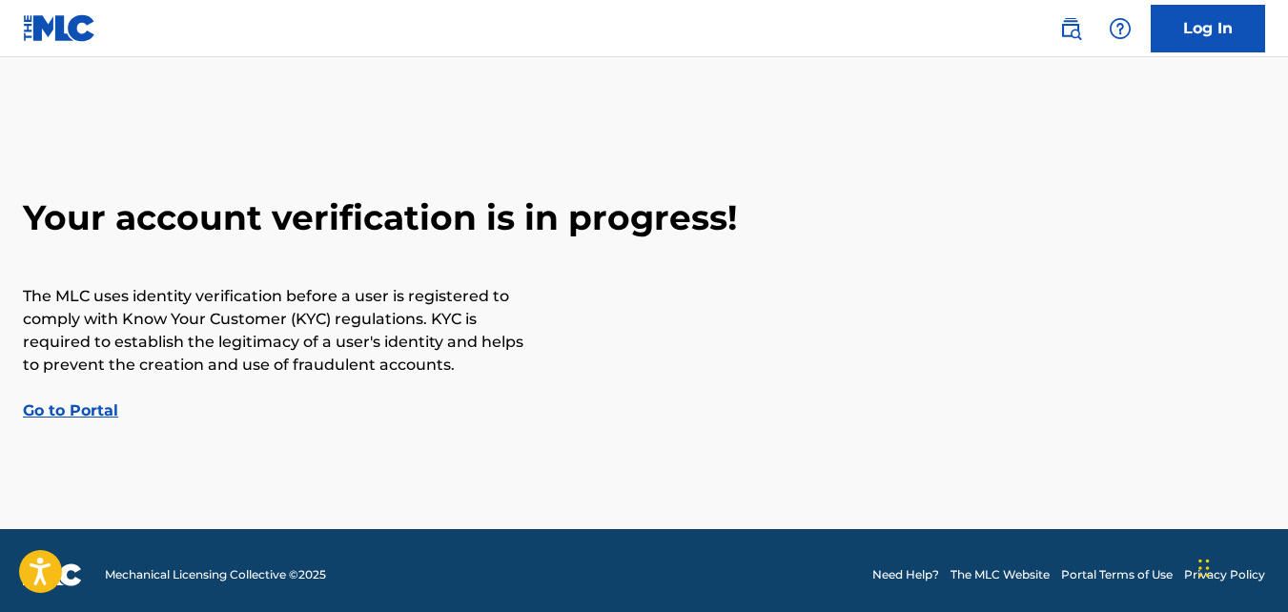
click at [94, 417] on link "Go to Portal" at bounding box center [70, 410] width 95 height 18
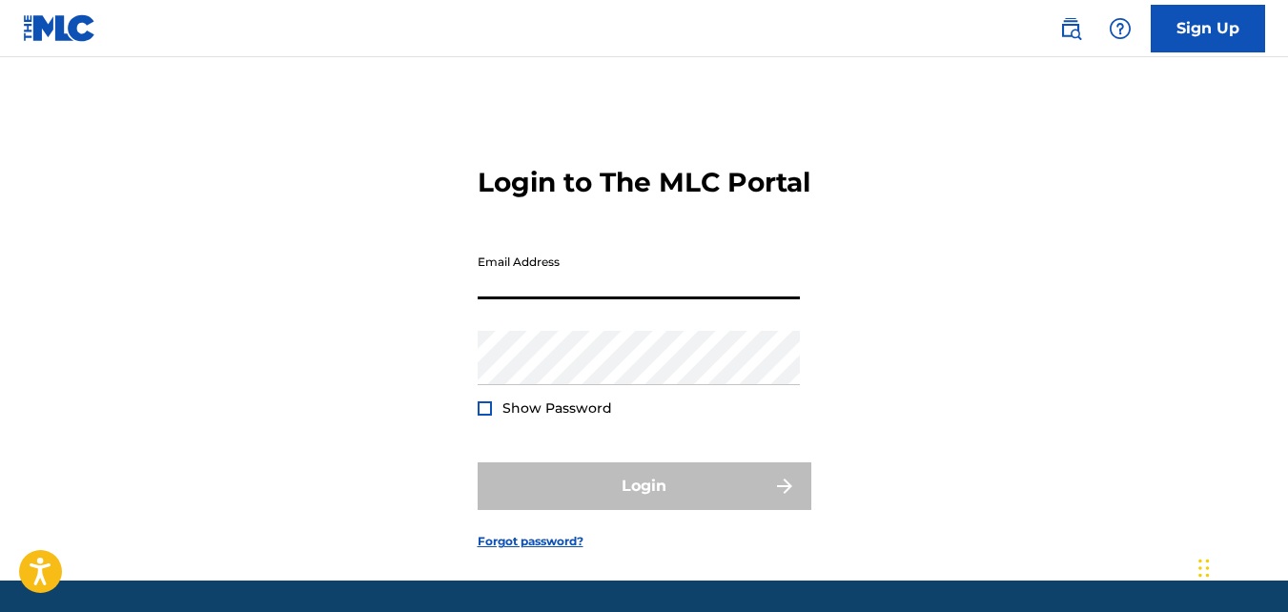
click at [506, 299] on input "Email Address" at bounding box center [638, 272] width 322 height 54
type input "[EMAIL_ADDRESS][DOMAIN_NAME]"
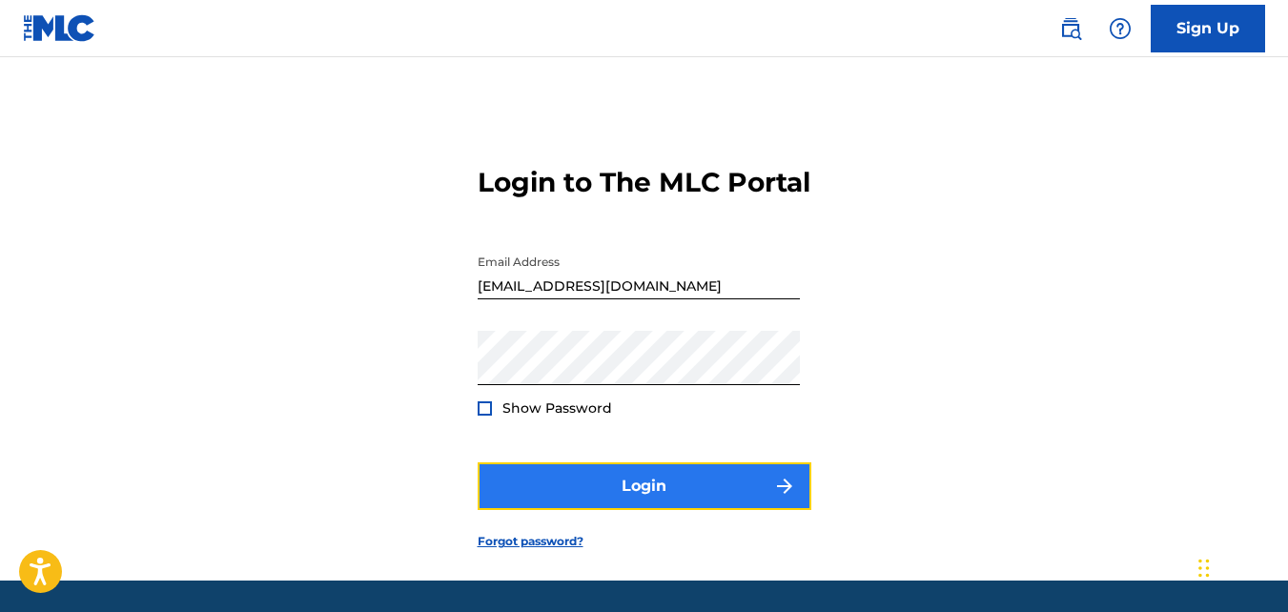
click at [573, 506] on button "Login" at bounding box center [644, 486] width 334 height 48
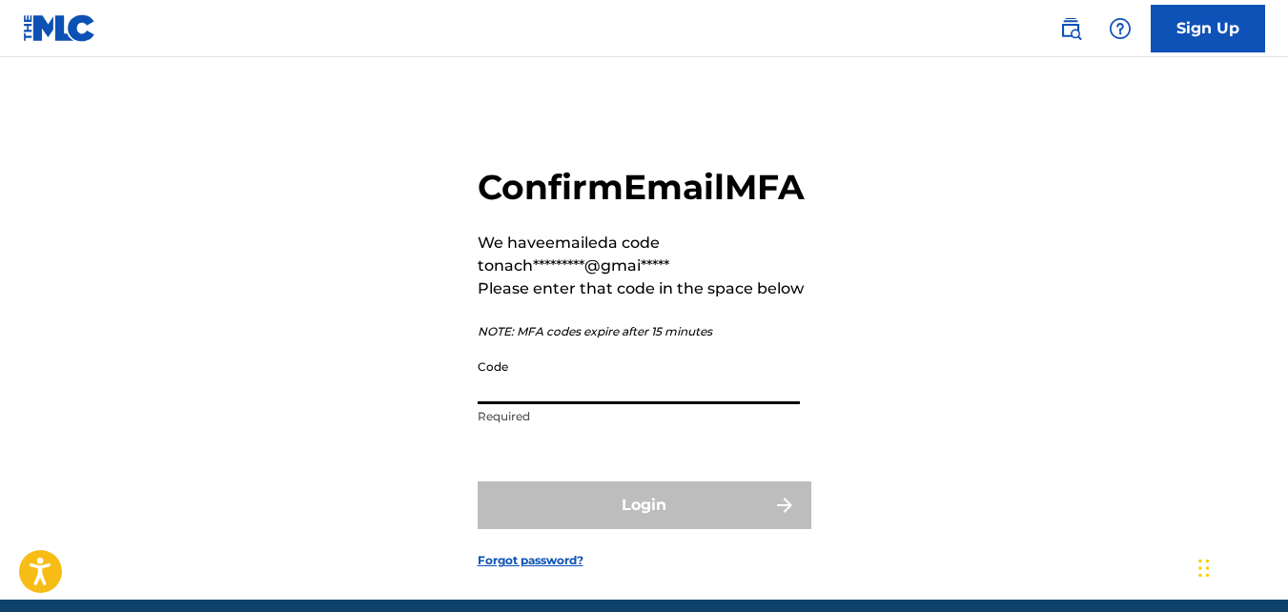
click at [579, 404] on input "Code" at bounding box center [638, 377] width 322 height 54
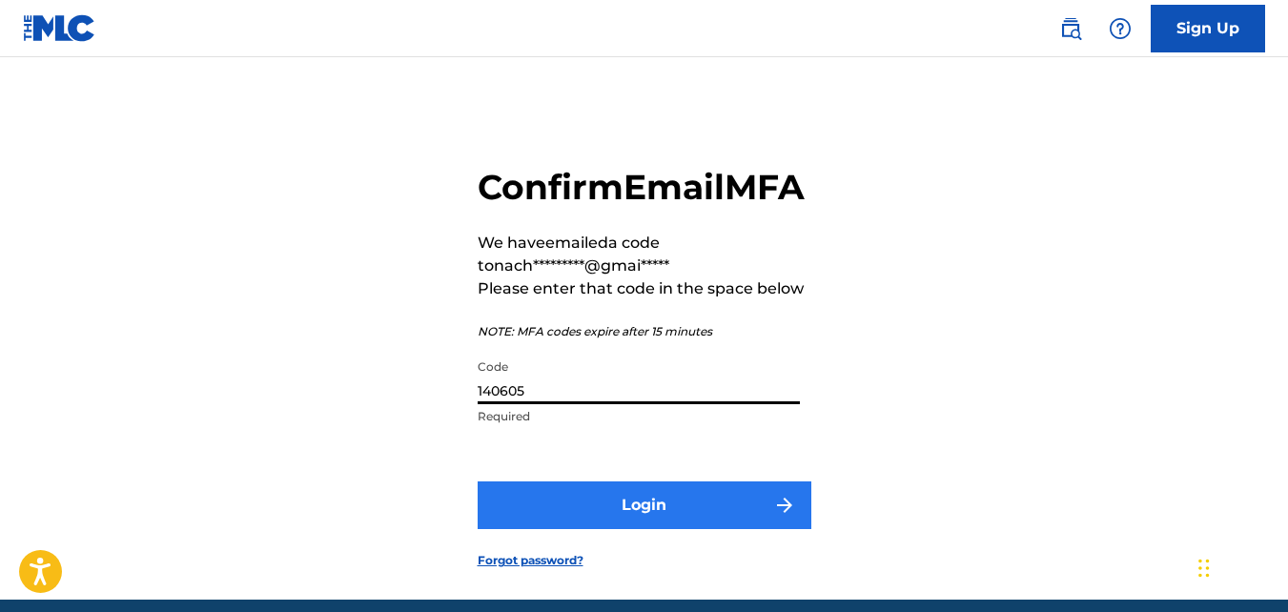
type input "140605"
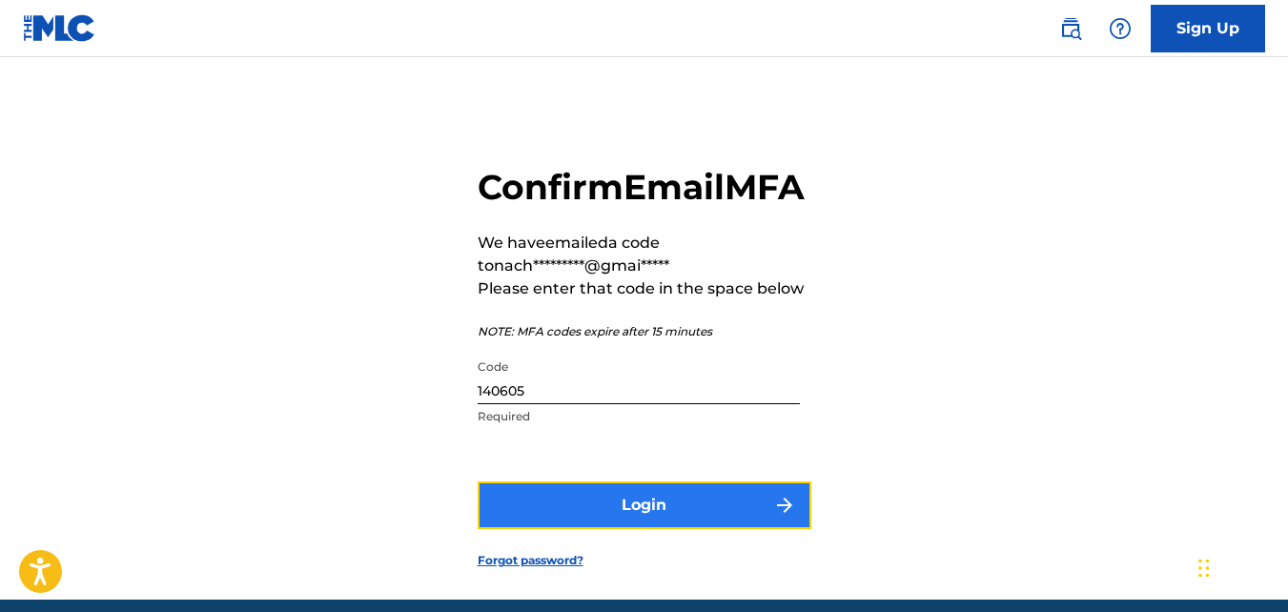
click at [593, 529] on button "Login" at bounding box center [644, 505] width 334 height 48
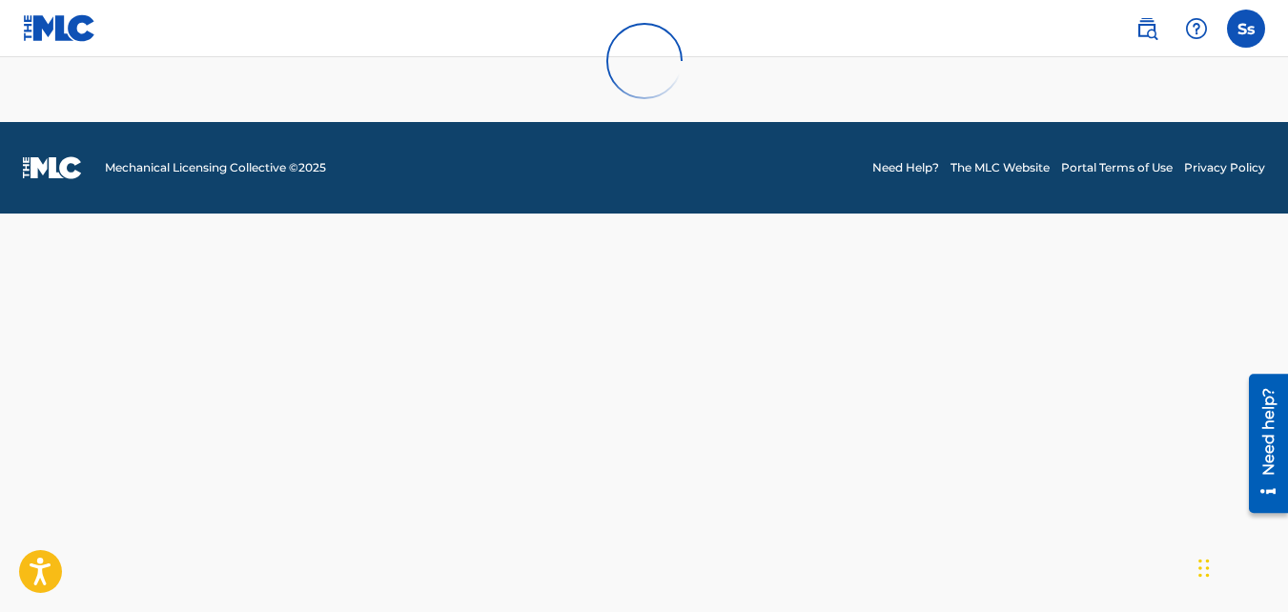
click at [1249, 40] on div at bounding box center [644, 61] width 1288 height 122
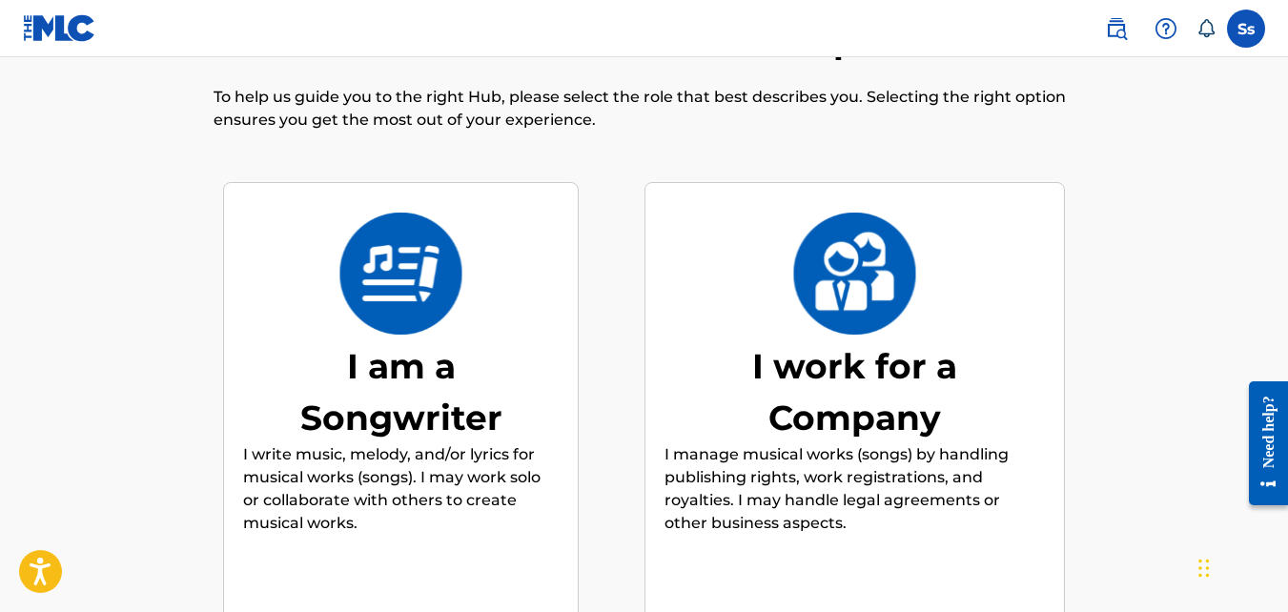
click at [403, 348] on div "I am a Songwriter" at bounding box center [401, 391] width 286 height 103
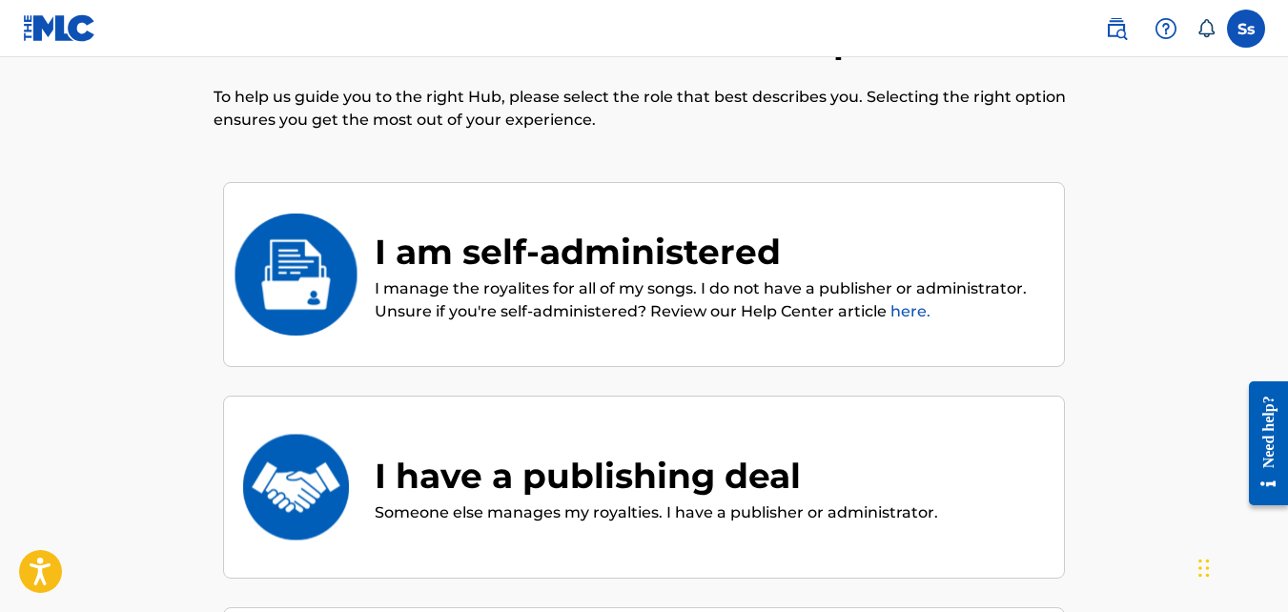
click at [583, 296] on p "I manage the royalites for all of my songs. I do not have a publisher or admini…" at bounding box center [710, 300] width 670 height 46
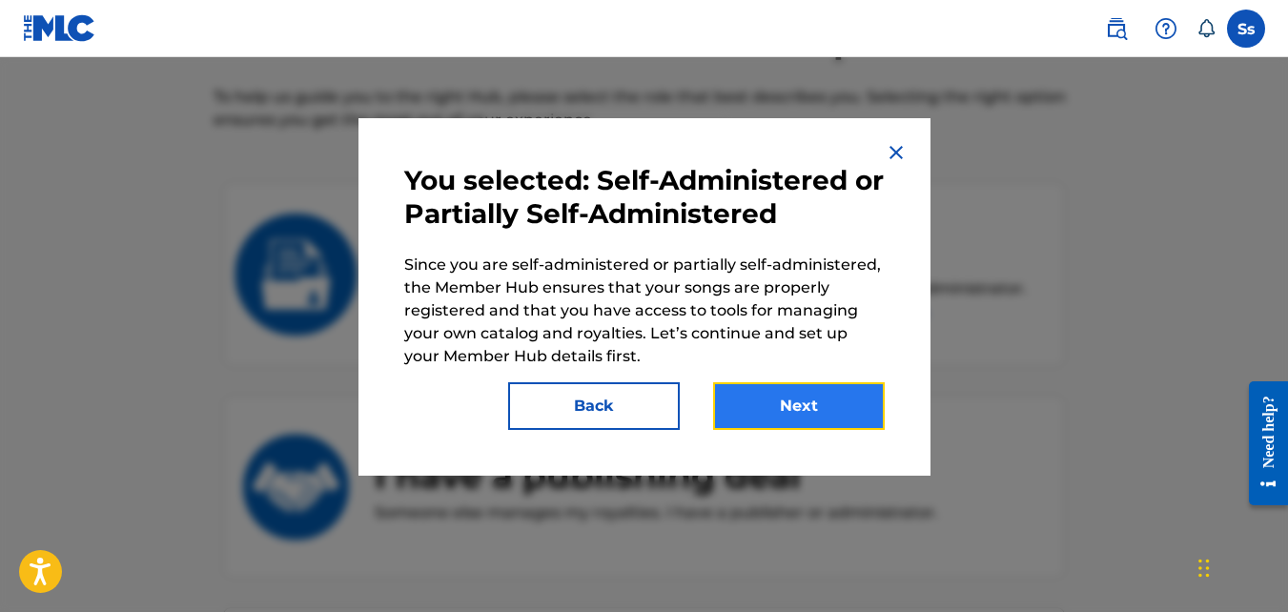
click at [769, 395] on button "Next" at bounding box center [799, 406] width 172 height 48
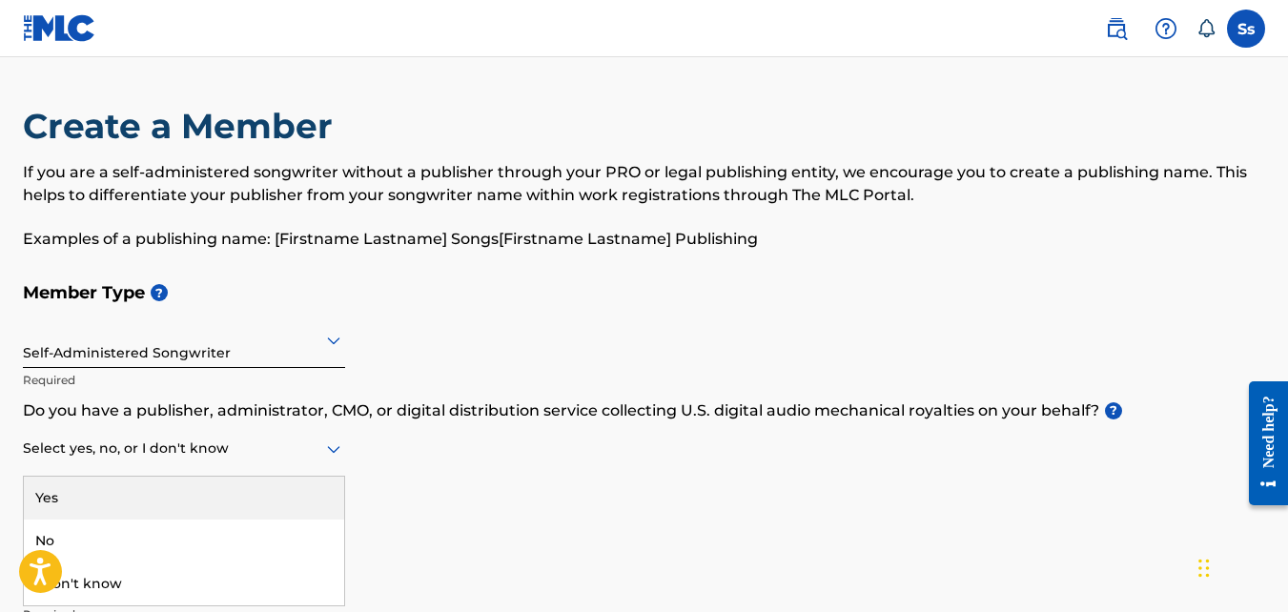
click at [323, 447] on icon at bounding box center [333, 448] width 23 height 23
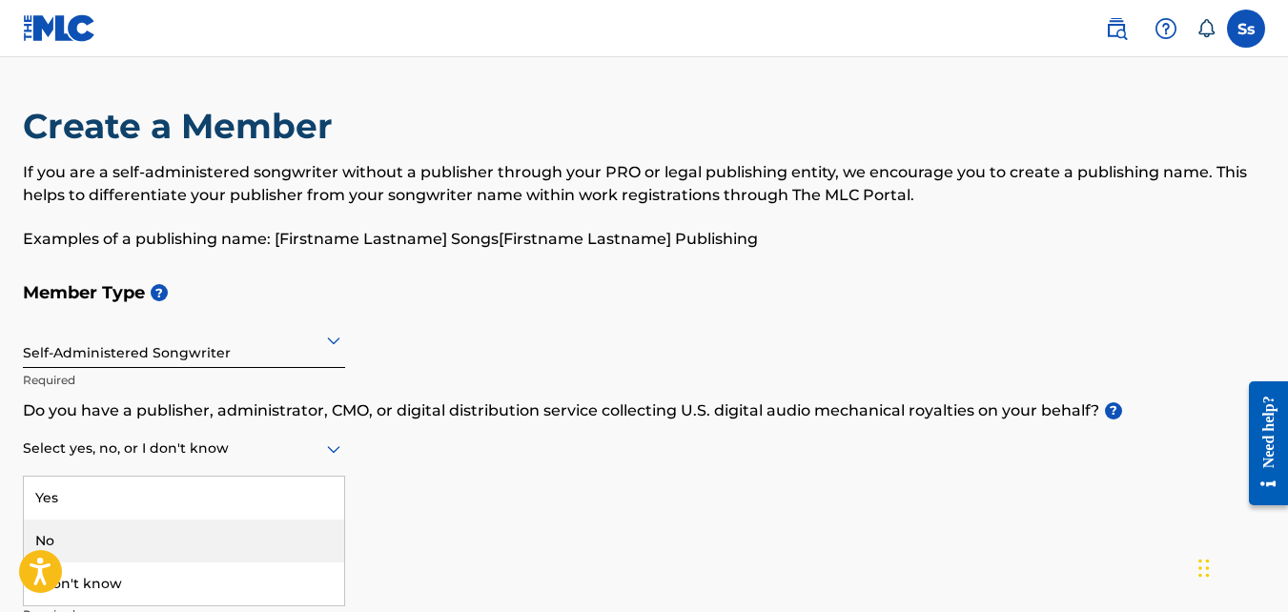
click at [126, 526] on div "No" at bounding box center [184, 540] width 320 height 43
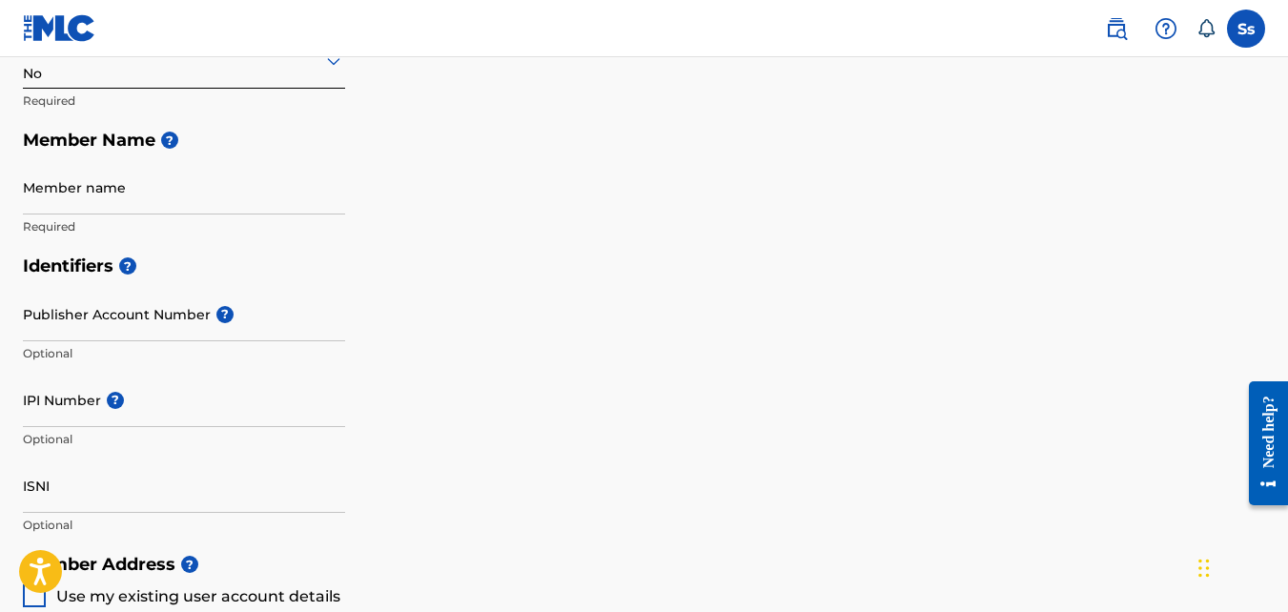
scroll to position [396, 0]
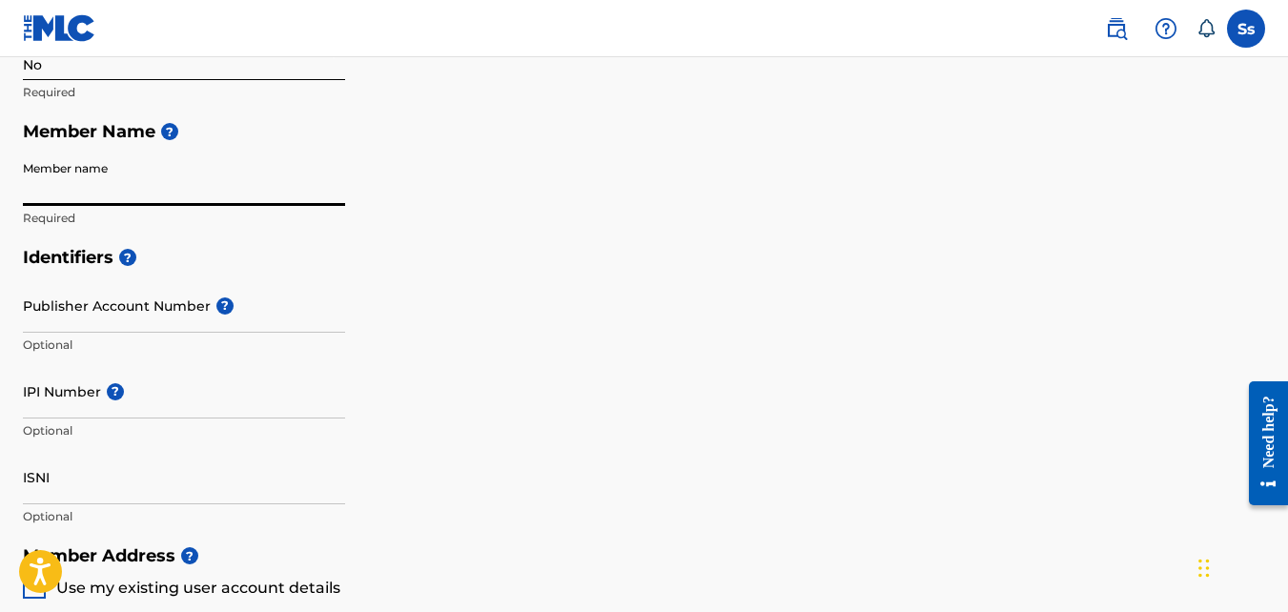
click at [84, 201] on input "Member name" at bounding box center [184, 179] width 322 height 54
type input "Lottofinale"
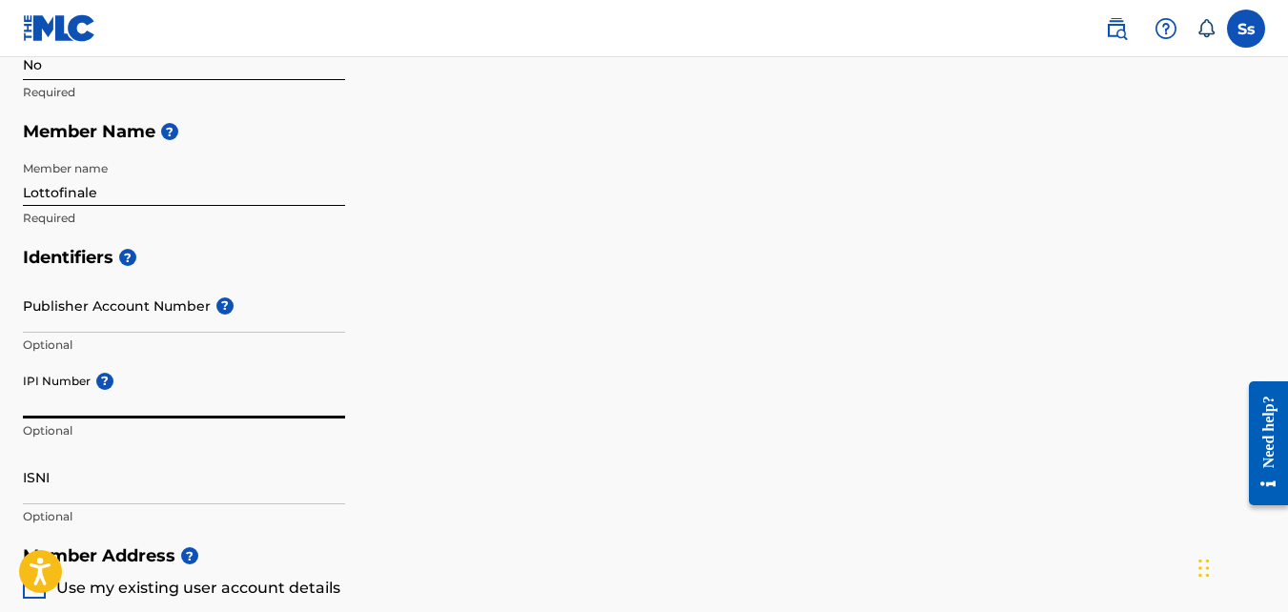
click at [89, 409] on input "IPI Number ?" at bounding box center [184, 391] width 322 height 54
type input "01034594859"
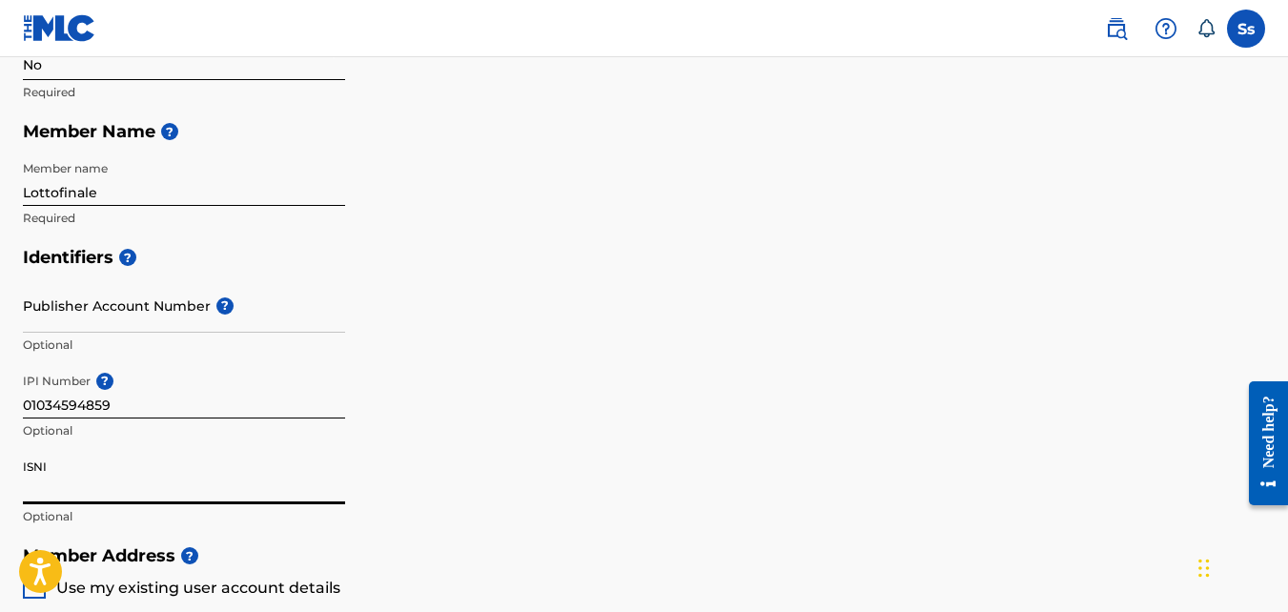
click at [184, 478] on input "ISNI" at bounding box center [184, 477] width 322 height 54
